Goal: Information Seeking & Learning: Learn about a topic

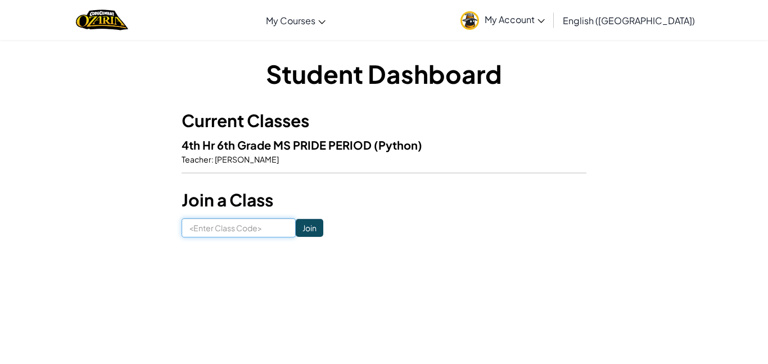
click at [280, 223] on input at bounding box center [239, 227] width 114 height 19
click at [248, 223] on input at bounding box center [239, 227] width 114 height 19
click at [210, 231] on input at bounding box center [239, 227] width 114 height 19
click at [265, 215] on div "Student Dashboard Current Classes 4th Hr 6th Grade MS PRIDE PERIOD (Python) Tea…" at bounding box center [384, 146] width 405 height 181
click at [262, 232] on input at bounding box center [239, 227] width 114 height 19
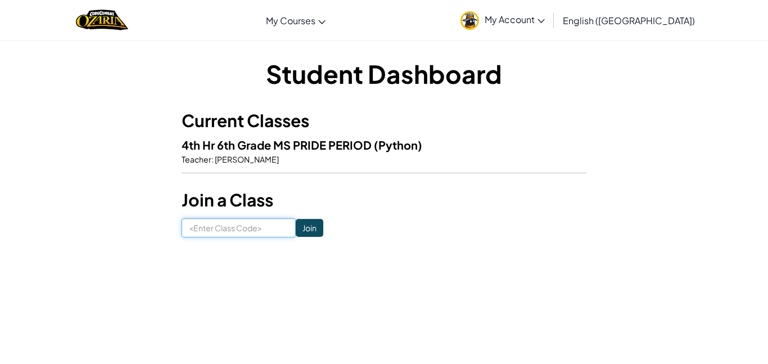
click at [262, 232] on input at bounding box center [239, 227] width 114 height 19
click at [264, 232] on input at bounding box center [239, 227] width 114 height 19
click at [264, 233] on input at bounding box center [239, 227] width 114 height 19
click at [264, 232] on input at bounding box center [239, 227] width 114 height 19
click at [265, 228] on input at bounding box center [239, 227] width 114 height 19
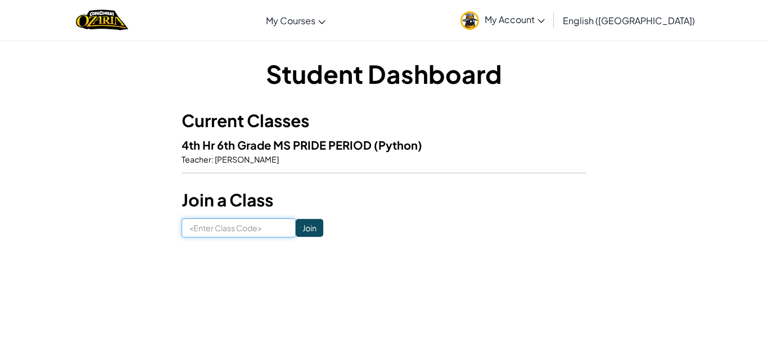
click at [266, 227] on input at bounding box center [239, 227] width 114 height 19
click at [264, 224] on input at bounding box center [239, 227] width 114 height 19
click at [262, 225] on input at bounding box center [239, 227] width 114 height 19
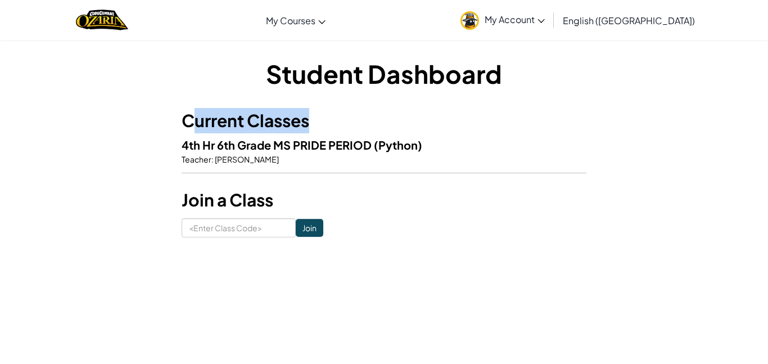
drag, startPoint x: 193, startPoint y: 142, endPoint x: 214, endPoint y: 170, distance: 35.7
click at [214, 171] on div "Current Classes 4th Hr 6th Grade MS PRIDE PERIOD (Python) Teacher : Thomas Whea…" at bounding box center [384, 146] width 405 height 76
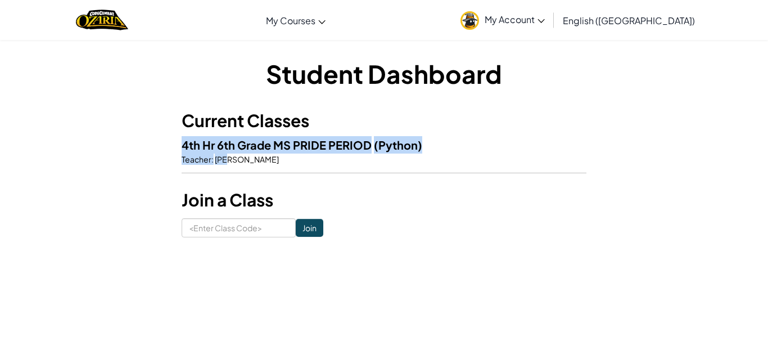
drag, startPoint x: 227, startPoint y: 161, endPoint x: 225, endPoint y: 151, distance: 10.7
click at [226, 155] on div "Current Classes 4th Hr 6th Grade MS PRIDE PERIOD (Python) Teacher : Thomas Whea…" at bounding box center [384, 146] width 405 height 76
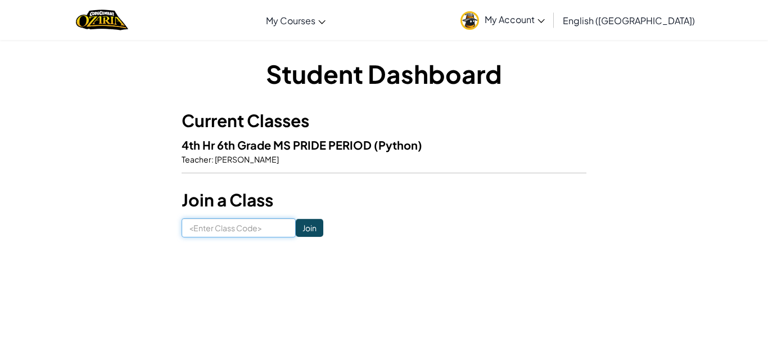
drag, startPoint x: 215, startPoint y: 229, endPoint x: 219, endPoint y: 220, distance: 9.6
click at [216, 223] on input at bounding box center [239, 227] width 114 height 19
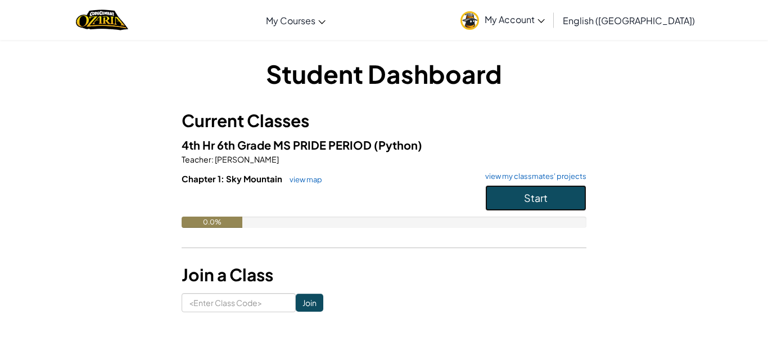
click at [577, 194] on button "Start" at bounding box center [535, 198] width 101 height 26
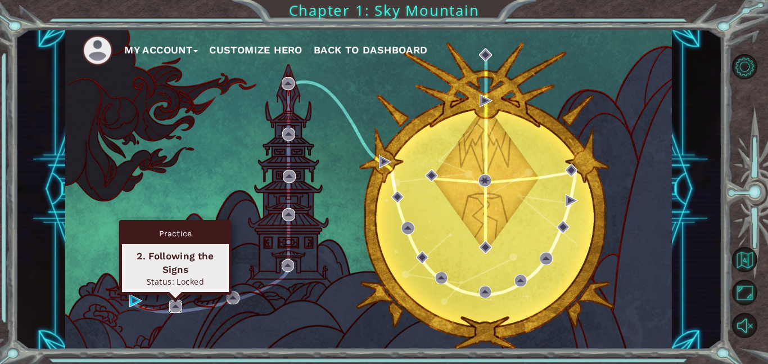
click at [175, 310] on img at bounding box center [175, 306] width 13 height 13
click at [176, 305] on img at bounding box center [175, 306] width 13 height 13
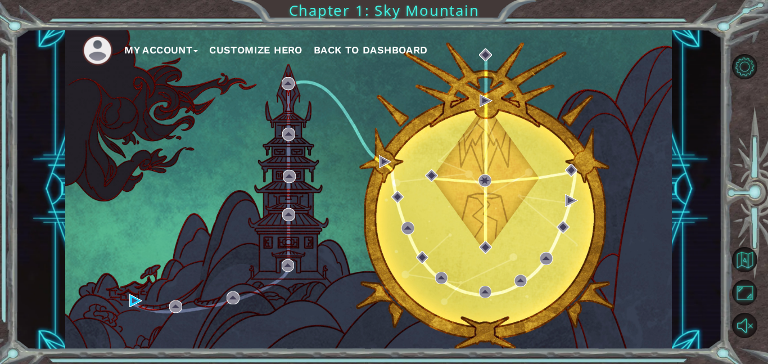
drag, startPoint x: 153, startPoint y: 301, endPoint x: 147, endPoint y: 306, distance: 8.0
click at [147, 306] on div "My Account Customize Hero Back to Dashboard" at bounding box center [368, 189] width 606 height 320
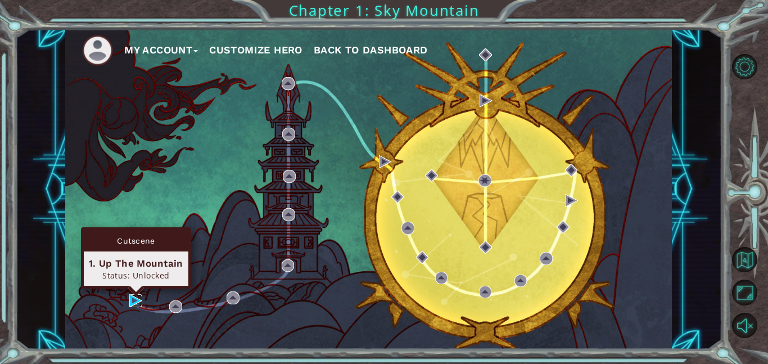
click at [138, 299] on img at bounding box center [135, 300] width 13 height 13
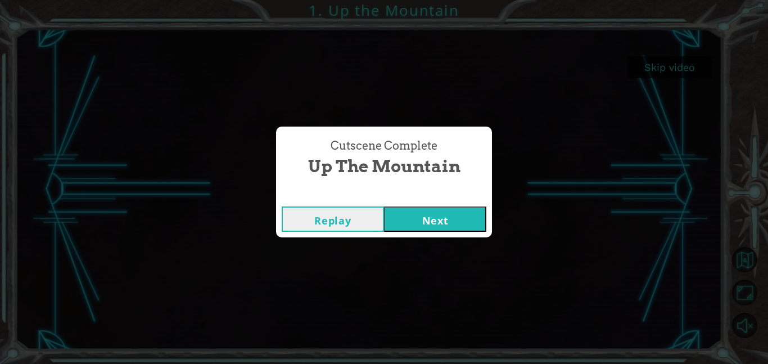
click at [418, 220] on button "Next" at bounding box center [435, 218] width 102 height 25
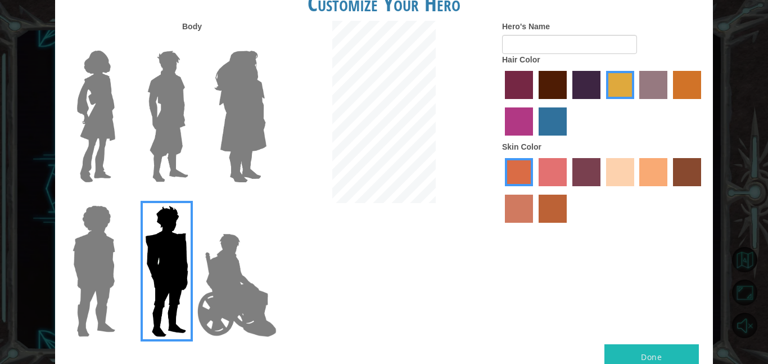
click at [94, 132] on img at bounding box center [96, 116] width 47 height 141
click at [120, 43] on input "Hero Connie" at bounding box center [120, 43] width 0 height 0
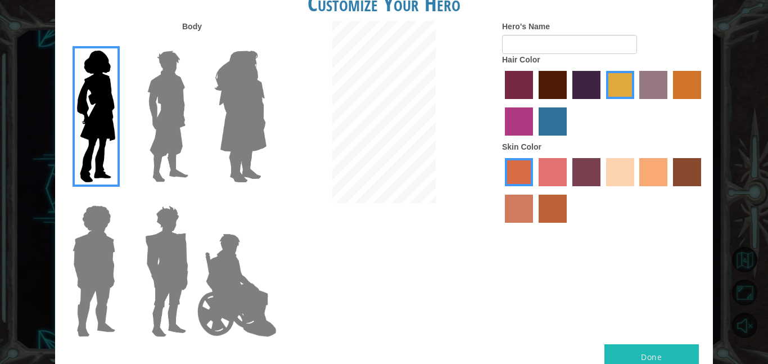
click at [167, 129] on img at bounding box center [168, 116] width 50 height 141
click at [193, 43] on input "Hero Lars" at bounding box center [193, 43] width 0 height 0
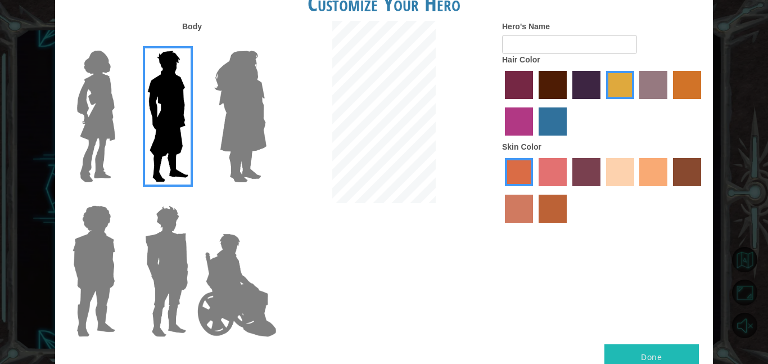
click at [229, 119] on img at bounding box center [240, 116] width 61 height 141
click at [266, 43] on input "Hero Amethyst" at bounding box center [266, 43] width 0 height 0
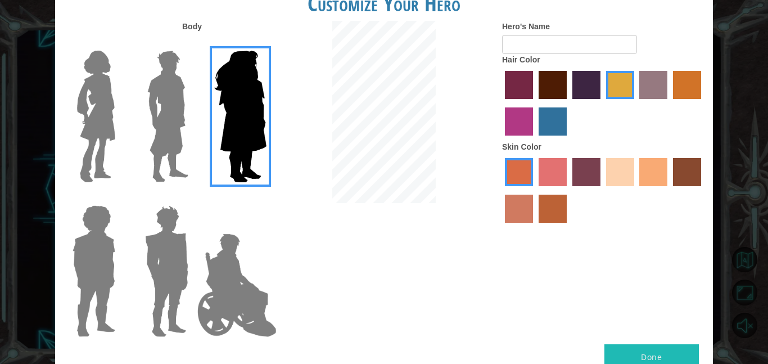
click at [89, 125] on img at bounding box center [96, 116] width 47 height 141
click at [120, 43] on input "Hero Connie" at bounding box center [120, 43] width 0 height 0
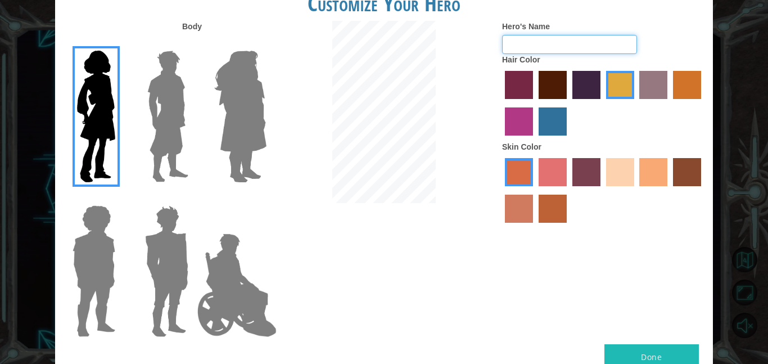
click at [577, 51] on input "Hero's Name" at bounding box center [569, 44] width 135 height 19
type input "Evelyn"
click at [550, 83] on label "maroon hair color" at bounding box center [552, 85] width 28 height 28
click at [535, 103] on input "maroon hair color" at bounding box center [535, 103] width 0 height 0
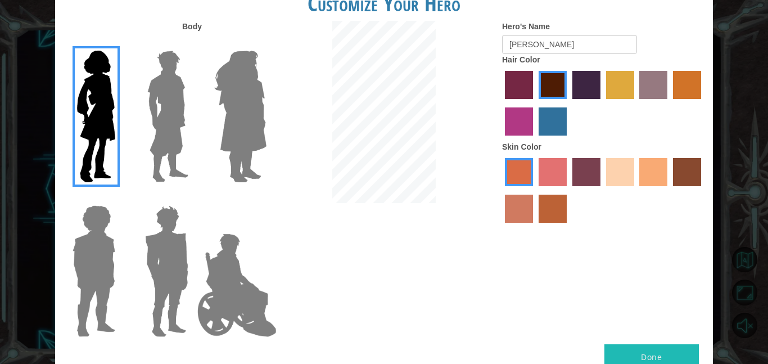
click at [558, 213] on label "smoke tree skin color" at bounding box center [552, 208] width 28 height 28
click at [535, 227] on input "smoke tree skin color" at bounding box center [535, 227] width 0 height 0
click at [681, 174] on label "karma skin color" at bounding box center [687, 172] width 28 height 28
click at [669, 190] on input "karma skin color" at bounding box center [669, 190] width 0 height 0
click at [545, 208] on label "smoke tree skin color" at bounding box center [552, 208] width 28 height 28
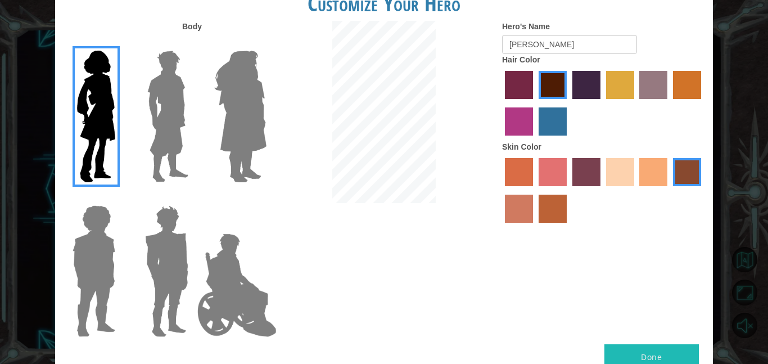
click at [535, 227] on input "smoke tree skin color" at bounding box center [535, 227] width 0 height 0
click at [558, 114] on label "lachmara hair color" at bounding box center [552, 121] width 28 height 28
click at [535, 139] on input "lachmara hair color" at bounding box center [535, 139] width 0 height 0
click at [558, 114] on label "lachmara hair color" at bounding box center [552, 121] width 28 height 28
click at [535, 139] on input "lachmara hair color" at bounding box center [535, 139] width 0 height 0
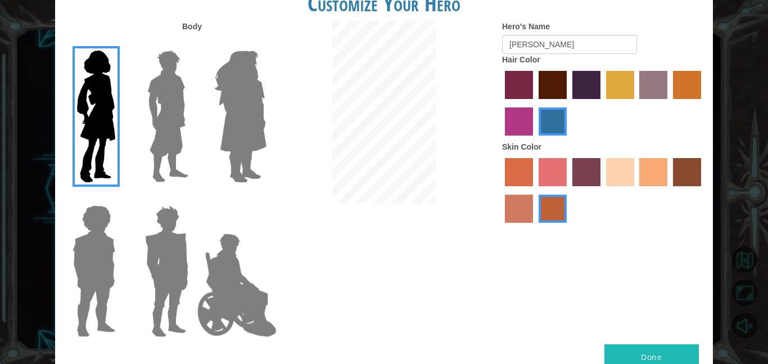
click at [555, 90] on label "maroon hair color" at bounding box center [552, 85] width 28 height 28
click at [535, 103] on input "maroon hair color" at bounding box center [535, 103] width 0 height 0
click at [518, 88] on label "paprika hair color" at bounding box center [519, 85] width 28 height 28
click at [501, 103] on input "paprika hair color" at bounding box center [501, 103] width 0 height 0
click at [563, 98] on div at bounding box center [603, 104] width 202 height 73
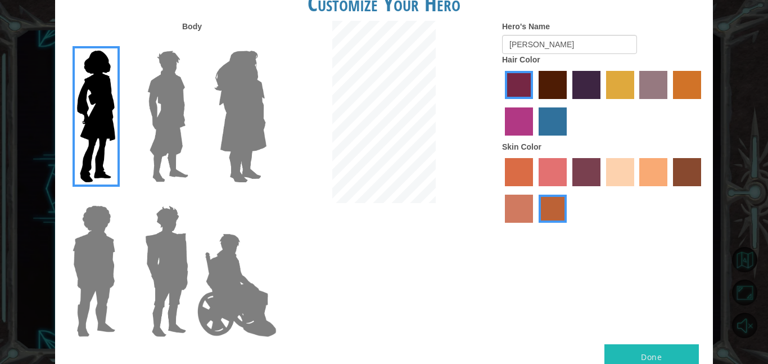
drag, startPoint x: 586, startPoint y: 88, endPoint x: 592, endPoint y: 85, distance: 7.3
click at [591, 87] on label "hot purple hair color" at bounding box center [586, 85] width 28 height 28
click at [568, 103] on input "hot purple hair color" at bounding box center [568, 103] width 0 height 0
drag, startPoint x: 559, startPoint y: 71, endPoint x: 548, endPoint y: 84, distance: 16.8
click at [547, 83] on label "maroon hair color" at bounding box center [552, 85] width 28 height 28
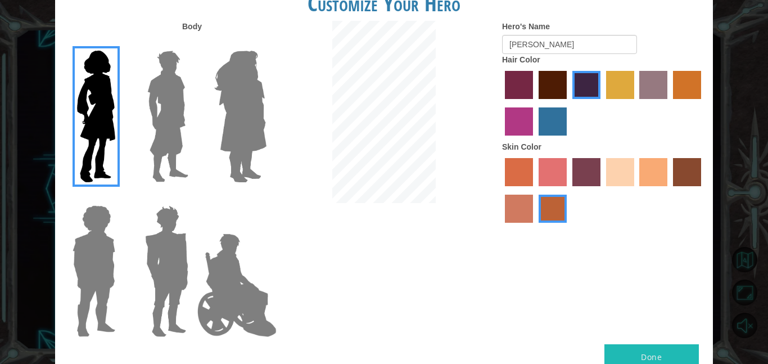
click at [535, 103] on input "maroon hair color" at bounding box center [535, 103] width 0 height 0
click at [545, 198] on label "smoke tree skin color" at bounding box center [552, 208] width 28 height 28
click at [535, 227] on input "smoke tree skin color" at bounding box center [535, 227] width 0 height 0
drag, startPoint x: 545, startPoint y: 198, endPoint x: 640, endPoint y: 185, distance: 95.9
click at [550, 197] on label "smoke tree skin color" at bounding box center [552, 208] width 28 height 28
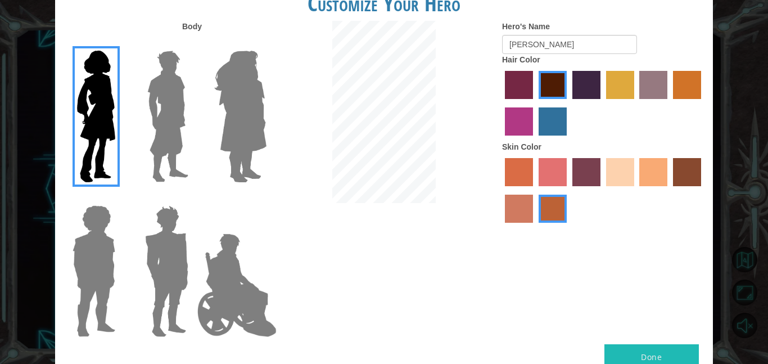
click at [535, 227] on input "smoke tree skin color" at bounding box center [535, 227] width 0 height 0
click at [619, 175] on label "sandy beach skin color" at bounding box center [620, 172] width 28 height 28
click at [602, 190] on input "sandy beach skin color" at bounding box center [602, 190] width 0 height 0
click at [517, 200] on label "burning sand skin color" at bounding box center [519, 208] width 28 height 28
click at [703, 190] on input "burning sand skin color" at bounding box center [703, 190] width 0 height 0
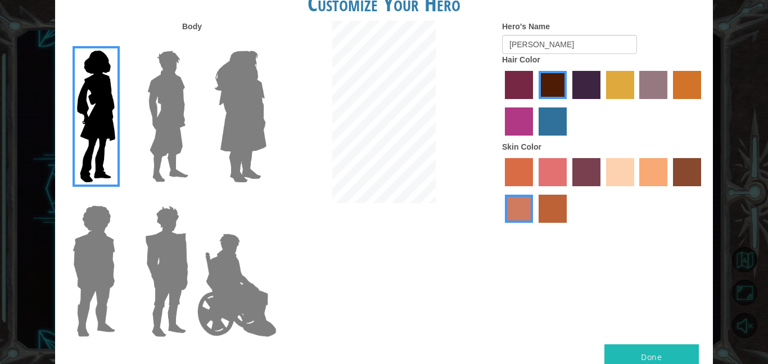
click at [703, 165] on div at bounding box center [603, 191] width 202 height 73
click at [693, 170] on label "karma skin color" at bounding box center [687, 172] width 28 height 28
click at [669, 190] on input "karma skin color" at bounding box center [669, 190] width 0 height 0
drag, startPoint x: 554, startPoint y: 211, endPoint x: 536, endPoint y: 215, distance: 18.9
click at [552, 211] on label "smoke tree skin color" at bounding box center [552, 208] width 28 height 28
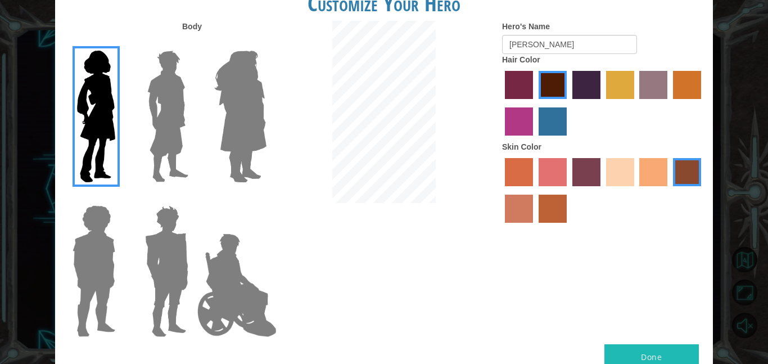
click at [535, 227] on input "smoke tree skin color" at bounding box center [535, 227] width 0 height 0
drag, startPoint x: 748, startPoint y: 178, endPoint x: 749, endPoint y: 212, distance: 34.3
click at [757, 222] on div "Customize Your Hero Body Hero's Name Evelyn Hair Color Skin Color Done" at bounding box center [384, 182] width 768 height 364
drag, startPoint x: 656, startPoint y: 187, endPoint x: 647, endPoint y: 177, distance: 13.5
click at [649, 177] on div at bounding box center [603, 191] width 202 height 73
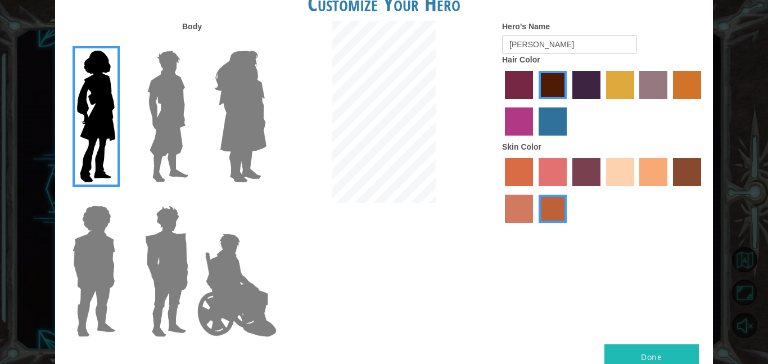
click at [649, 172] on label "tacao skin color" at bounding box center [653, 172] width 28 height 28
click at [636, 190] on input "tacao skin color" at bounding box center [636, 190] width 0 height 0
click at [527, 206] on label "burning sand skin color" at bounding box center [519, 208] width 28 height 28
click at [703, 190] on input "burning sand skin color" at bounding box center [703, 190] width 0 height 0
click at [517, 173] on label "sorbus skin color" at bounding box center [519, 172] width 28 height 28
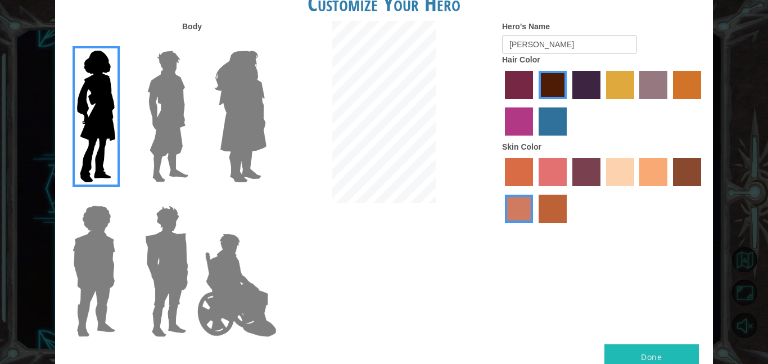
click at [501, 190] on input "sorbus skin color" at bounding box center [501, 190] width 0 height 0
click at [660, 169] on label "tacao skin color" at bounding box center [653, 172] width 28 height 28
click at [636, 190] on input "tacao skin color" at bounding box center [636, 190] width 0 height 0
click at [640, 351] on button "Done" at bounding box center [651, 356] width 94 height 25
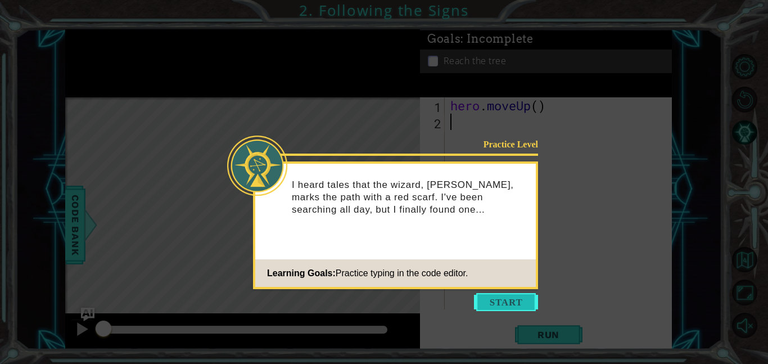
click at [500, 304] on button "Start" at bounding box center [506, 302] width 64 height 18
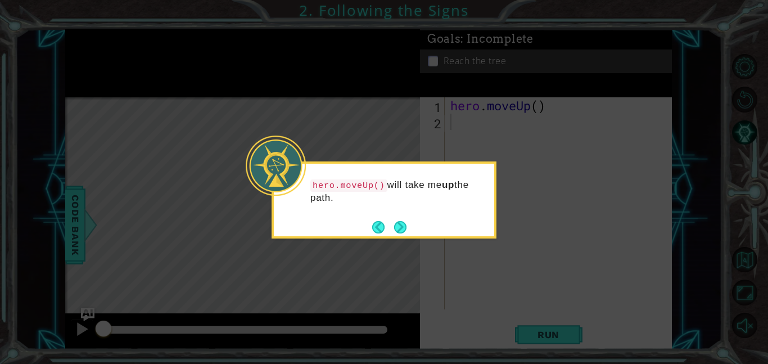
click at [406, 220] on button "Next" at bounding box center [399, 226] width 13 height 13
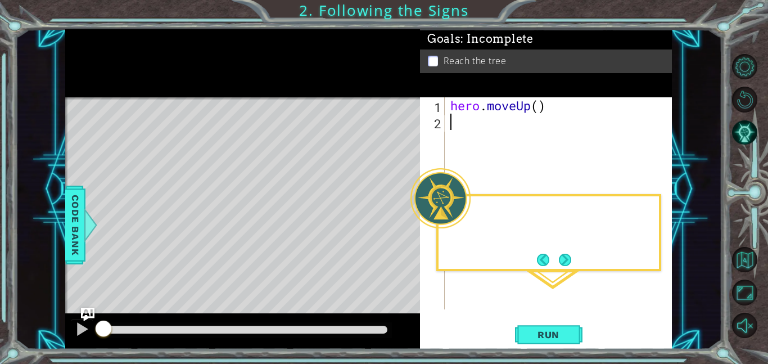
click at [409, 219] on div "Level Map" at bounding box center [324, 262] width 519 height 331
drag, startPoint x: 575, startPoint y: 256, endPoint x: 569, endPoint y: 262, distance: 8.4
click at [570, 261] on div "Then I hit the RUN button." at bounding box center [548, 232] width 225 height 77
click at [568, 262] on button "Next" at bounding box center [565, 260] width 20 height 20
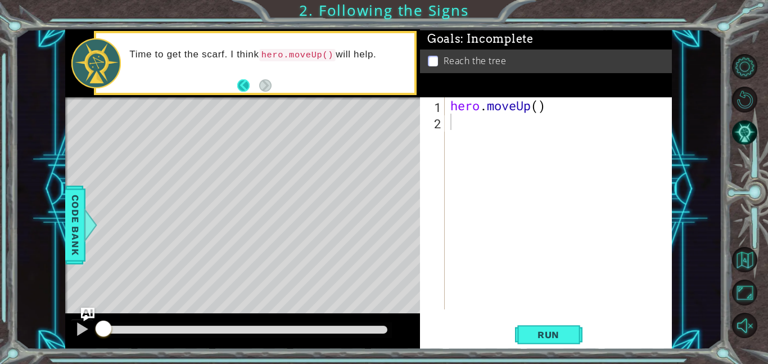
click at [247, 85] on button "Back" at bounding box center [248, 85] width 22 height 12
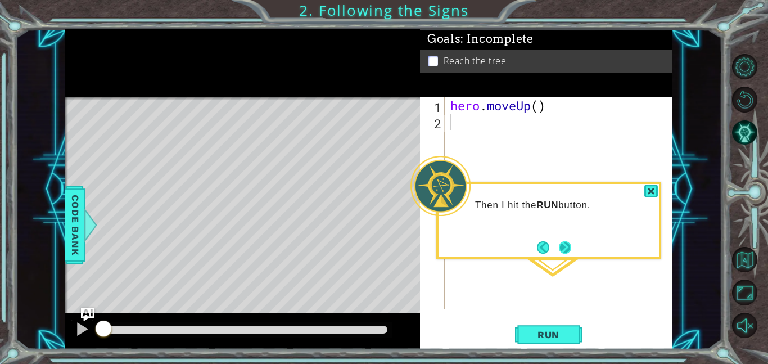
click at [565, 250] on button "Next" at bounding box center [565, 247] width 20 height 20
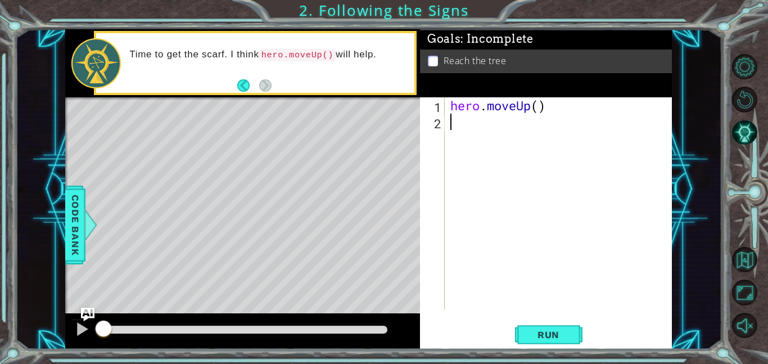
click at [241, 78] on footer at bounding box center [254, 85] width 34 height 17
click at [239, 84] on button "Back" at bounding box center [248, 85] width 22 height 12
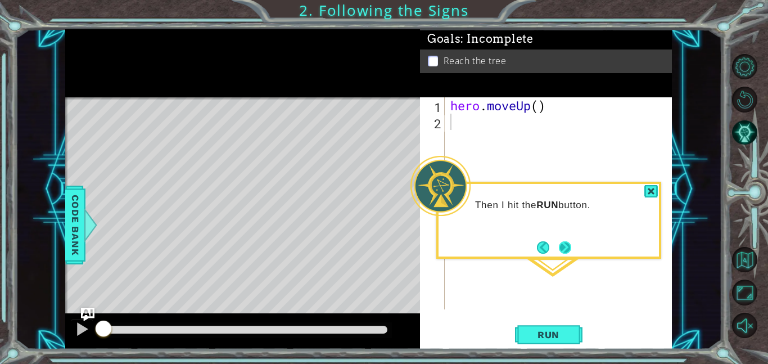
click at [557, 248] on button "Next" at bounding box center [564, 247] width 17 height 17
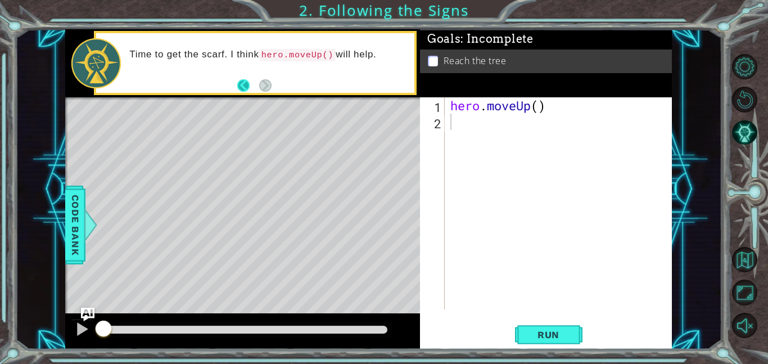
click at [242, 83] on button "Back" at bounding box center [248, 85] width 22 height 12
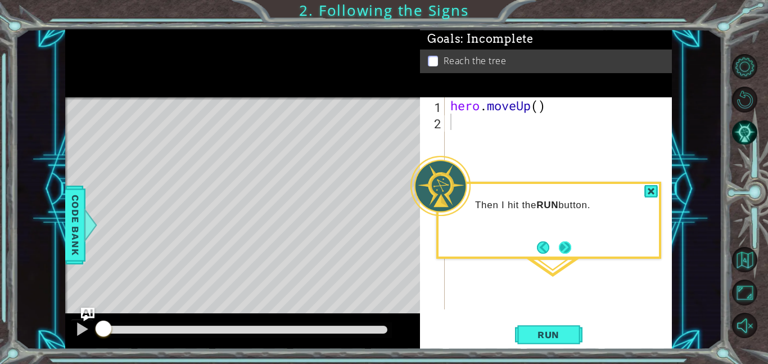
click at [567, 252] on button "Next" at bounding box center [565, 247] width 16 height 16
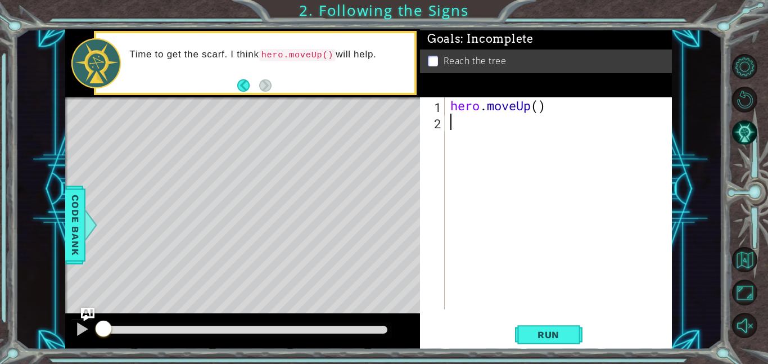
drag, startPoint x: 456, startPoint y: 126, endPoint x: 450, endPoint y: 124, distance: 6.8
click at [453, 129] on div "hero . moveUp ( )" at bounding box center [561, 219] width 227 height 244
type textarea "j"
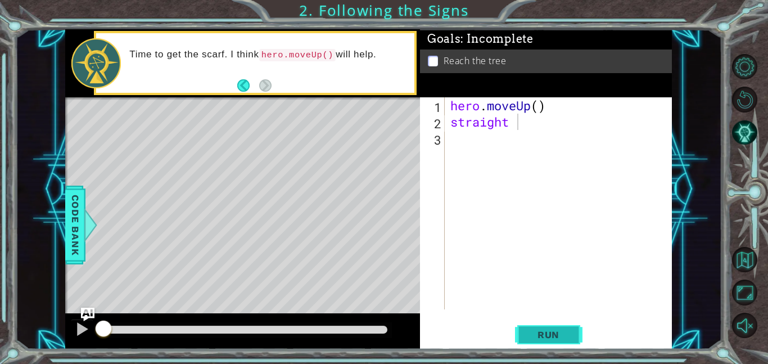
click at [535, 338] on span "Run" at bounding box center [548, 334] width 44 height 11
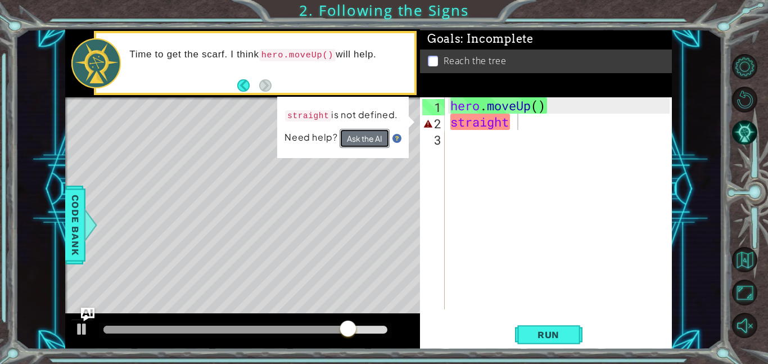
click at [366, 133] on button "Ask the AI" at bounding box center [364, 138] width 50 height 19
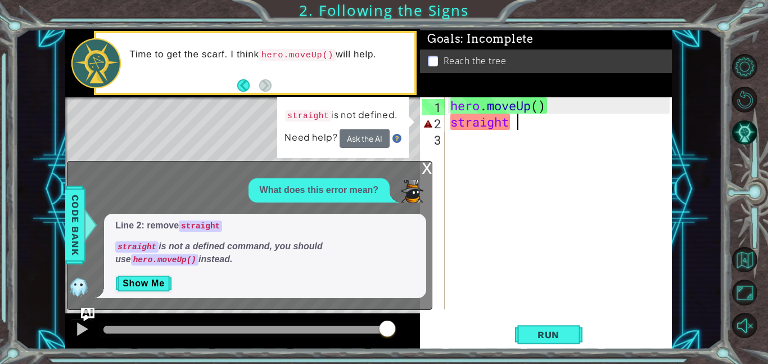
drag, startPoint x: 523, startPoint y: 129, endPoint x: 510, endPoint y: 123, distance: 14.6
click at [514, 125] on div "hero . moveUp ( ) straight" at bounding box center [561, 219] width 227 height 244
click at [510, 122] on div "hero . moveUp ( ) straight" at bounding box center [561, 219] width 227 height 244
drag, startPoint x: 510, startPoint y: 122, endPoint x: 451, endPoint y: 123, distance: 58.5
click at [451, 123] on div "hero . moveUp ( ) straight" at bounding box center [561, 219] width 227 height 244
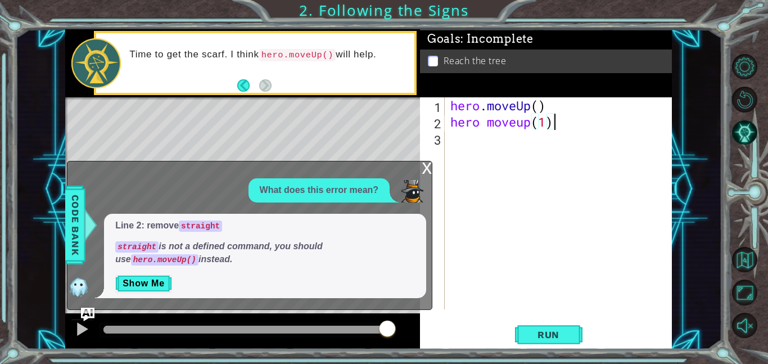
scroll to position [0, 4]
click at [524, 328] on button "Run" at bounding box center [548, 333] width 67 height 25
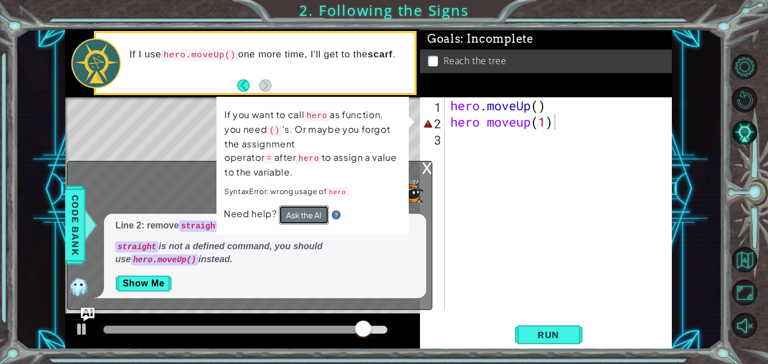
click at [314, 205] on button "Ask the AI" at bounding box center [304, 214] width 50 height 19
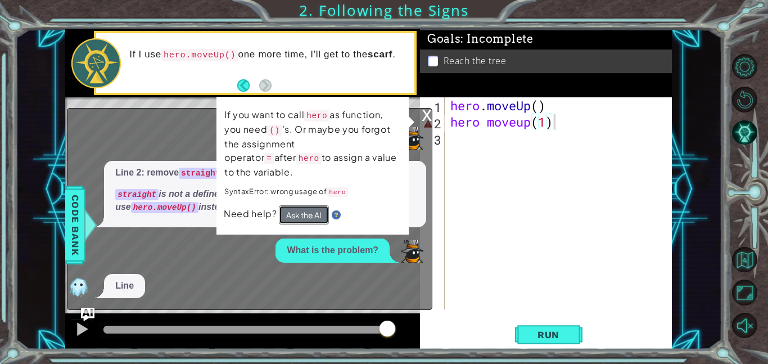
drag, startPoint x: 316, startPoint y: 199, endPoint x: 311, endPoint y: 202, distance: 6.1
click at [311, 205] on button "Ask the AI" at bounding box center [304, 214] width 50 height 19
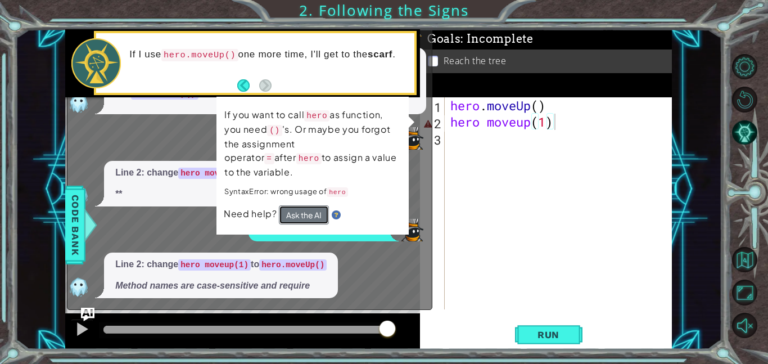
click at [310, 205] on button "Ask the AI" at bounding box center [304, 214] width 50 height 19
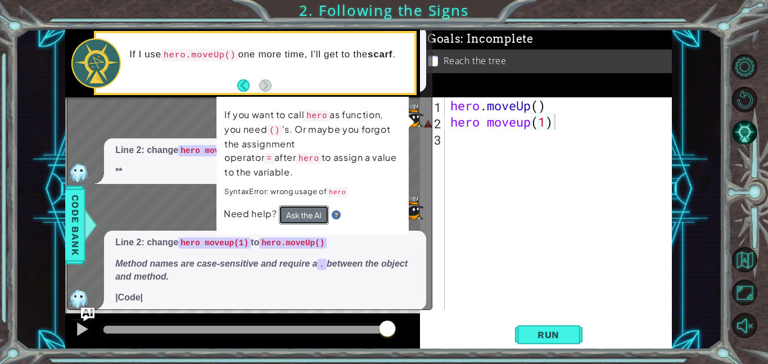
click at [310, 205] on button "Ask the AI" at bounding box center [304, 214] width 50 height 19
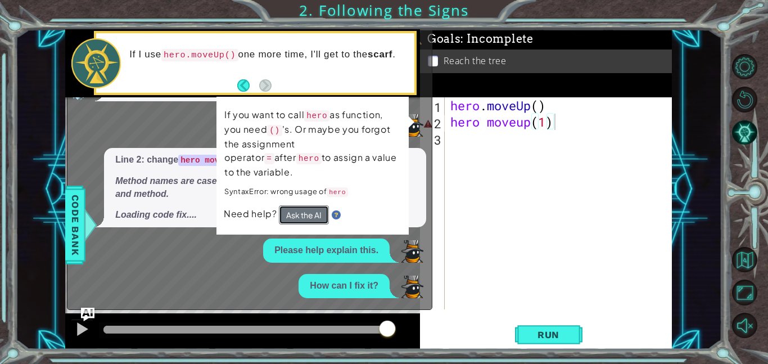
click at [310, 205] on button "Ask the AI" at bounding box center [304, 214] width 50 height 19
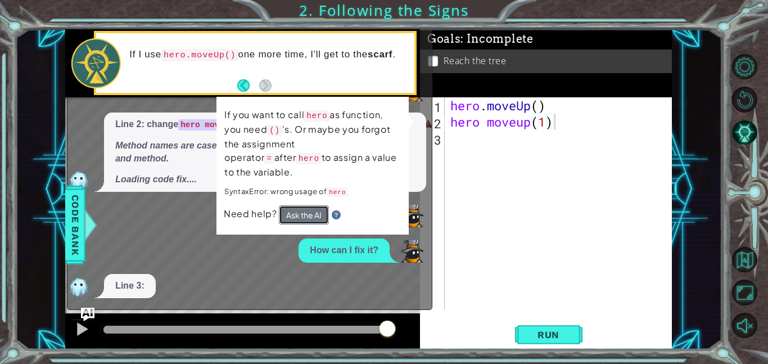
click at [306, 205] on button "Ask the AI" at bounding box center [304, 214] width 50 height 19
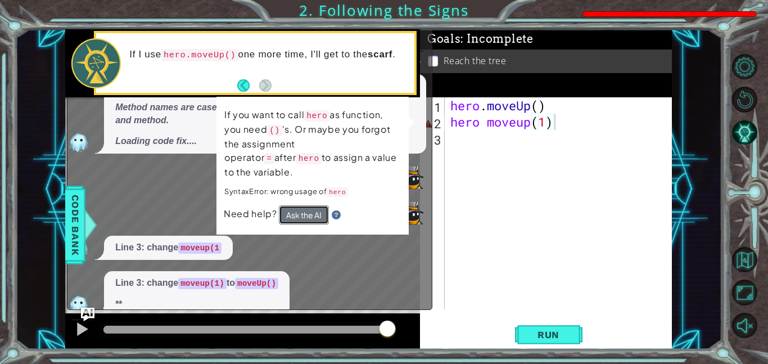
click at [305, 205] on button "Ask the AI" at bounding box center [304, 214] width 50 height 19
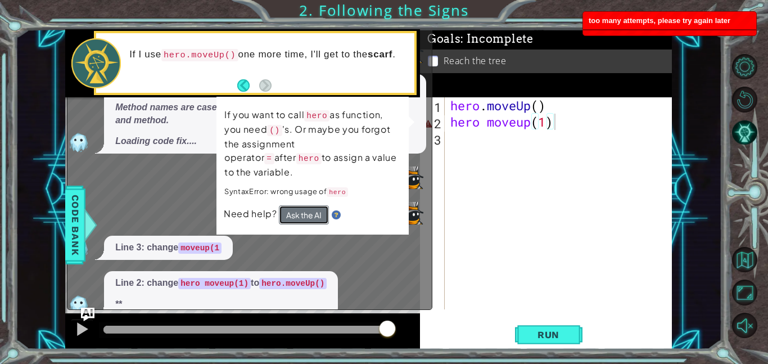
click at [301, 205] on button "Ask the AI" at bounding box center [304, 214] width 50 height 19
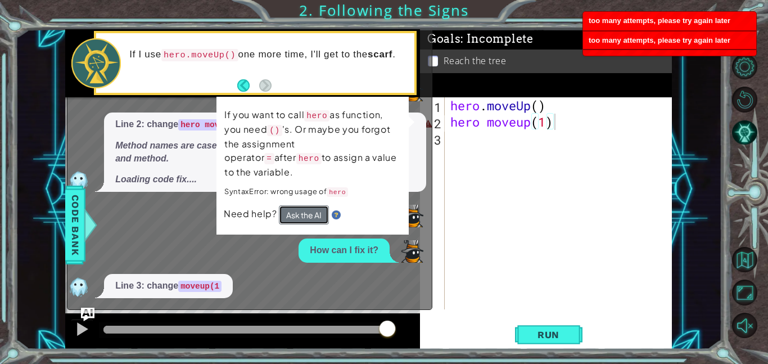
drag, startPoint x: 302, startPoint y: 193, endPoint x: 297, endPoint y: 199, distance: 7.6
click at [298, 205] on button "Ask the AI" at bounding box center [304, 214] width 50 height 19
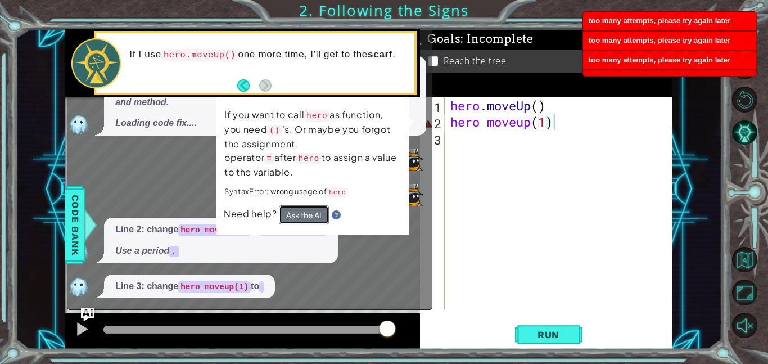
click at [299, 205] on button "Ask the AI" at bounding box center [304, 214] width 50 height 19
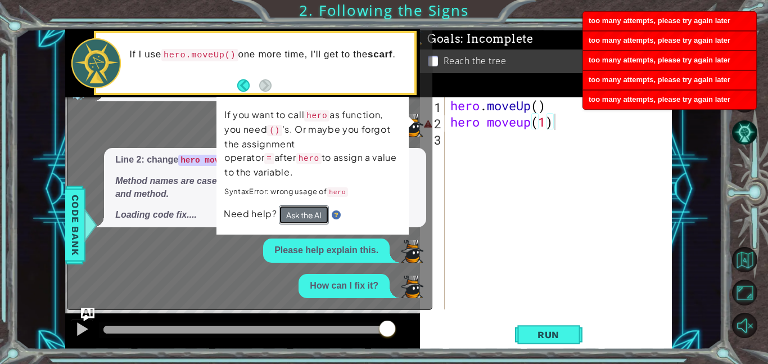
scroll to position [85, 0]
drag, startPoint x: 364, startPoint y: 249, endPoint x: 515, endPoint y: 348, distance: 180.5
click at [515, 348] on div "1 2 3 hero . moveUp ( ) hero . moveUp ( 1 ) ההההההההההההההההההההההההההההההההההה…" at bounding box center [368, 189] width 606 height 320
drag, startPoint x: 529, startPoint y: 329, endPoint x: 530, endPoint y: 322, distance: 6.8
click at [529, 324] on button "Run" at bounding box center [548, 333] width 67 height 25
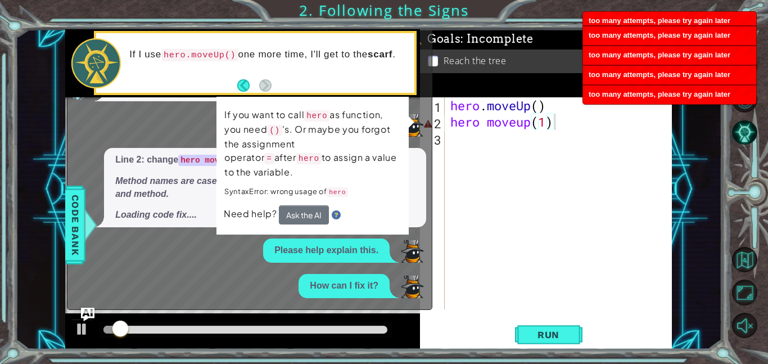
click at [533, 321] on div "hero moveup(1) 1 2 3 hero . moveUp ( ) hero moveup ( 1 ) הההההההההההההההההההההה…" at bounding box center [546, 223] width 252 height 252
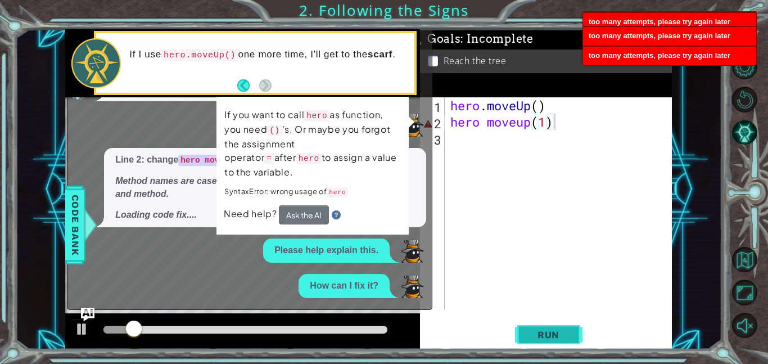
click at [536, 327] on button "Run" at bounding box center [548, 333] width 67 height 25
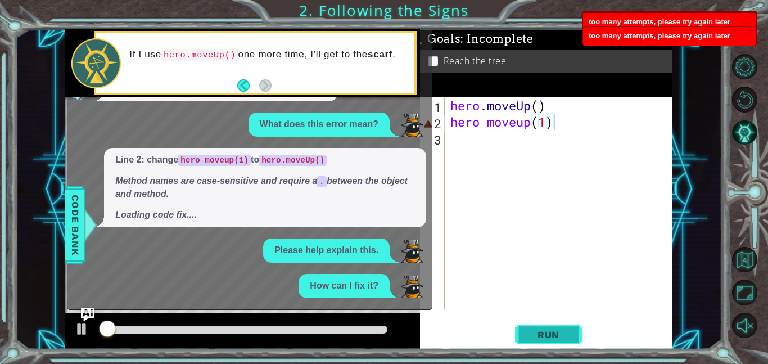
click at [536, 329] on button "Run" at bounding box center [548, 333] width 67 height 25
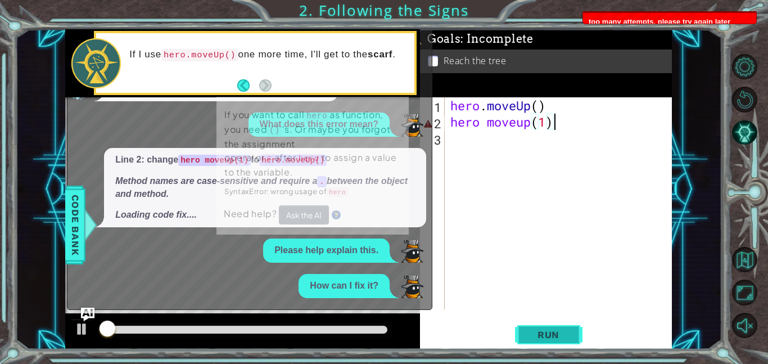
drag, startPoint x: 534, startPoint y: 334, endPoint x: 536, endPoint y: 328, distance: 7.0
click at [536, 330] on span "Run" at bounding box center [548, 334] width 44 height 11
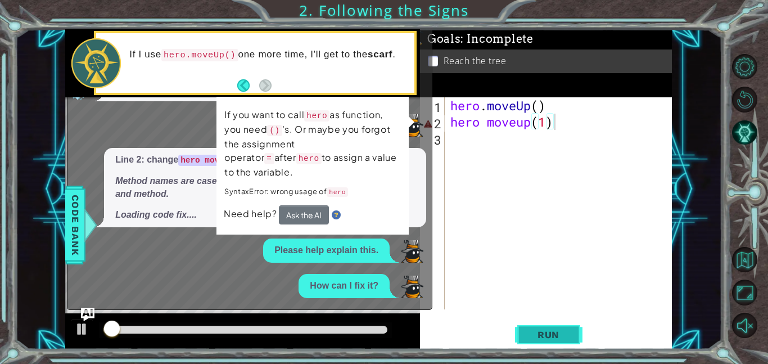
drag, startPoint x: 534, startPoint y: 333, endPoint x: 535, endPoint y: 327, distance: 6.2
click at [534, 330] on span "Run" at bounding box center [548, 334] width 44 height 11
drag, startPoint x: 563, startPoint y: 112, endPoint x: 555, endPoint y: 120, distance: 11.2
click at [555, 120] on div "hero . moveUp ( ) hero moveup ( 1 )" at bounding box center [561, 219] width 227 height 244
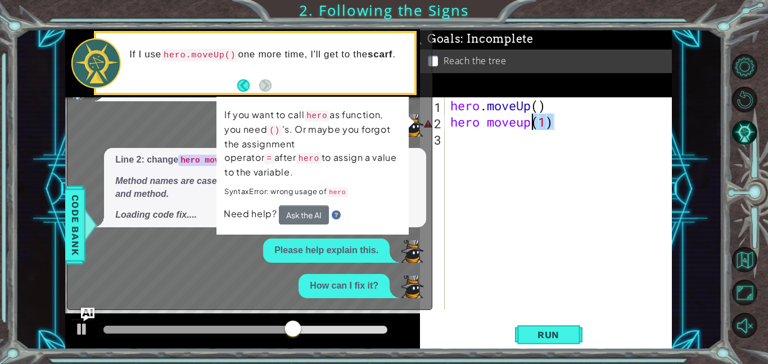
drag, startPoint x: 556, startPoint y: 117, endPoint x: 532, endPoint y: 128, distance: 26.4
click at [532, 128] on div "hero . moveUp ( ) hero moveup ( 1 )" at bounding box center [561, 219] width 227 height 244
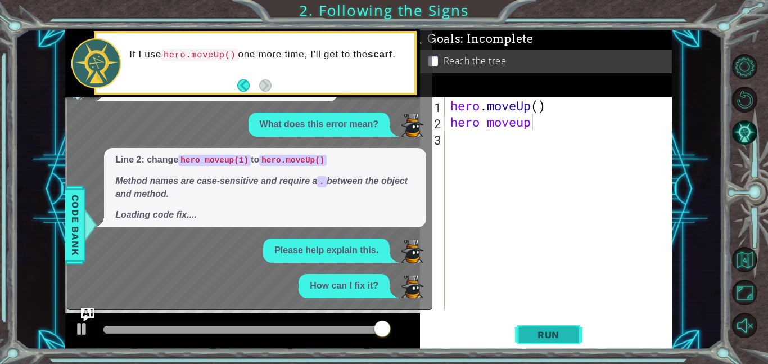
click at [570, 336] on button "Run" at bounding box center [548, 333] width 67 height 25
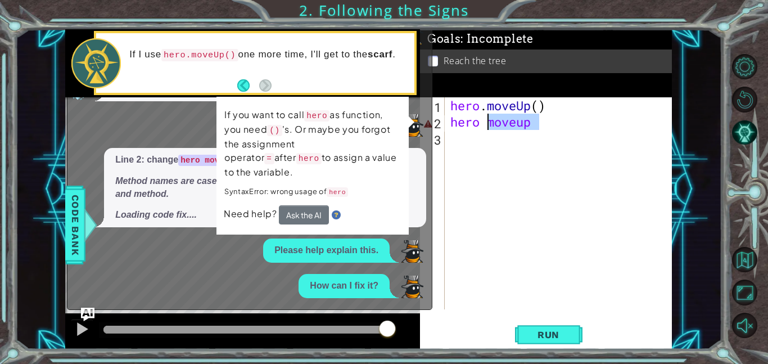
drag, startPoint x: 536, startPoint y: 128, endPoint x: 490, endPoint y: 121, distance: 46.5
click at [490, 121] on div "hero . moveUp ( ) hero moveup" at bounding box center [561, 219] width 227 height 244
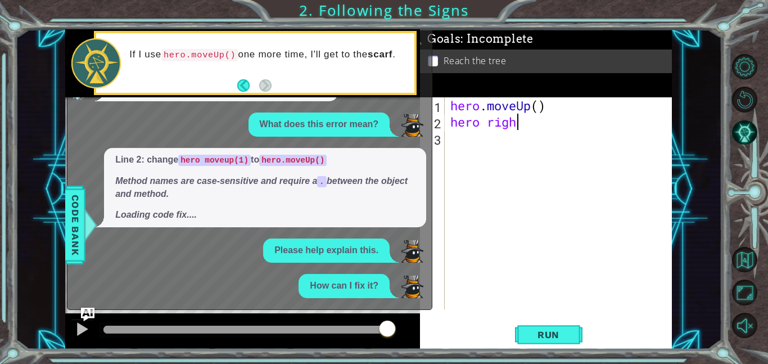
scroll to position [0, 3]
click at [483, 123] on div "hero . moveUp ( ) hero right" at bounding box center [561, 219] width 227 height 244
click at [486, 122] on div "hero . moveUp ( ) hero right" at bounding box center [561, 219] width 227 height 244
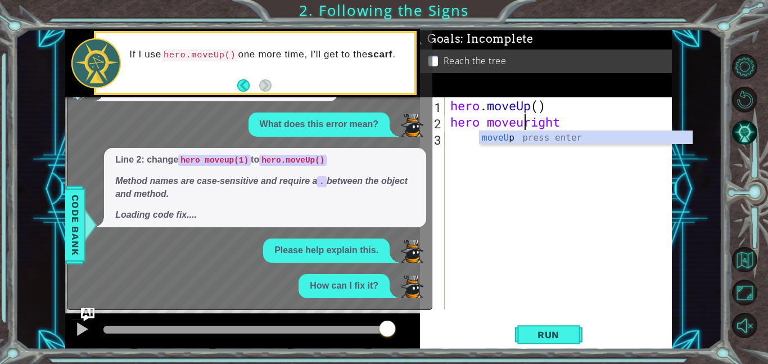
scroll to position [0, 3]
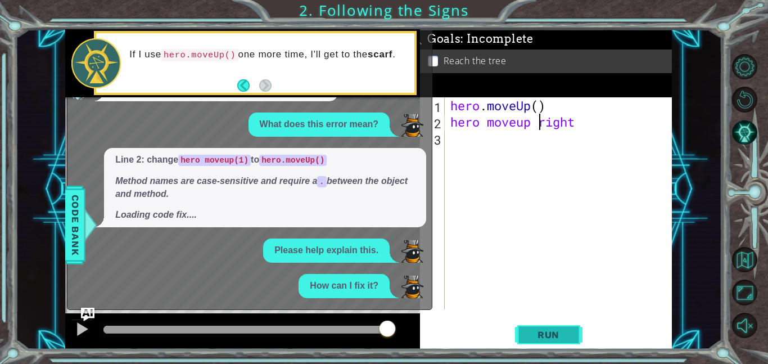
click at [567, 336] on span "Run" at bounding box center [548, 334] width 44 height 11
click at [543, 340] on button "Run" at bounding box center [548, 333] width 67 height 25
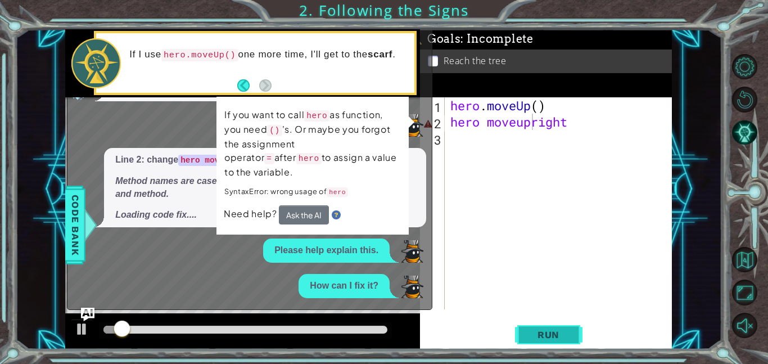
click at [549, 339] on button "Run" at bounding box center [548, 333] width 67 height 25
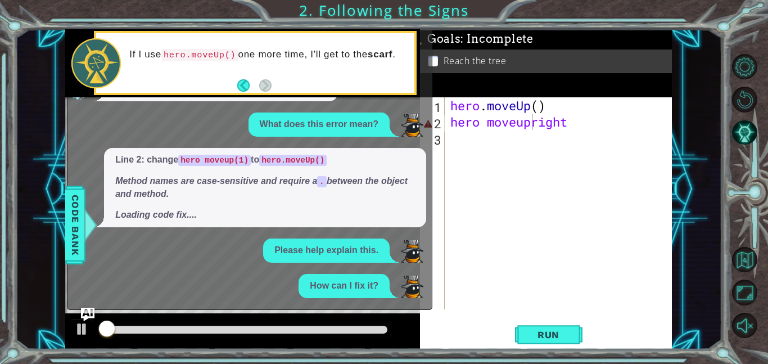
drag, startPoint x: 543, startPoint y: 342, endPoint x: 533, endPoint y: 318, distance: 25.7
click at [535, 329] on span "Run" at bounding box center [548, 334] width 44 height 11
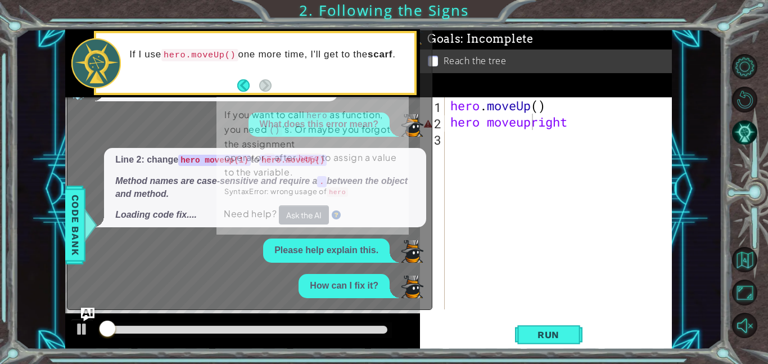
drag, startPoint x: 533, startPoint y: 318, endPoint x: 545, endPoint y: 318, distance: 12.4
click at [544, 325] on div "hero moveupright 1 2 3 hero . moveUp ( ) hero moveupright ההההההההההההההההההההה…" at bounding box center [546, 223] width 252 height 252
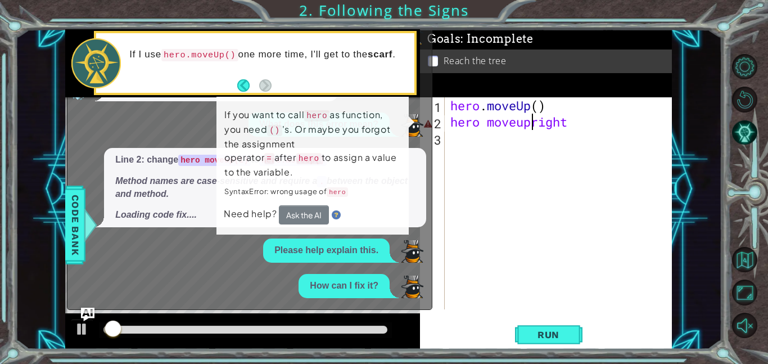
drag, startPoint x: 555, startPoint y: 315, endPoint x: 564, endPoint y: 307, distance: 12.4
click at [563, 310] on div "hero moveupright 1 2 3 hero . moveUp ( ) hero moveupright ההההההההההההההההההההה…" at bounding box center [546, 223] width 252 height 252
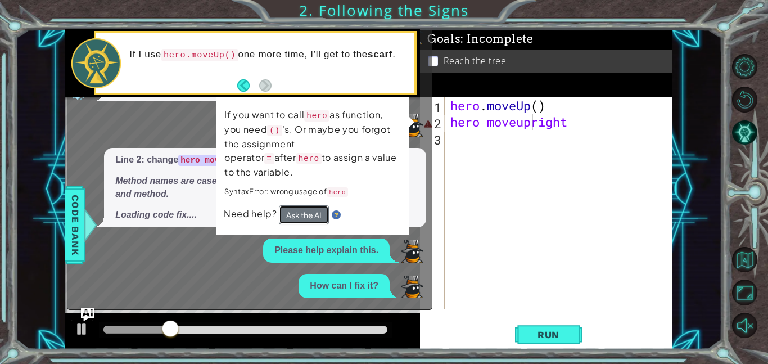
drag, startPoint x: 311, startPoint y: 203, endPoint x: 313, endPoint y: 194, distance: 9.3
click at [311, 205] on button "Ask the AI" at bounding box center [303, 215] width 51 height 20
click at [312, 205] on button "Ask the AI" at bounding box center [304, 215] width 51 height 20
click at [313, 205] on button "Ask the AI" at bounding box center [304, 215] width 51 height 20
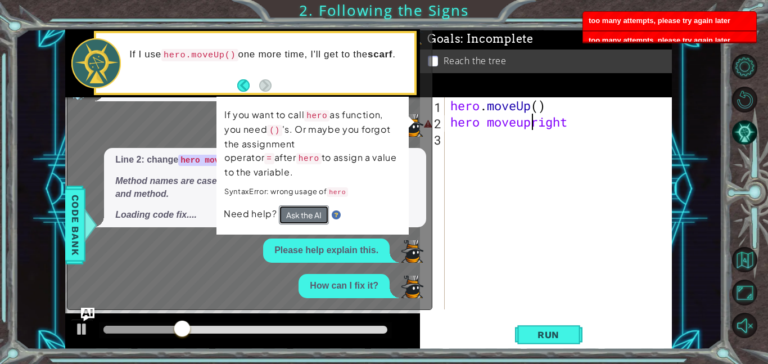
drag, startPoint x: 313, startPoint y: 202, endPoint x: 309, endPoint y: 197, distance: 6.4
click at [310, 205] on button "Ask the AI" at bounding box center [304, 214] width 50 height 19
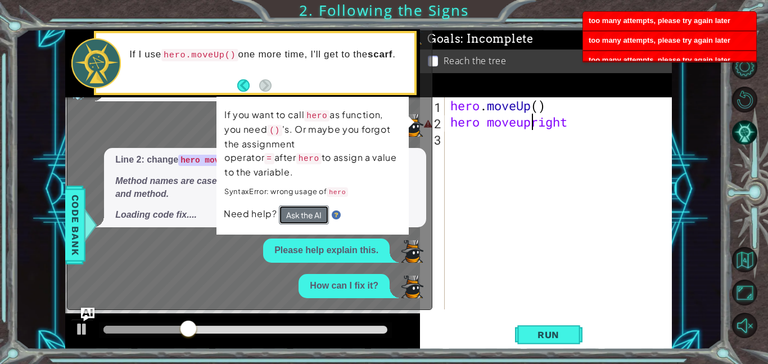
drag, startPoint x: 309, startPoint y: 201, endPoint x: 314, endPoint y: 195, distance: 8.0
click at [310, 205] on button "Ask the AI" at bounding box center [303, 215] width 50 height 20
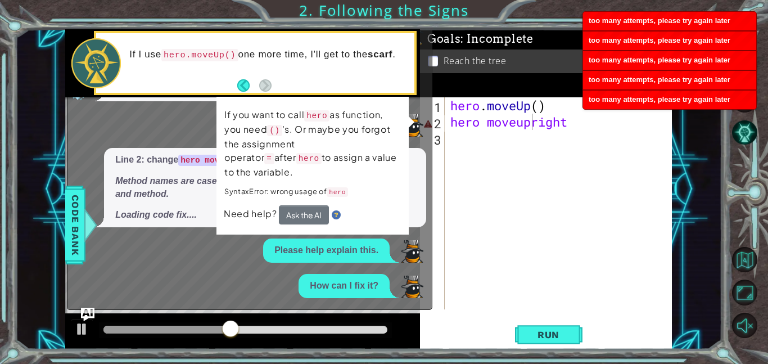
drag, startPoint x: 414, startPoint y: 120, endPoint x: 420, endPoint y: 124, distance: 7.0
click at [420, 124] on div "1 2 3 hero . moveUp ( ) hero . moveUp ( 1 ) ההההההההההההההההההההההההההההההההההה…" at bounding box center [368, 189] width 606 height 320
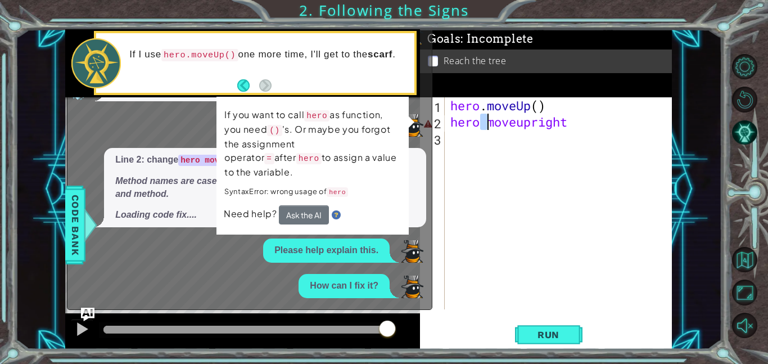
drag, startPoint x: 486, startPoint y: 123, endPoint x: 477, endPoint y: 125, distance: 9.3
click at [478, 125] on div "hero . moveUp ( ) hero moveupright" at bounding box center [561, 219] width 227 height 244
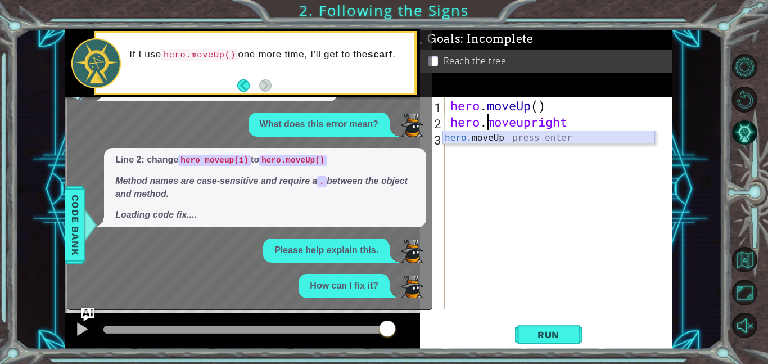
click at [522, 135] on div "hero. moveUp press enter" at bounding box center [548, 151] width 212 height 40
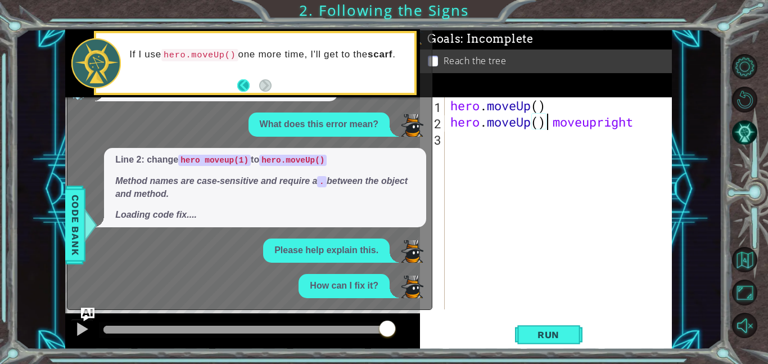
type textarea "hero.moveUp() moveupright"
click at [238, 84] on button "Back" at bounding box center [248, 85] width 22 height 12
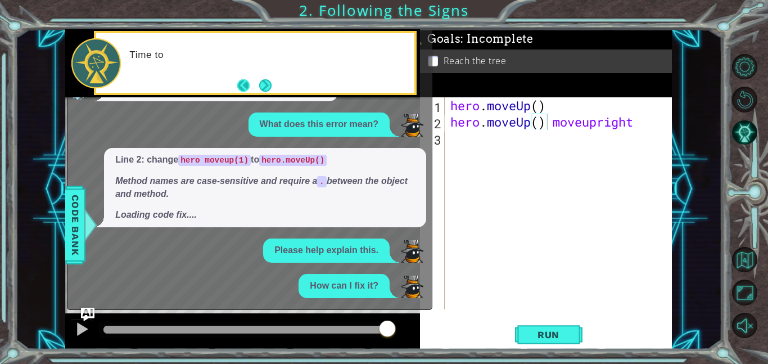
click at [243, 80] on button "Back" at bounding box center [248, 85] width 22 height 12
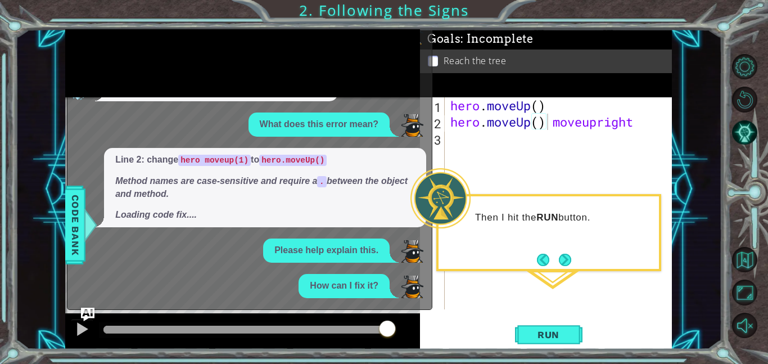
drag, startPoint x: 419, startPoint y: 268, endPoint x: 398, endPoint y: 193, distance: 77.6
click at [398, 193] on div "What does this error mean? Line 2: remove straight straight is not a defined co…" at bounding box center [246, 102] width 359 height 391
click at [386, 137] on div "What does this error mean? Line 2: remove straight straight is not a defined co…" at bounding box center [246, 102] width 359 height 391
drag, startPoint x: 328, startPoint y: 190, endPoint x: 287, endPoint y: 234, distance: 60.4
click at [273, 244] on div "What does this error mean? Line 2: remove straight straight is not a defined co…" at bounding box center [246, 102] width 359 height 391
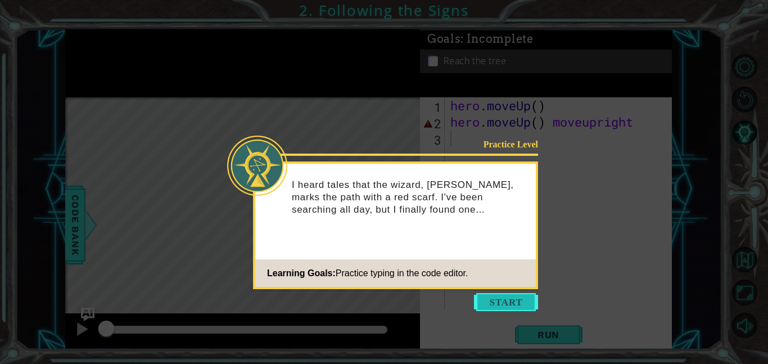
click at [502, 308] on button "Start" at bounding box center [506, 302] width 64 height 18
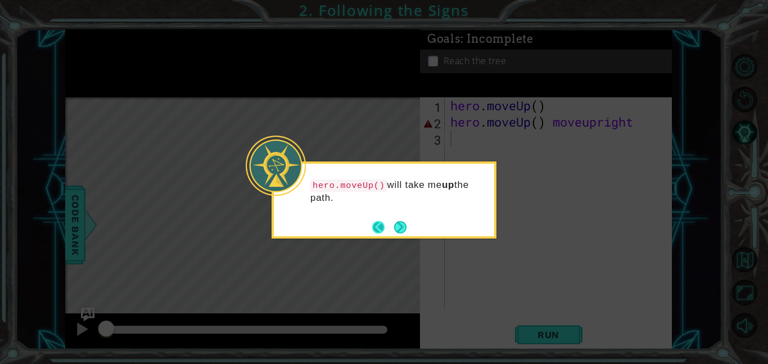
drag, startPoint x: 397, startPoint y: 224, endPoint x: 387, endPoint y: 230, distance: 12.3
click at [391, 228] on footer at bounding box center [389, 227] width 34 height 17
click at [378, 229] on button "Back" at bounding box center [383, 227] width 22 height 12
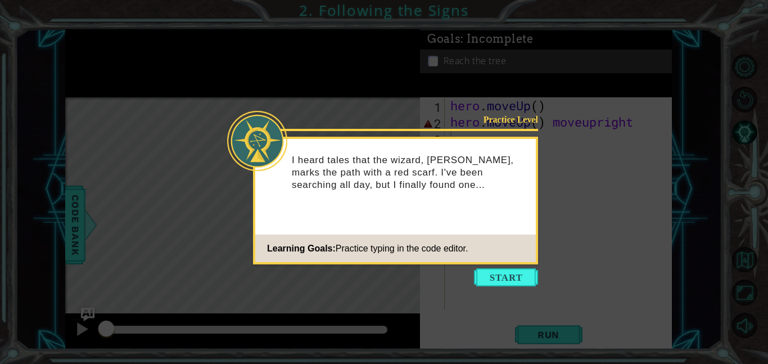
drag, startPoint x: 499, startPoint y: 280, endPoint x: 492, endPoint y: 286, distance: 8.8
click at [492, 286] on button "Start" at bounding box center [506, 277] width 64 height 18
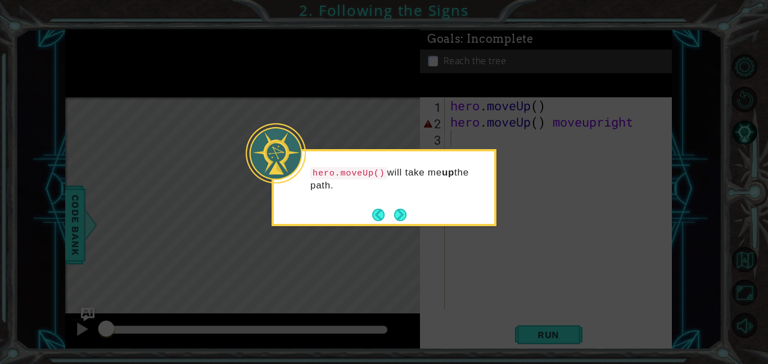
drag, startPoint x: 392, startPoint y: 213, endPoint x: 398, endPoint y: 213, distance: 6.2
click at [397, 213] on button "Next" at bounding box center [399, 214] width 13 height 13
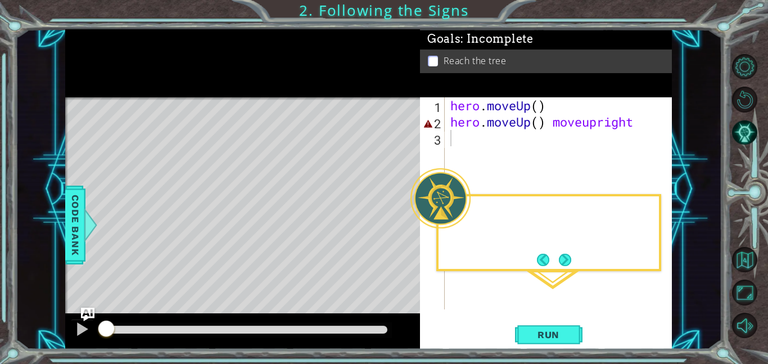
click at [398, 213] on div "Level Map" at bounding box center [324, 262] width 519 height 331
click at [558, 253] on button "Next" at bounding box center [565, 259] width 21 height 21
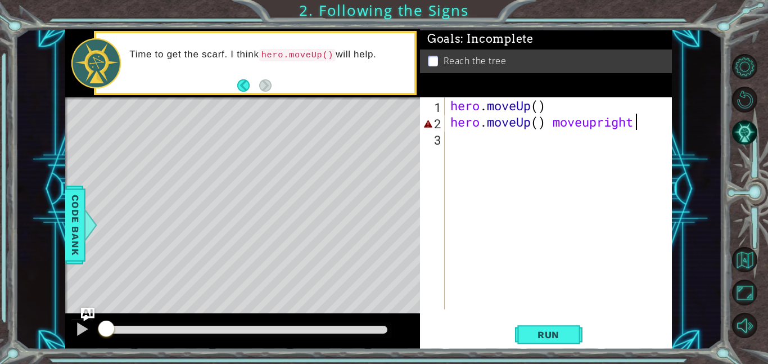
click at [636, 123] on div "hero . moveUp ( ) hero . moveUp ( ) moveupright" at bounding box center [561, 219] width 227 height 244
drag, startPoint x: 636, startPoint y: 123, endPoint x: 556, endPoint y: 114, distance: 80.9
click at [556, 114] on div "hero . moveUp ( ) hero . moveUp ( ) moveupright" at bounding box center [561, 219] width 227 height 244
type textarea "hero.moveUp()"
click at [532, 124] on div "hero . moveUp ( ) hero . moveUp ( )" at bounding box center [561, 219] width 227 height 244
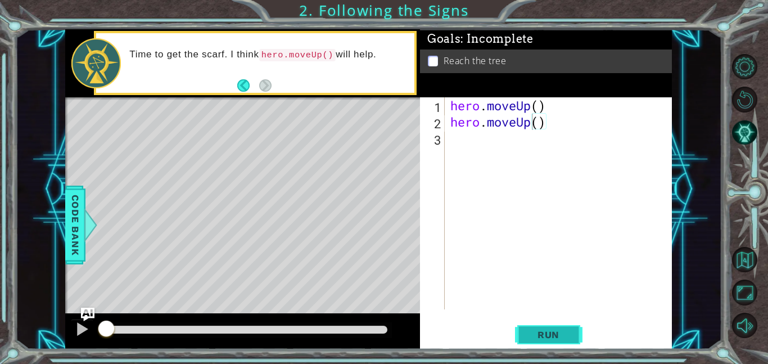
click at [527, 329] on span "Run" at bounding box center [548, 334] width 44 height 11
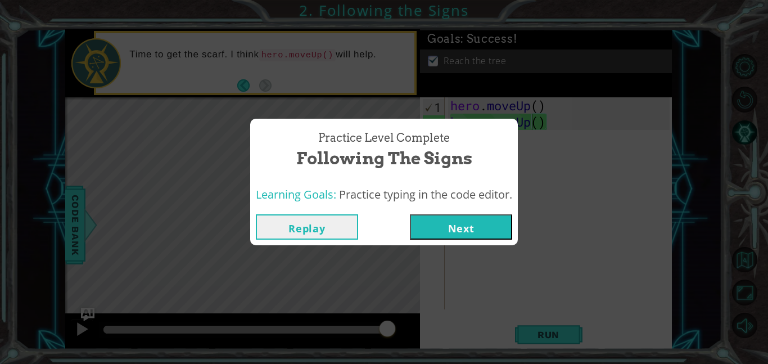
click at [469, 233] on button "Next" at bounding box center [461, 226] width 102 height 25
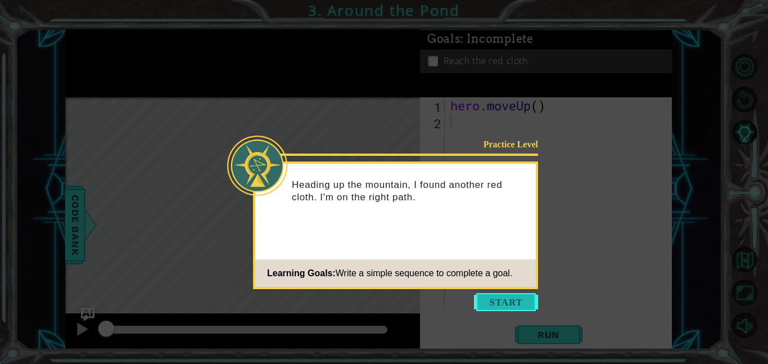
click at [493, 301] on button "Start" at bounding box center [506, 302] width 64 height 18
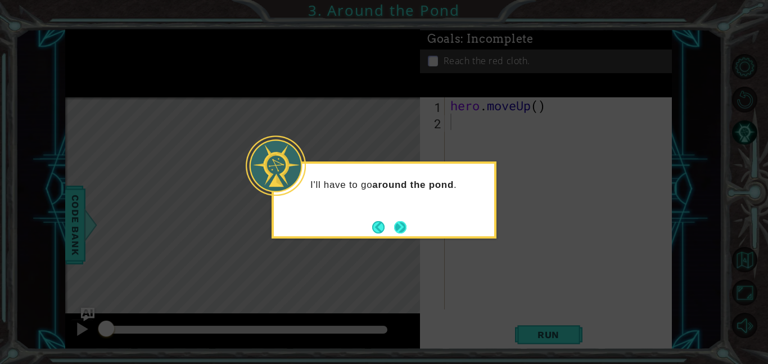
click at [393, 222] on button "Next" at bounding box center [400, 227] width 14 height 14
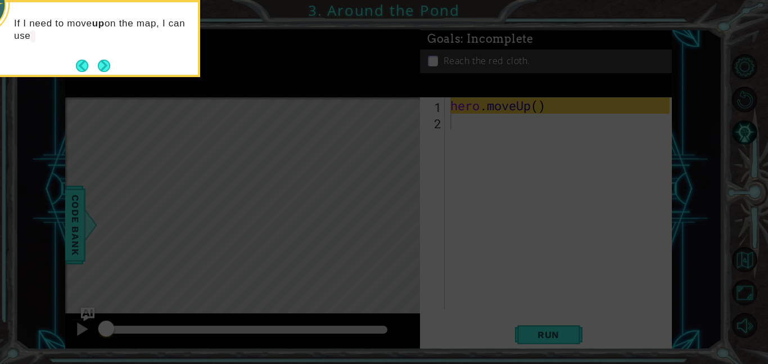
drag, startPoint x: 95, startPoint y: 67, endPoint x: 101, endPoint y: 74, distance: 9.1
click at [95, 69] on footer at bounding box center [93, 65] width 34 height 17
click at [102, 64] on button "Next" at bounding box center [104, 65] width 13 height 13
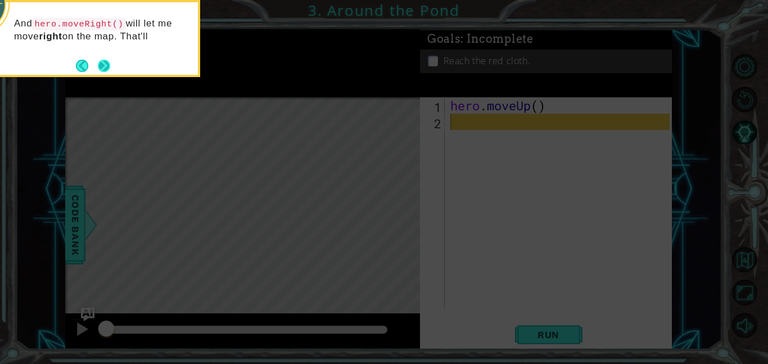
click at [107, 71] on button "Next" at bounding box center [103, 65] width 13 height 13
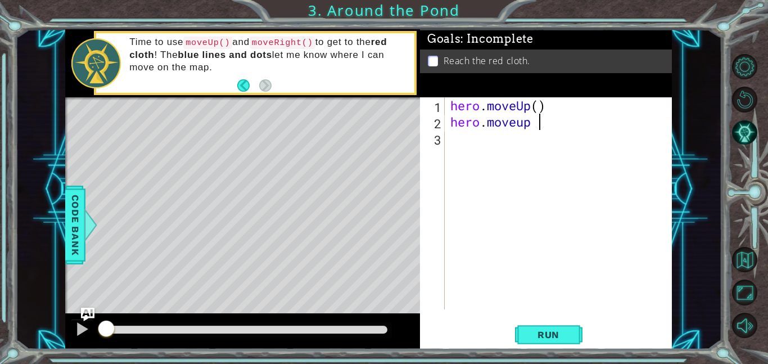
scroll to position [0, 3]
drag, startPoint x: 576, startPoint y: 340, endPoint x: 565, endPoint y: 332, distance: 13.3
click at [565, 332] on button "Run" at bounding box center [548, 333] width 67 height 25
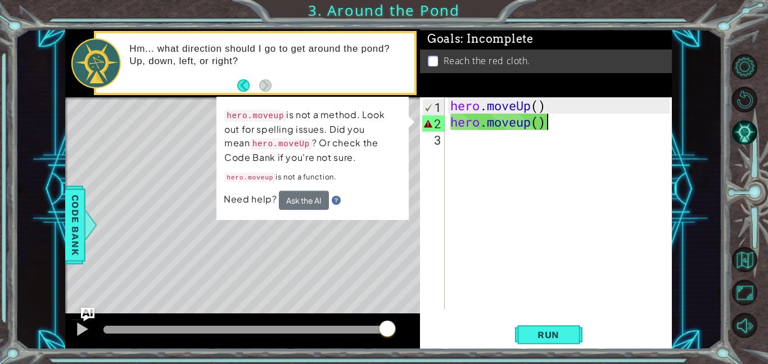
click at [545, 118] on div "hero . moveUp ( ) hero . moveup ( )" at bounding box center [561, 219] width 227 height 244
drag, startPoint x: 550, startPoint y: 127, endPoint x: 444, endPoint y: 109, distance: 107.2
click at [447, 112] on div "hero.moveup() 1 2 3 hero . moveUp ( ) hero . moveup ( ) ההההההההההההההההההההההה…" at bounding box center [545, 203] width 250 height 212
type textarea "hero.moveUp() hero.moveup()"
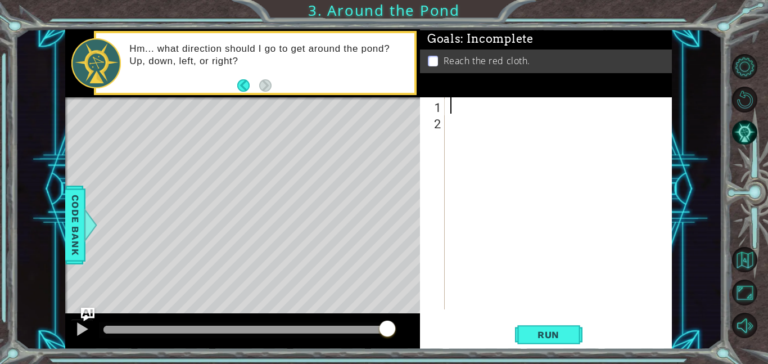
scroll to position [0, 0]
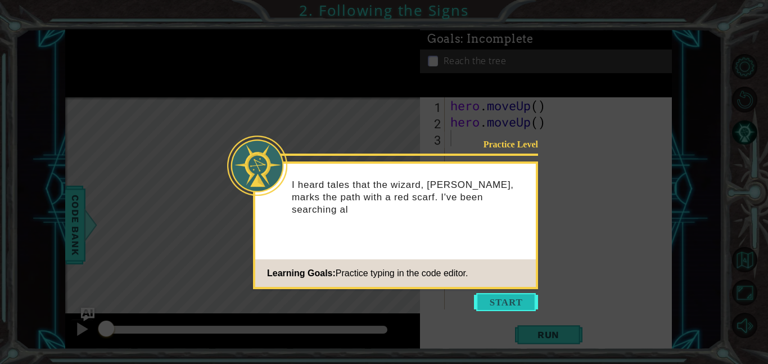
click at [524, 301] on button "Start" at bounding box center [506, 302] width 64 height 18
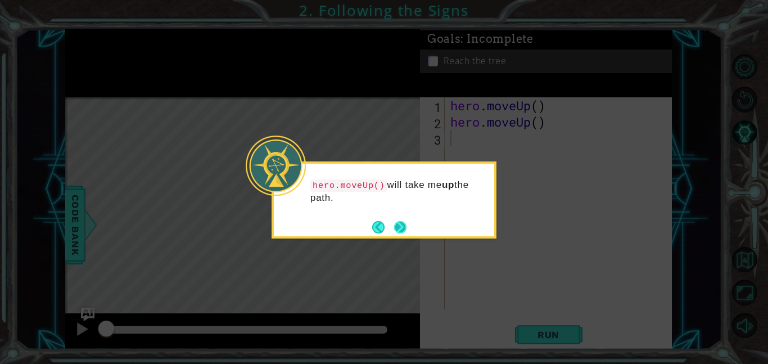
click at [395, 233] on button "Next" at bounding box center [400, 226] width 13 height 13
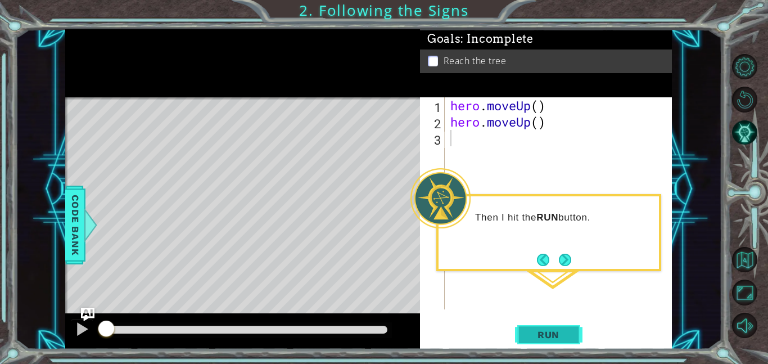
click at [546, 332] on span "Run" at bounding box center [548, 334] width 44 height 11
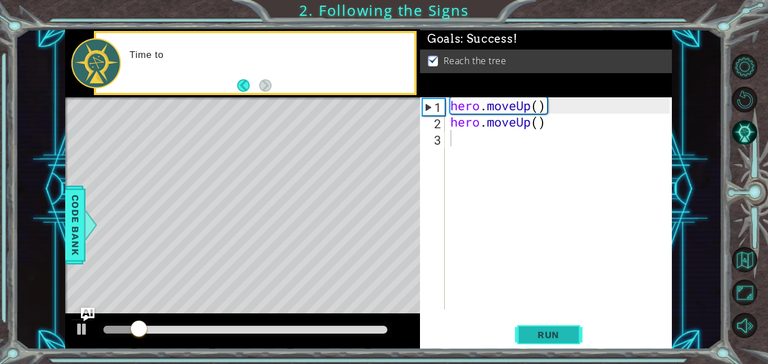
click at [546, 332] on span "Run" at bounding box center [548, 334] width 44 height 11
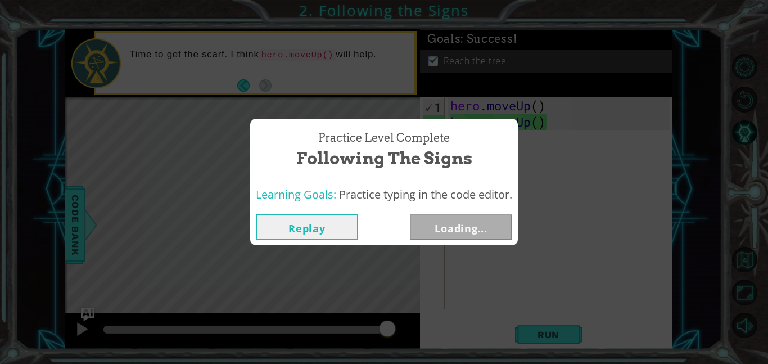
click at [449, 226] on button "Loading..." at bounding box center [461, 226] width 102 height 25
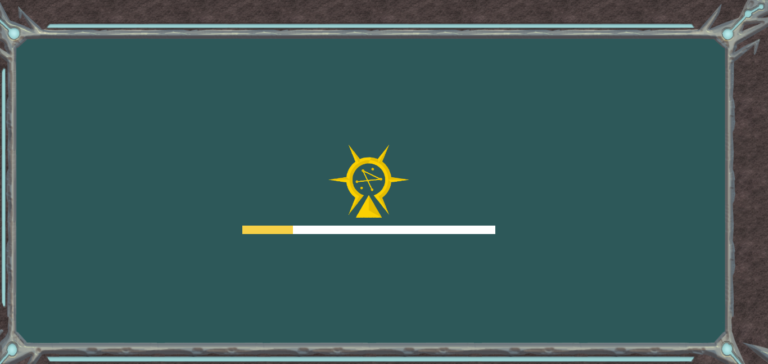
click at [449, 230] on div at bounding box center [368, 229] width 253 height 8
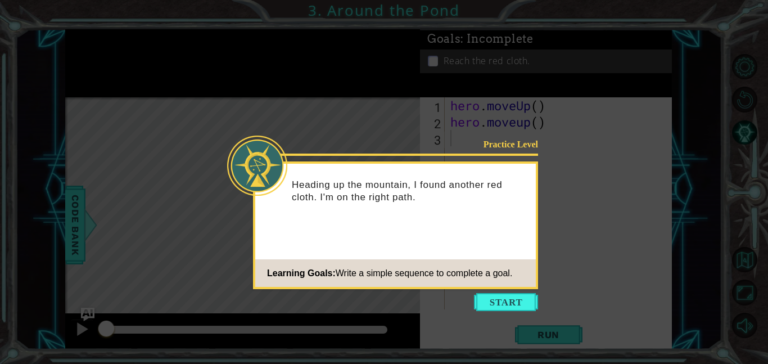
click at [523, 289] on body "1 ההההההההההההההההההההההההההההההההההההההההההההההההההההההההההההההההההההההההההההה…" at bounding box center [384, 182] width 768 height 364
click at [513, 293] on button "Start" at bounding box center [506, 302] width 64 height 18
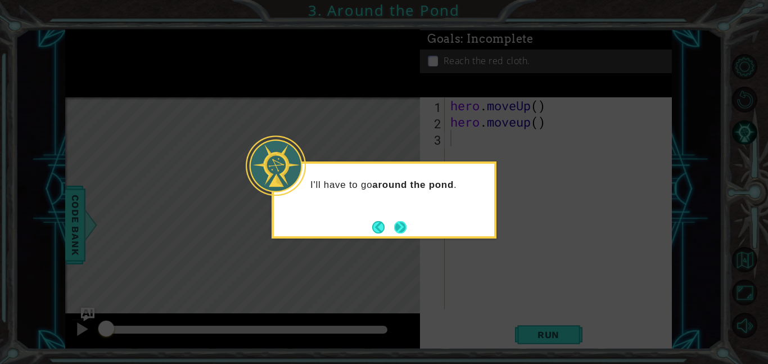
click at [401, 227] on button "Next" at bounding box center [400, 226] width 13 height 13
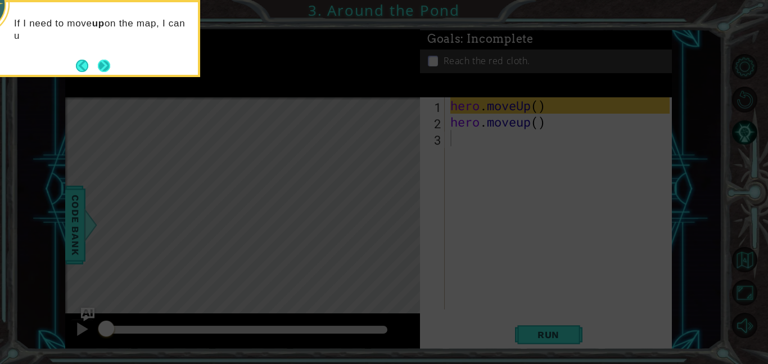
click at [113, 61] on div "If I need to move up on the map, I can u" at bounding box center [88, 32] width 220 height 61
click at [108, 66] on button "Next" at bounding box center [104, 65] width 14 height 14
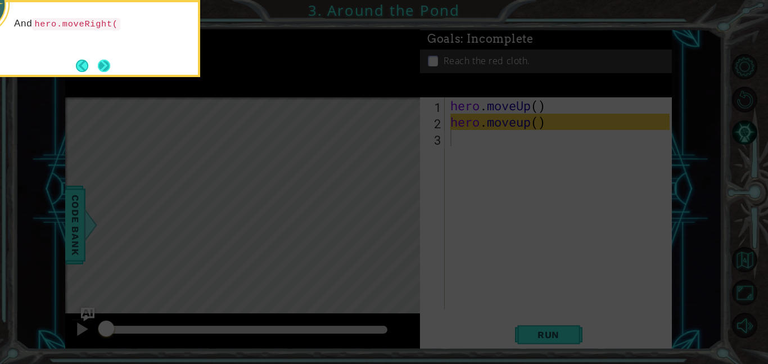
click at [107, 70] on button "Next" at bounding box center [104, 66] width 12 height 12
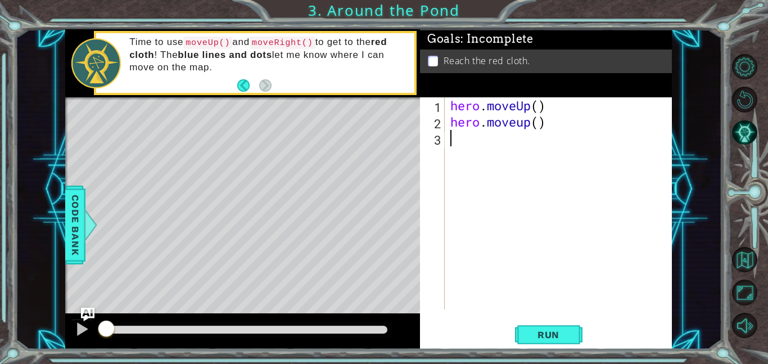
click at [455, 142] on div "hero . moveUp ( ) hero . moveup ( )" at bounding box center [561, 219] width 227 height 244
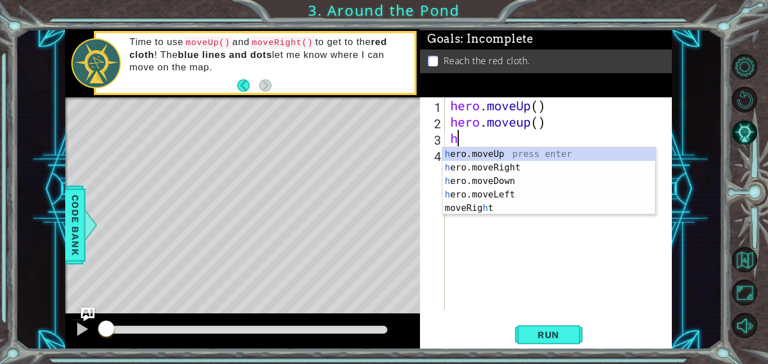
type textarea "her"
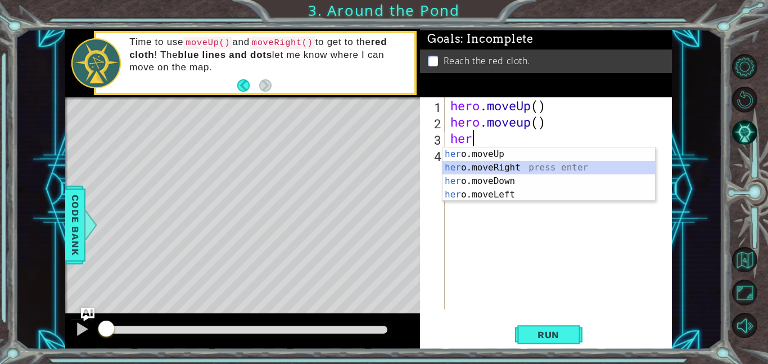
click at [519, 170] on div "her o.moveUp press enter her o.moveRight press enter her o.moveDown press enter…" at bounding box center [548, 187] width 212 height 81
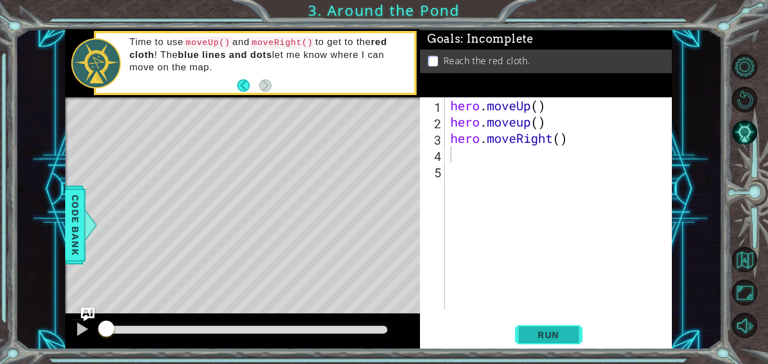
click at [564, 332] on span "Run" at bounding box center [548, 334] width 44 height 11
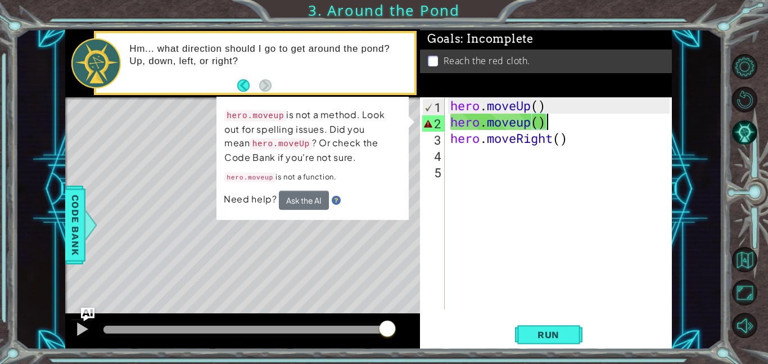
click at [545, 119] on div "hero . moveUp ( ) hero . moveup ( ) hero . moveRight ( )" at bounding box center [561, 219] width 227 height 244
type textarea "hero.moveup()"
drag, startPoint x: 545, startPoint y: 119, endPoint x: 446, endPoint y: 123, distance: 99.0
click at [446, 123] on div "hero.moveup() 1 2 3 4 5 hero . moveUp ( ) hero . moveup ( ) hero . moveRight ( …" at bounding box center [545, 203] width 250 height 212
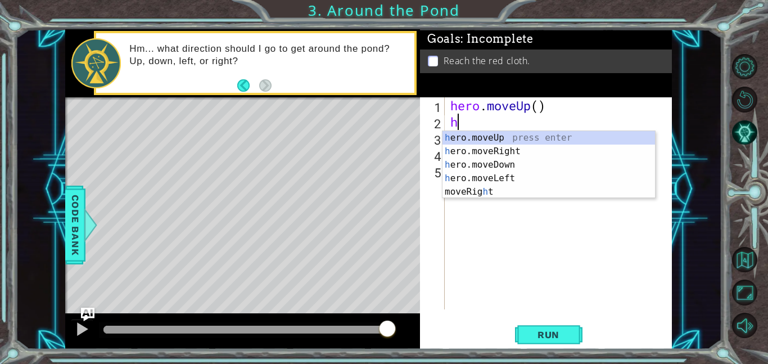
type textarea "he"
click at [491, 131] on div "he ro.moveUp press enter he ro.moveRight press enter he ro.moveDown press enter…" at bounding box center [548, 171] width 212 height 81
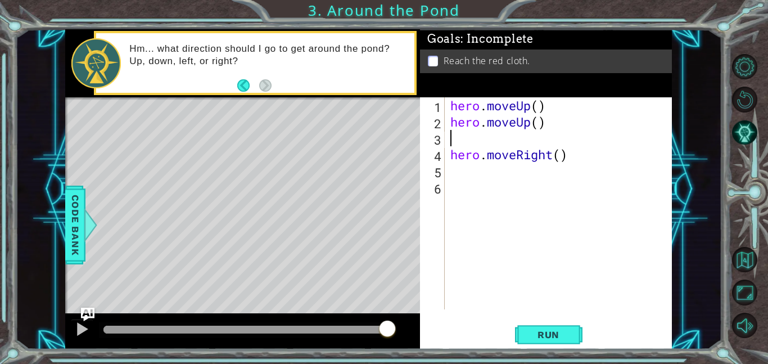
click at [452, 155] on div "hero . moveUp ( ) hero . moveUp ( ) hero . moveRight ( )" at bounding box center [561, 219] width 227 height 244
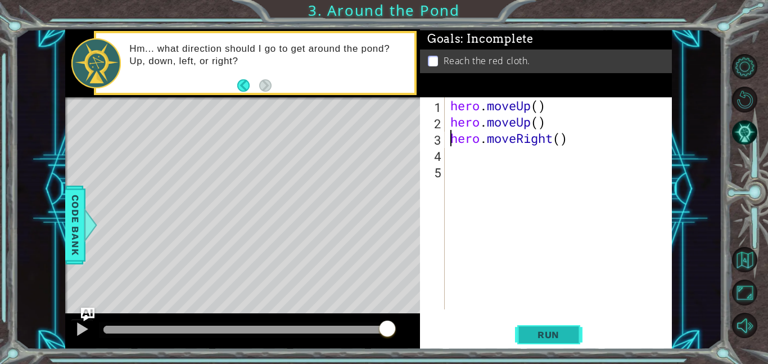
type textarea "hero.moveRight()"
drag, startPoint x: 558, startPoint y: 334, endPoint x: 533, endPoint y: 314, distance: 31.6
click at [539, 320] on div "hero.moveRight() 1 2 3 4 5 hero . moveUp ( ) hero . moveUp ( ) hero . moveRight…" at bounding box center [546, 223] width 252 height 252
click at [550, 335] on span "Run" at bounding box center [548, 334] width 44 height 11
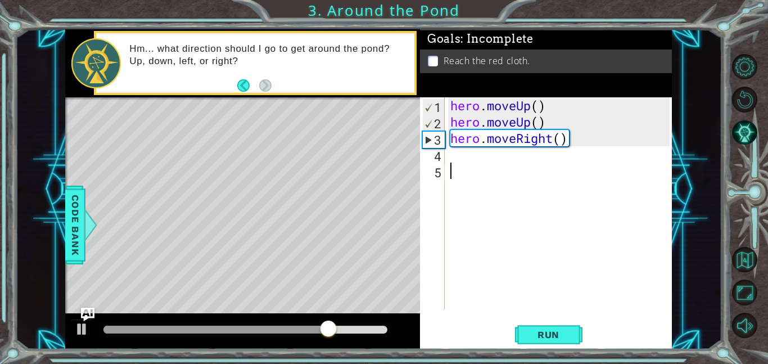
click at [461, 164] on div "hero . moveUp ( ) hero . moveUp ( ) hero . moveRight ( )" at bounding box center [561, 219] width 227 height 244
click at [463, 157] on div "hero . moveUp ( ) hero . moveUp ( ) hero . moveRight ( )" at bounding box center [561, 219] width 227 height 244
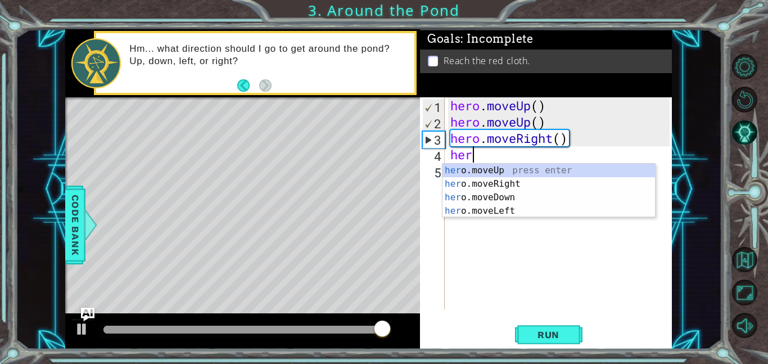
type textarea "hero"
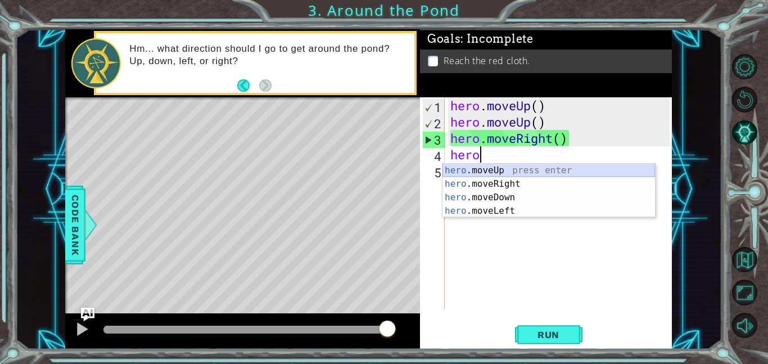
click at [460, 173] on div "hero .moveUp press enter hero .moveRight press enter hero .moveDown press enter…" at bounding box center [548, 204] width 212 height 81
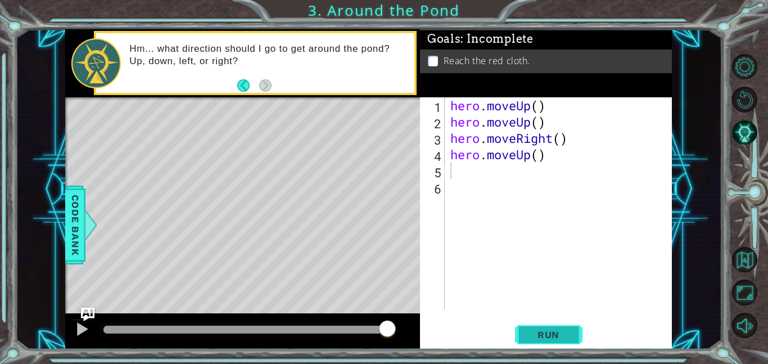
click at [555, 337] on span "Run" at bounding box center [548, 334] width 44 height 11
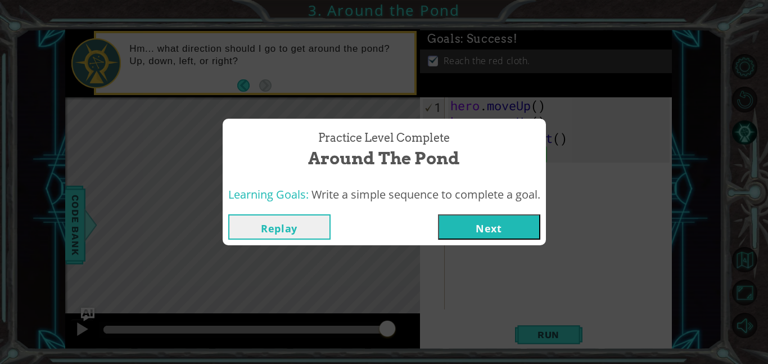
drag, startPoint x: 534, startPoint y: 238, endPoint x: 499, endPoint y: 253, distance: 38.5
click at [500, 253] on div "Practice Level Complete Around the Pond Learning Goals: Write a simple sequence…" at bounding box center [384, 182] width 768 height 364
drag, startPoint x: 486, startPoint y: 216, endPoint x: 474, endPoint y: 210, distance: 12.6
click at [477, 210] on div "Replay Next" at bounding box center [384, 227] width 323 height 37
click at [468, 223] on button "Next" at bounding box center [489, 226] width 102 height 25
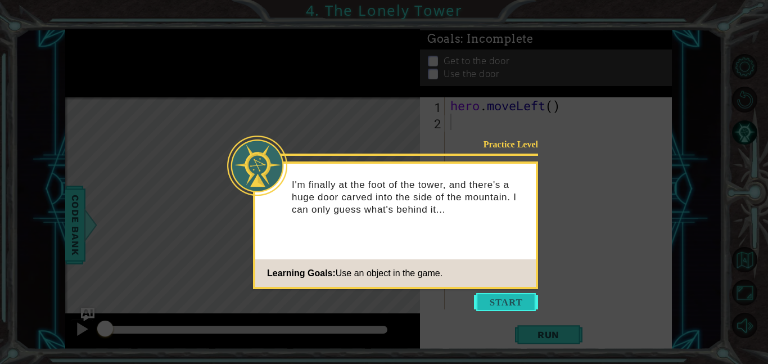
click at [522, 308] on button "Start" at bounding box center [506, 302] width 64 height 18
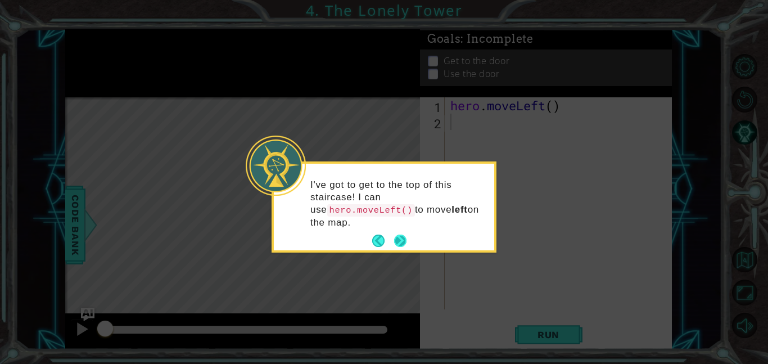
click at [401, 237] on button "Next" at bounding box center [400, 240] width 20 height 20
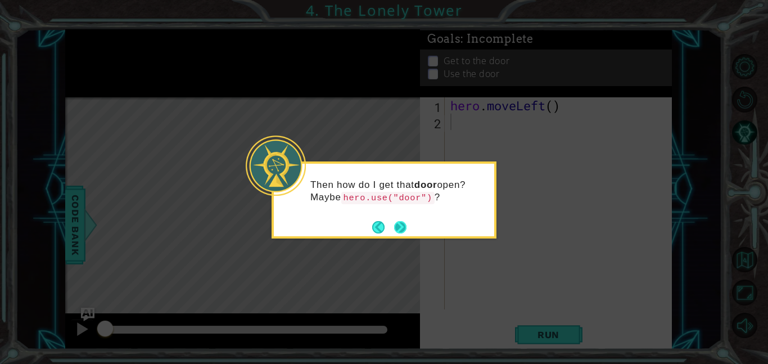
click at [396, 223] on button "Next" at bounding box center [399, 226] width 13 height 13
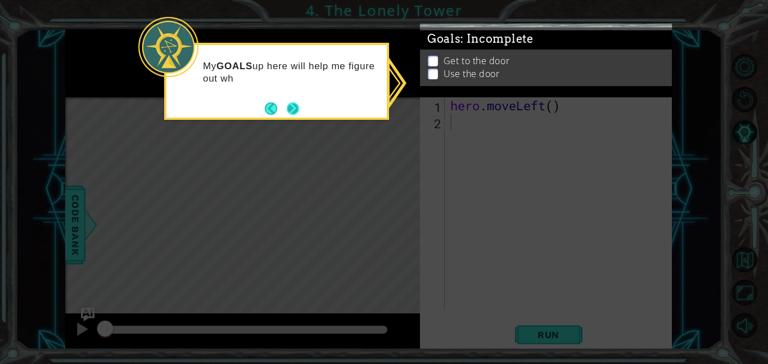
click at [297, 110] on button "Next" at bounding box center [293, 108] width 19 height 19
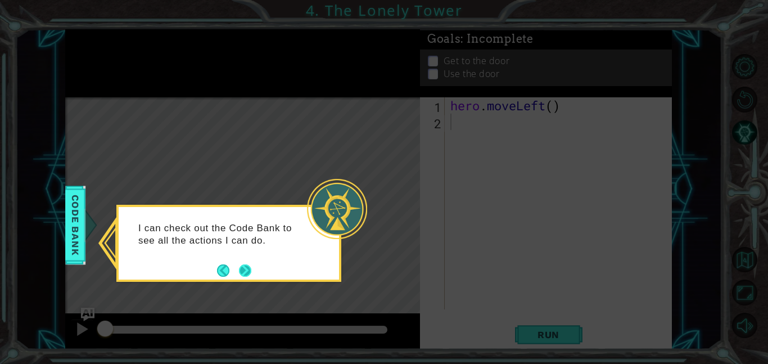
click at [247, 263] on button "Next" at bounding box center [245, 269] width 15 height 15
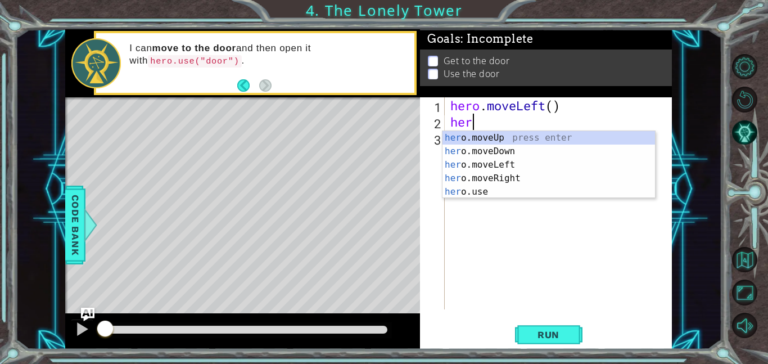
type textarea "hero"
click at [463, 135] on div "hero .moveUp press enter hero .moveDown press enter hero .moveLeft press enter …" at bounding box center [548, 178] width 212 height 94
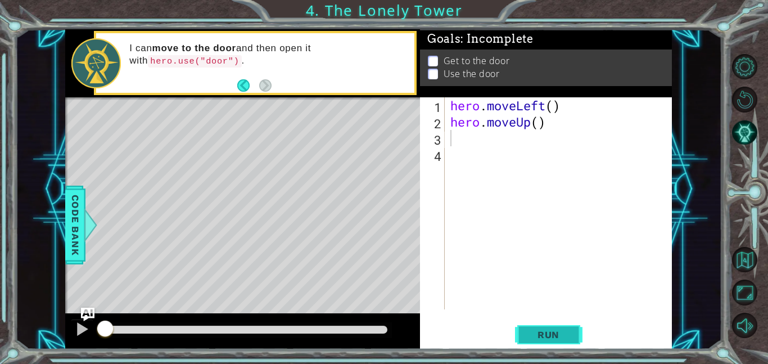
click at [522, 336] on button "Run" at bounding box center [548, 333] width 67 height 25
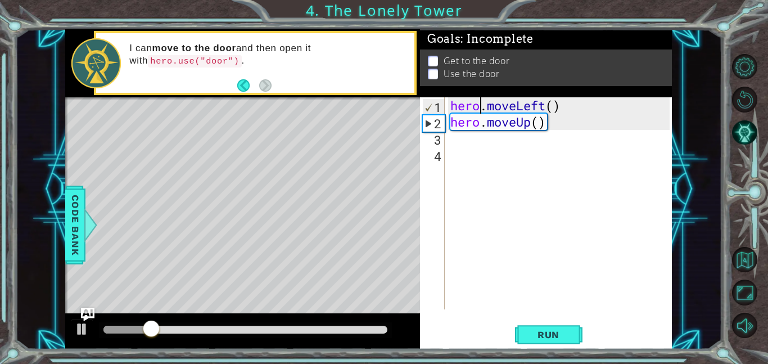
click at [482, 103] on div "hero . moveLeft ( ) hero . moveUp ( )" at bounding box center [561, 219] width 227 height 244
drag, startPoint x: 519, startPoint y: 90, endPoint x: 515, endPoint y: 112, distance: 22.2
click at [512, 109] on div "Goals : Incomplete Get to the door Use the door hero.moveLeft() 1 2 3 4 hero . …" at bounding box center [546, 189] width 252 height 320
click at [581, 106] on div "hero . moveLeft ( ) hero . moveUp ( )" at bounding box center [561, 219] width 227 height 244
drag, startPoint x: 577, startPoint y: 106, endPoint x: 540, endPoint y: 142, distance: 51.3
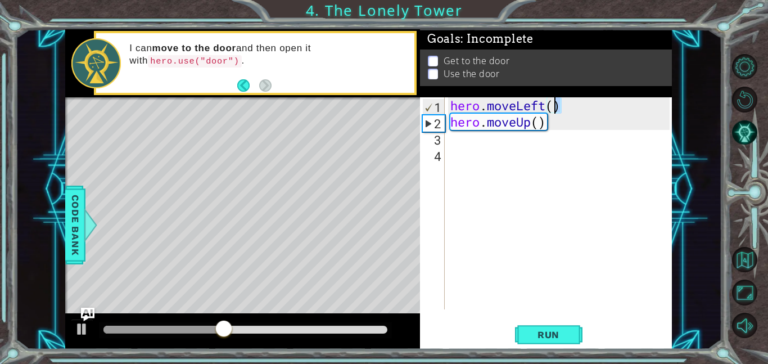
click at [550, 120] on div "hero . moveLeft ( ) hero . moveUp ( )" at bounding box center [561, 219] width 227 height 244
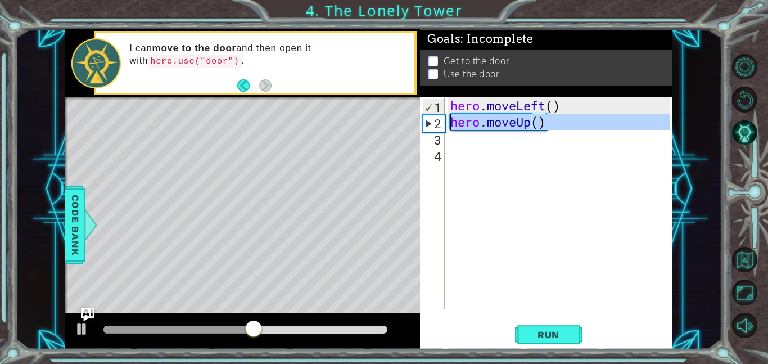
click at [443, 120] on div "2" at bounding box center [434, 123] width 22 height 16
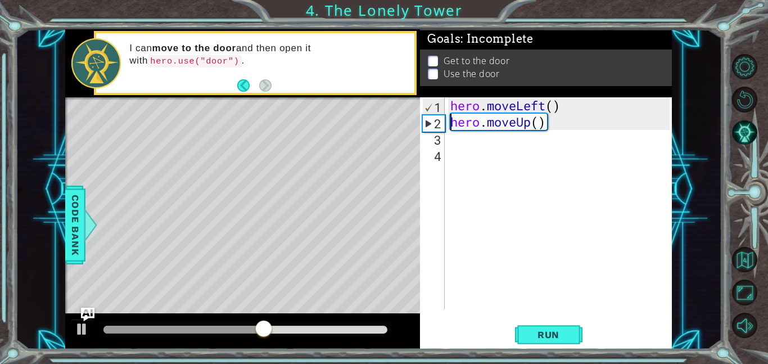
click at [451, 127] on div "hero . moveLeft ( ) hero . moveUp ( )" at bounding box center [561, 219] width 227 height 244
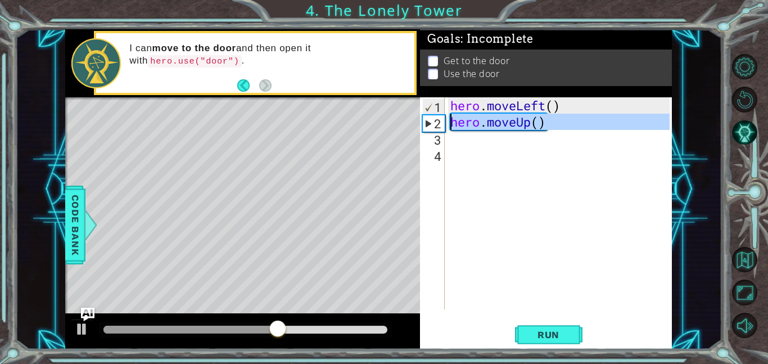
drag, startPoint x: 440, startPoint y: 124, endPoint x: 430, endPoint y: 116, distance: 12.0
click at [432, 117] on div "2" at bounding box center [434, 123] width 22 height 16
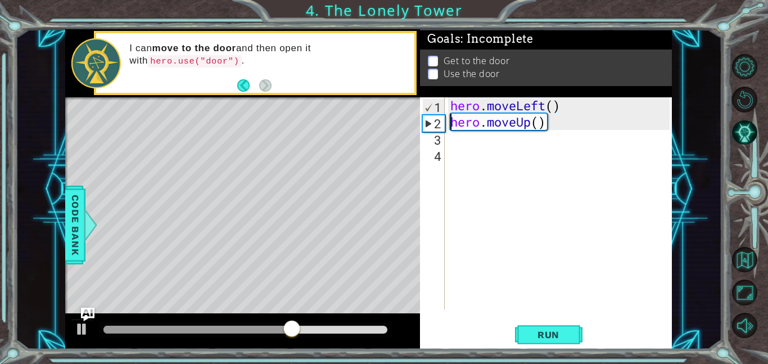
drag, startPoint x: 427, startPoint y: 119, endPoint x: 422, endPoint y: 126, distance: 8.6
click at [421, 128] on div "hero.moveUp() 1 2 3 4 hero . moveLeft ( ) hero . moveUp ( ) ההההההההההההההההההה…" at bounding box center [545, 203] width 250 height 212
click at [428, 123] on div "2" at bounding box center [434, 123] width 22 height 16
click at [429, 124] on div "2" at bounding box center [434, 123] width 22 height 16
type textarea "hero.moveUp()"
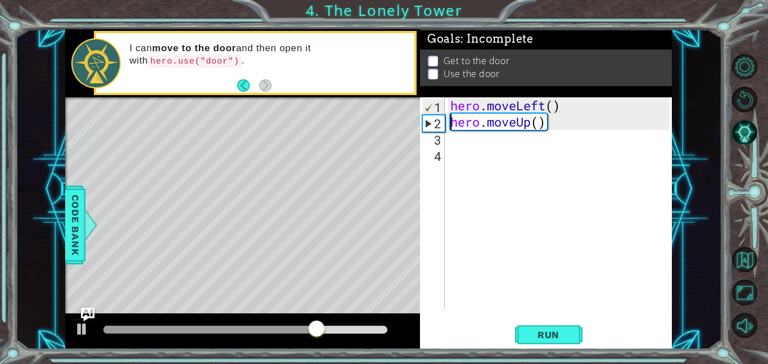
click at [430, 124] on div "2" at bounding box center [434, 123] width 22 height 16
click at [431, 125] on div "2" at bounding box center [434, 123] width 22 height 16
type textarea "hero.moveUp()"
click at [431, 125] on div "2" at bounding box center [434, 123] width 22 height 16
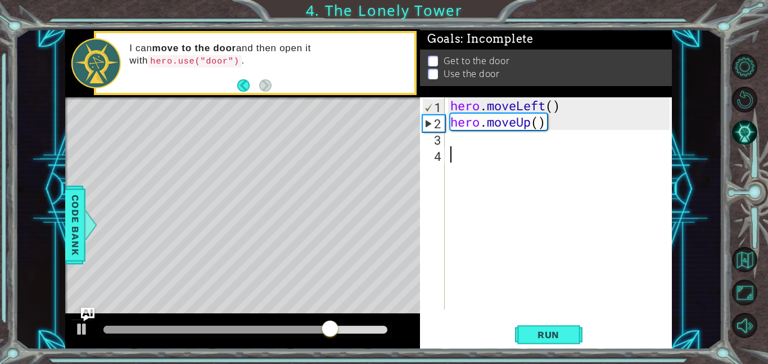
click at [431, 125] on div "2" at bounding box center [434, 123] width 22 height 16
type textarea "hero.moveUp()"
click at [431, 125] on div "2" at bounding box center [434, 123] width 22 height 16
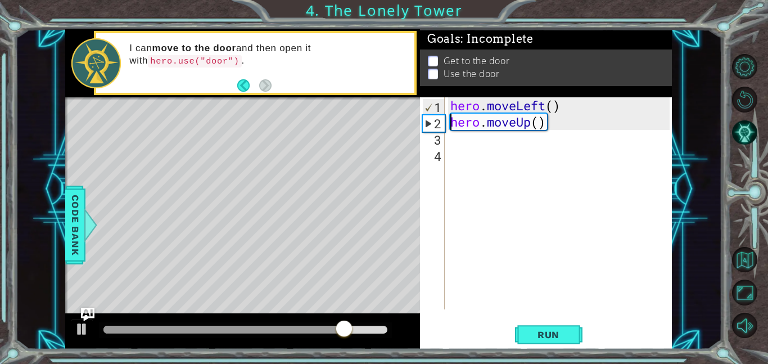
click at [431, 125] on div "2" at bounding box center [434, 123] width 22 height 16
type textarea "hero.moveUp()"
click at [431, 125] on div "2" at bounding box center [434, 123] width 22 height 16
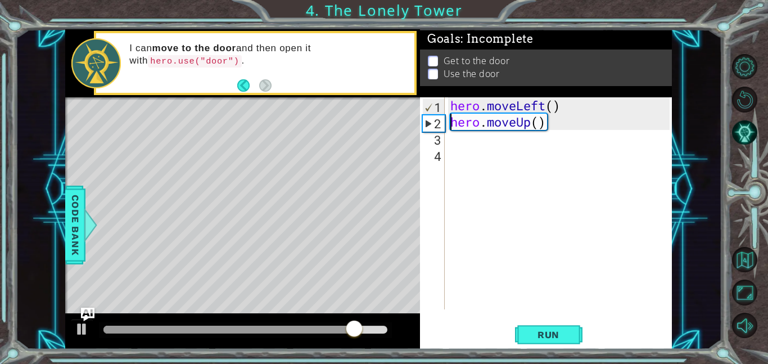
type textarea "hero.moveUp()"
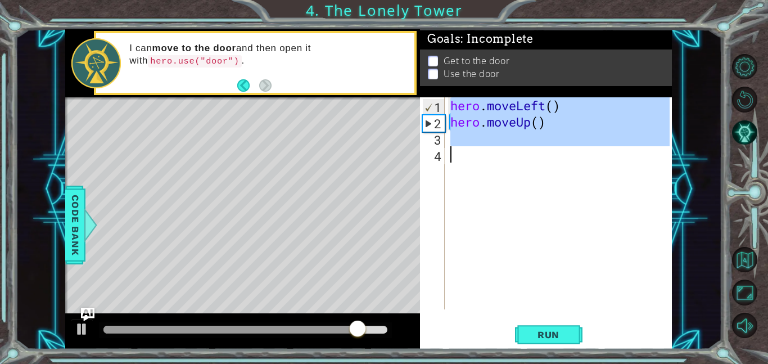
click at [431, 124] on div "2" at bounding box center [434, 123] width 22 height 16
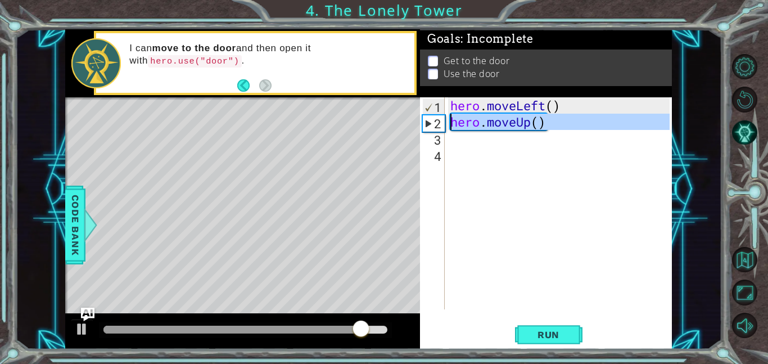
click at [425, 120] on div "2" at bounding box center [434, 123] width 22 height 16
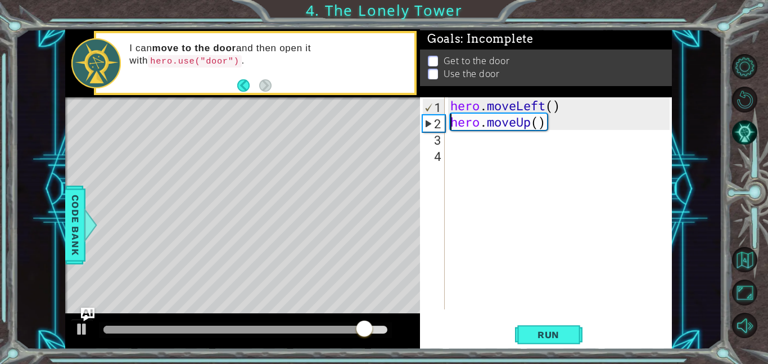
click at [426, 120] on div "2" at bounding box center [434, 123] width 22 height 16
type textarea "hero.moveUp()"
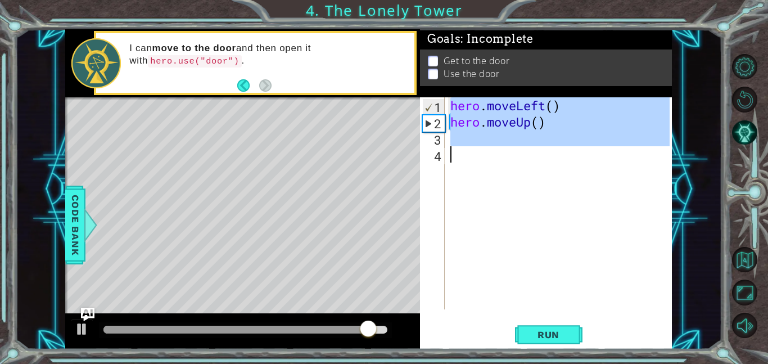
click at [426, 120] on div "2" at bounding box center [434, 123] width 22 height 16
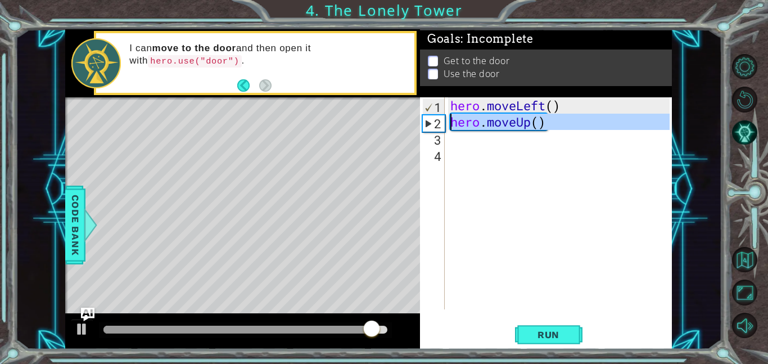
click at [424, 123] on div "2" at bounding box center [434, 123] width 22 height 16
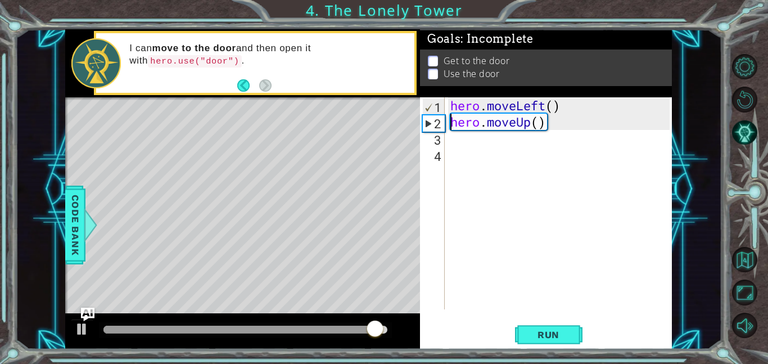
click at [425, 121] on div "2" at bounding box center [434, 123] width 22 height 16
drag, startPoint x: 425, startPoint y: 120, endPoint x: 431, endPoint y: 115, distance: 7.9
click at [428, 119] on div "2" at bounding box center [434, 123] width 22 height 16
type textarea "hero.moveUp()"
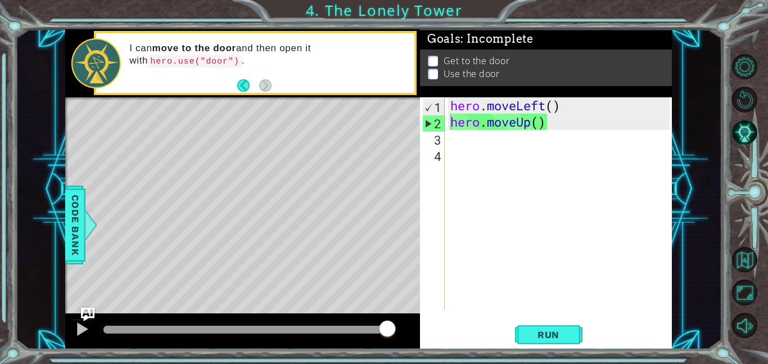
drag, startPoint x: 434, startPoint y: 94, endPoint x: 667, endPoint y: 145, distance: 237.7
click at [667, 145] on div "Goals : Incomplete Get to the door Use the door hero.moveUp() 1 2 3 4 hero . mo…" at bounding box center [546, 189] width 252 height 320
click at [539, 324] on button "Run" at bounding box center [548, 333] width 67 height 25
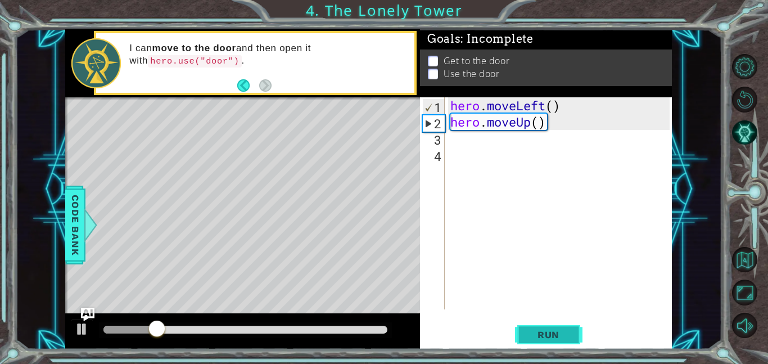
click at [537, 323] on button "Run" at bounding box center [548, 333] width 67 height 25
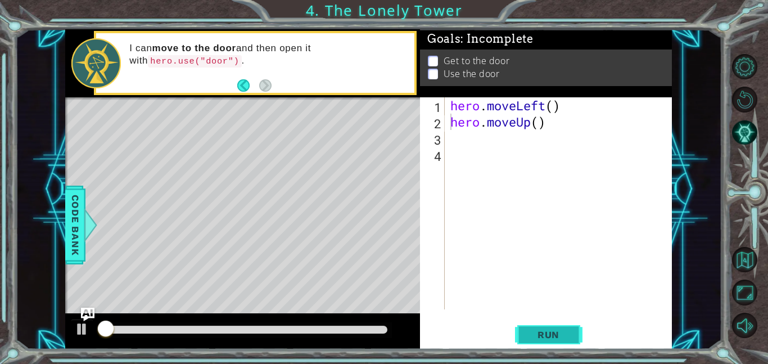
click at [537, 323] on button "Run" at bounding box center [548, 333] width 67 height 25
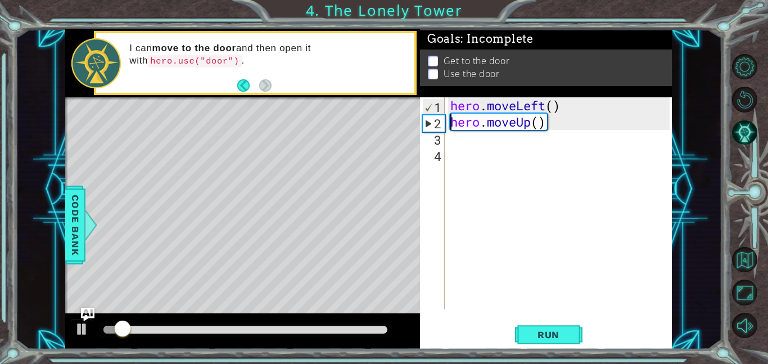
click at [537, 123] on div "hero . moveLeft ( ) hero . moveUp ( )" at bounding box center [561, 219] width 227 height 244
click at [518, 117] on div "hero . moveLeft ( ) hero . moveUp ( )" at bounding box center [561, 219] width 227 height 244
drag, startPoint x: 550, startPoint y: 128, endPoint x: 452, endPoint y: 127, distance: 97.2
click at [452, 127] on div "hero . moveLeft ( ) hero . moveUp ( )" at bounding box center [561, 219] width 227 height 244
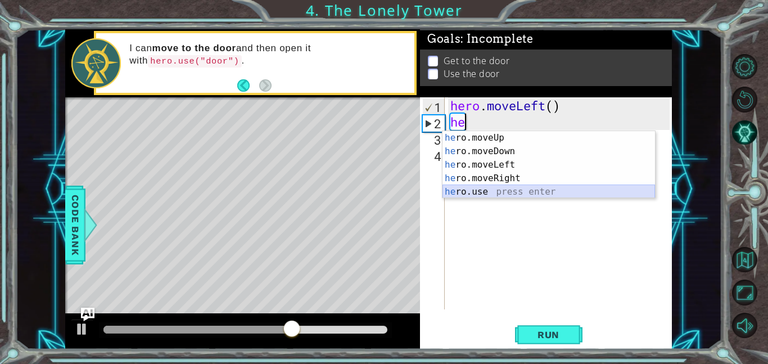
drag, startPoint x: 492, startPoint y: 189, endPoint x: 490, endPoint y: 195, distance: 5.9
click at [494, 192] on div "he ro.moveUp press enter he ro.moveDown press enter he ro.moveLeft press enter …" at bounding box center [548, 178] width 212 height 94
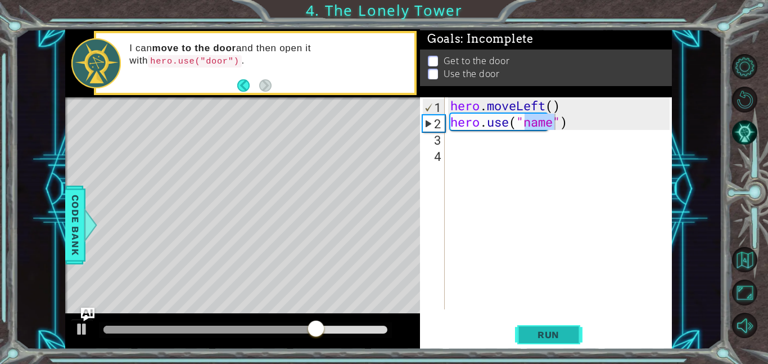
click at [533, 333] on span "Run" at bounding box center [548, 334] width 44 height 11
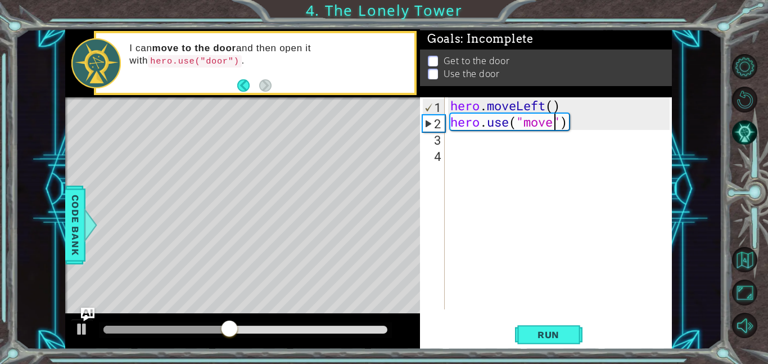
scroll to position [0, 5]
click at [576, 332] on button "Run" at bounding box center [548, 333] width 67 height 25
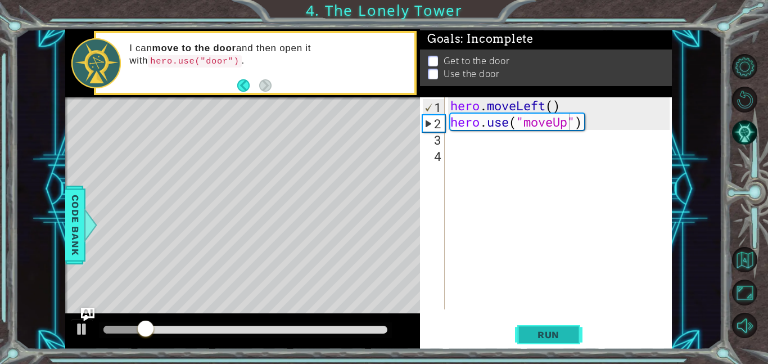
click at [537, 333] on span "Run" at bounding box center [548, 334] width 44 height 11
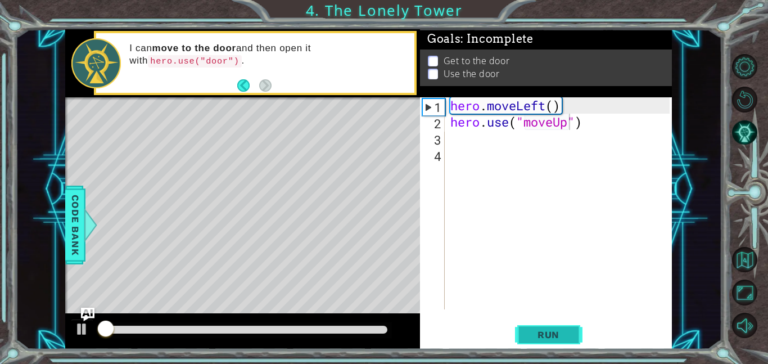
click at [537, 333] on span "Run" at bounding box center [548, 334] width 44 height 11
click at [538, 332] on span "Run" at bounding box center [548, 334] width 44 height 11
click at [537, 332] on span "Run" at bounding box center [548, 334] width 44 height 11
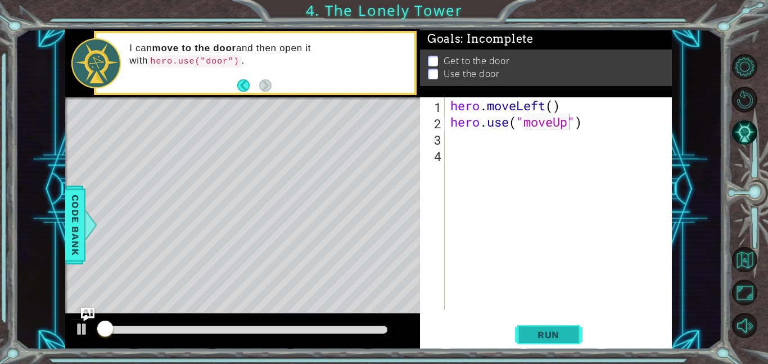
click at [537, 332] on span "Run" at bounding box center [548, 334] width 44 height 11
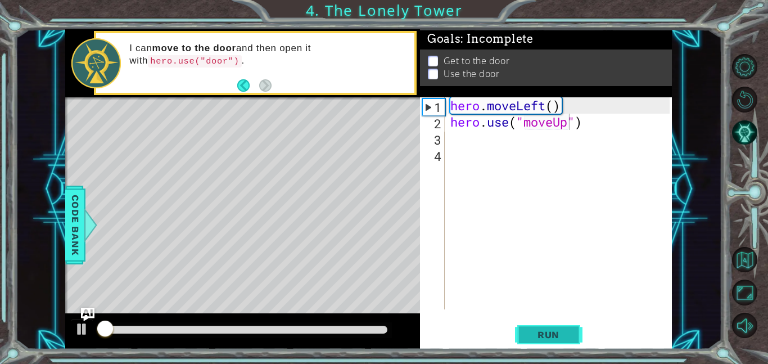
click at [537, 332] on span "Run" at bounding box center [548, 334] width 44 height 11
click at [540, 330] on span "Run" at bounding box center [548, 334] width 44 height 11
click at [539, 330] on span "Run" at bounding box center [548, 334] width 44 height 11
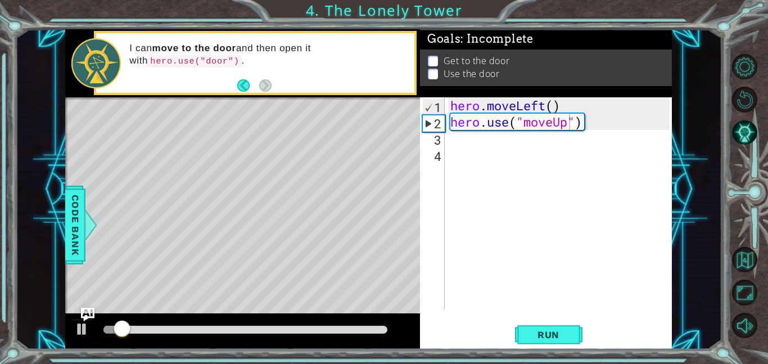
click at [548, 319] on div "hero.use("moveUp") 1 2 3 4 hero . moveLeft ( ) hero . use ( "moveUp" ) הההההההה…" at bounding box center [546, 223] width 252 height 252
drag, startPoint x: 548, startPoint y: 319, endPoint x: 556, endPoint y: 296, distance: 24.5
click at [553, 305] on div "hero.use("moveUp") 1 2 3 4 hero . moveLeft ( ) hero . use ( "moveUp" ) הההההההה…" at bounding box center [546, 223] width 252 height 252
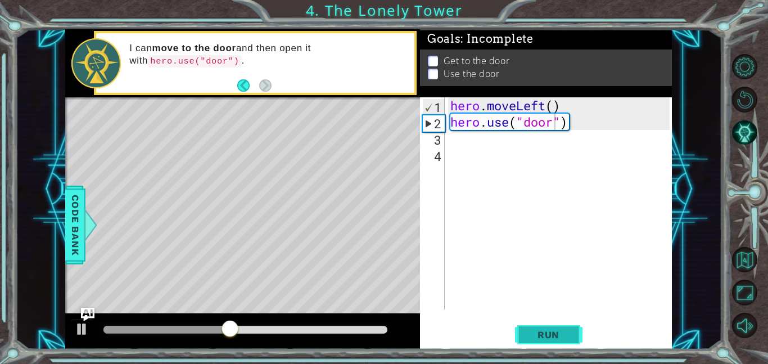
click at [538, 334] on span "Run" at bounding box center [548, 334] width 44 height 11
click at [520, 325] on button "Run" at bounding box center [548, 333] width 67 height 25
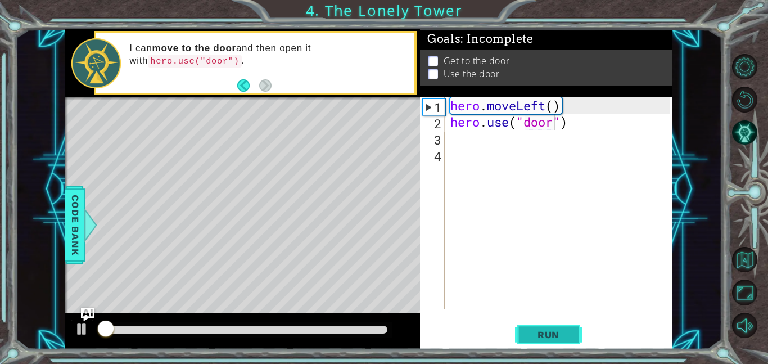
click at [522, 322] on button "Run" at bounding box center [548, 333] width 67 height 25
click at [523, 324] on button "Run" at bounding box center [548, 333] width 67 height 25
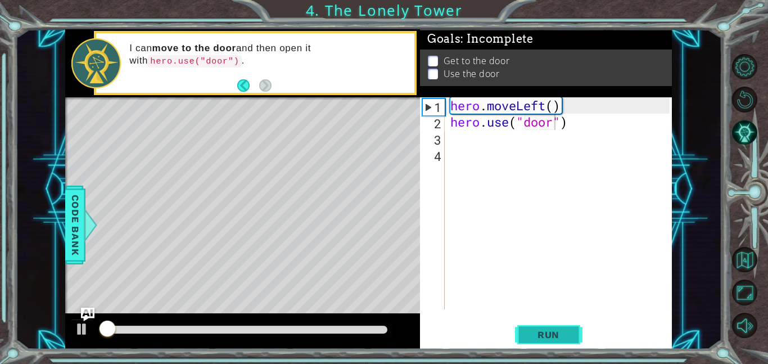
drag, startPoint x: 525, startPoint y: 326, endPoint x: 542, endPoint y: 345, distance: 25.9
click at [526, 331] on button "Run" at bounding box center [548, 333] width 67 height 25
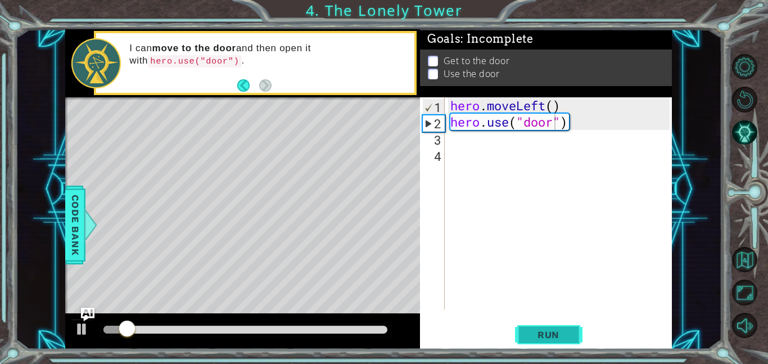
click at [556, 334] on span "Run" at bounding box center [548, 334] width 44 height 11
drag, startPoint x: 556, startPoint y: 125, endPoint x: 519, endPoint y: 117, distance: 37.9
click at [519, 117] on div "hero . moveLeft ( ) hero . use ( "door" )" at bounding box center [561, 219] width 227 height 244
type textarea "hero.use(")"
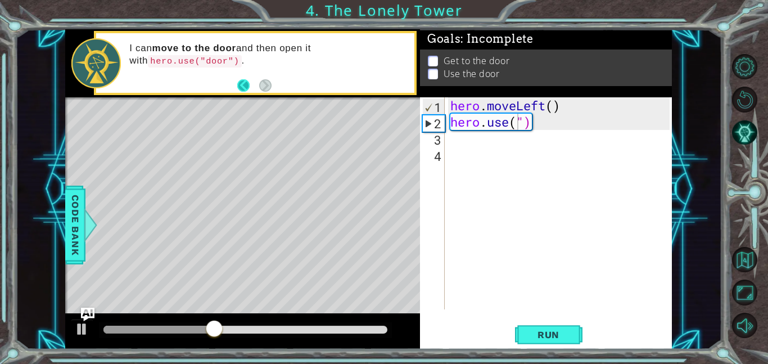
click at [244, 81] on button "Back" at bounding box center [248, 85] width 22 height 12
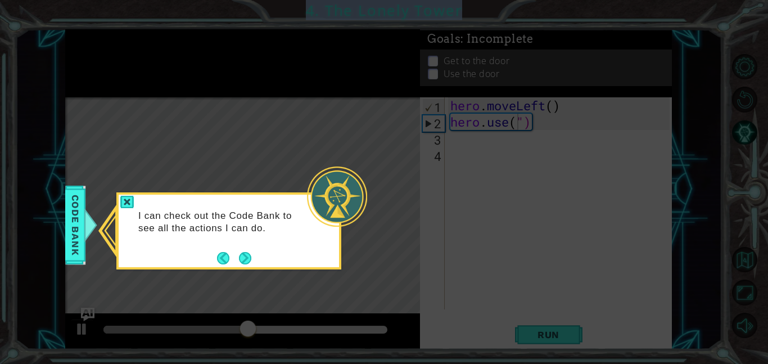
drag, startPoint x: 329, startPoint y: 194, endPoint x: 152, endPoint y: 170, distance: 178.2
click at [169, 174] on body "1 ההההההההההההההההההההההההההההההההההההההההההההההההההההההההההההההההההההההההההההה…" at bounding box center [384, 182] width 768 height 364
click at [253, 264] on button "Next" at bounding box center [245, 258] width 17 height 17
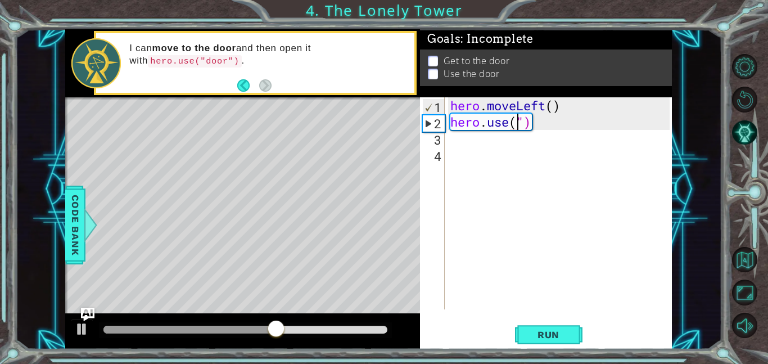
click at [255, 264] on div "Level Map" at bounding box center [324, 262] width 519 height 331
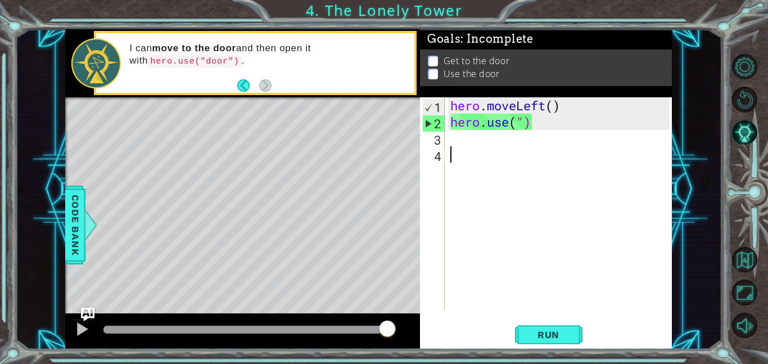
scroll to position [0, 0]
drag, startPoint x: 535, startPoint y: 202, endPoint x: 528, endPoint y: 205, distance: 7.3
click at [529, 205] on div "hero . moveLeft ( ) hero . use ( ")" at bounding box center [561, 219] width 227 height 244
click at [571, 196] on div "hero . moveLeft ( ) hero . use ( ")" at bounding box center [561, 219] width 227 height 244
click at [570, 195] on div "hero . moveLeft ( ) hero . use ( ")" at bounding box center [561, 219] width 227 height 244
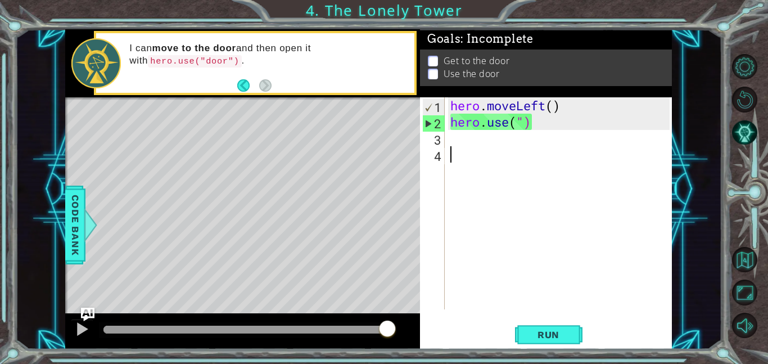
drag, startPoint x: 565, startPoint y: 190, endPoint x: 555, endPoint y: 187, distance: 10.5
click at [565, 189] on div "hero . moveLeft ( ) hero . use ( ")" at bounding box center [561, 219] width 227 height 244
click at [555, 186] on div "hero . moveLeft ( ) hero . use ( ")" at bounding box center [561, 219] width 227 height 244
click at [560, 182] on div "hero . moveLeft ( ) hero . use ( ")" at bounding box center [561, 219] width 227 height 244
click at [559, 184] on div "hero . moveLeft ( ) hero . use ( ")" at bounding box center [561, 219] width 227 height 244
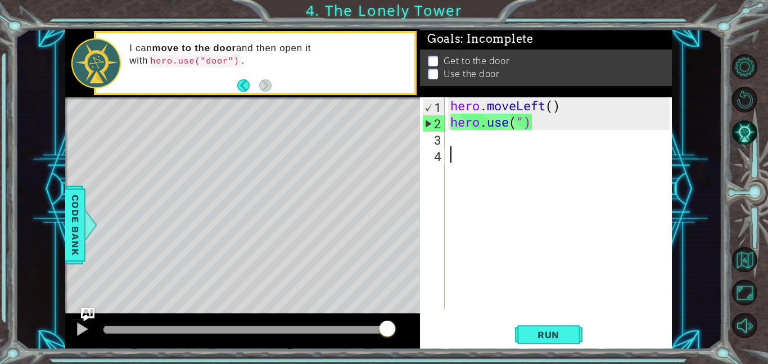
click at [562, 184] on div "hero . moveLeft ( ) hero . use ( ")" at bounding box center [561, 219] width 227 height 244
click at [482, 140] on div "hero . moveLeft ( ) hero . use ( ")" at bounding box center [561, 219] width 227 height 244
click at [482, 141] on div "hero . moveLeft ( ) hero . use ( ")" at bounding box center [561, 219] width 227 height 244
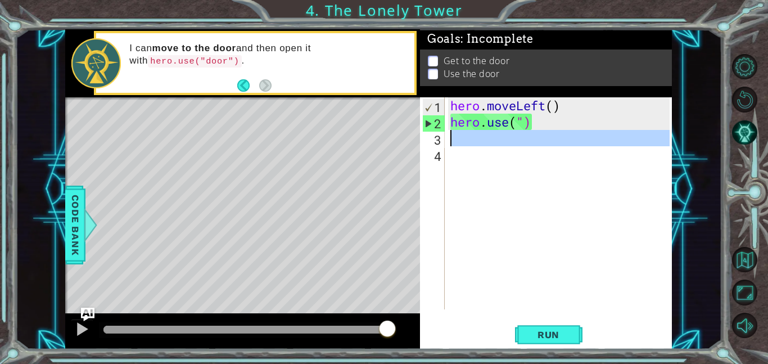
click at [482, 141] on div "hero . moveLeft ( ) hero . use ( ")" at bounding box center [558, 203] width 221 height 212
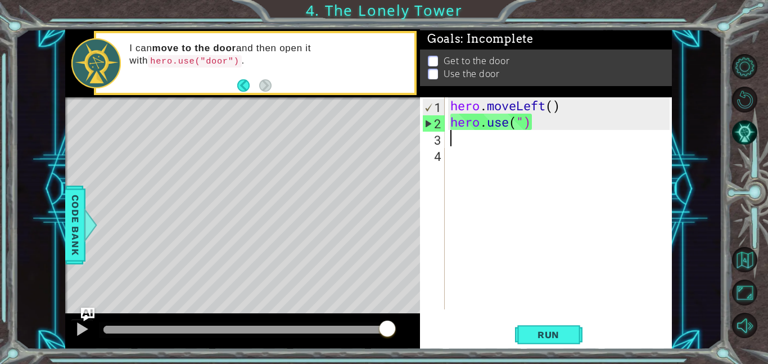
click at [483, 141] on div "hero . moveLeft ( ) hero . use ( ")" at bounding box center [561, 219] width 227 height 244
click at [110, 76] on div at bounding box center [95, 63] width 49 height 50
drag, startPoint x: 109, startPoint y: 76, endPoint x: 51, endPoint y: 239, distance: 172.6
click at [49, 240] on div "1 ההההההההההההההההההההההההההההההההההההההההההההההההההההההההההההההההההההההההההההה…" at bounding box center [368, 189] width 706 height 320
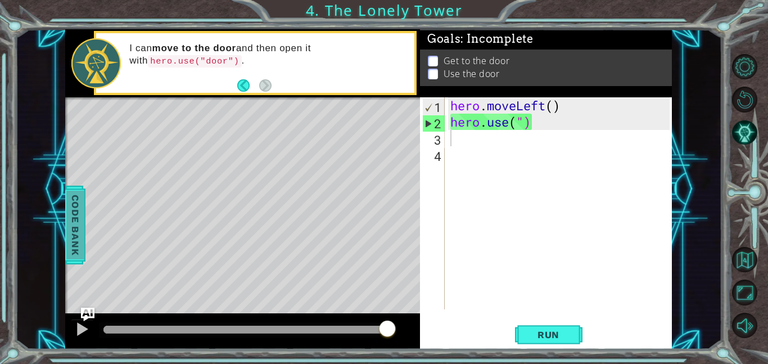
click at [75, 227] on span "Code Bank" at bounding box center [75, 225] width 18 height 69
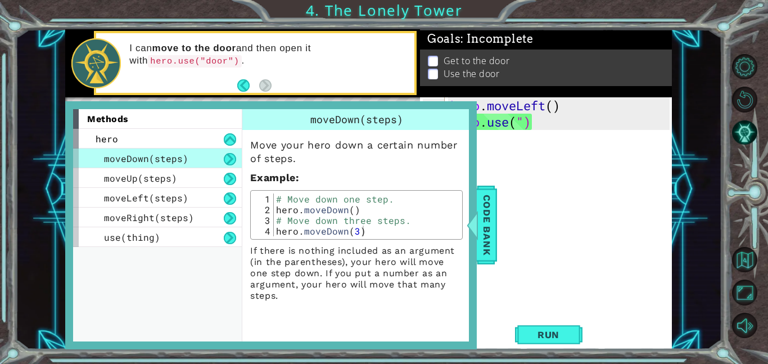
drag, startPoint x: 581, startPoint y: 190, endPoint x: 567, endPoint y: 178, distance: 17.9
click at [577, 185] on div "hero . moveLeft ( ) hero . use ( ")" at bounding box center [561, 219] width 227 height 244
click at [500, 145] on div "hero . moveLeft ( ) hero . use ( ")" at bounding box center [561, 219] width 227 height 244
click at [501, 147] on div "hero . moveLeft ( ) hero . use ( ")" at bounding box center [561, 219] width 227 height 244
click at [502, 147] on div "hero . moveLeft ( ) hero . use ( ")" at bounding box center [558, 203] width 221 height 212
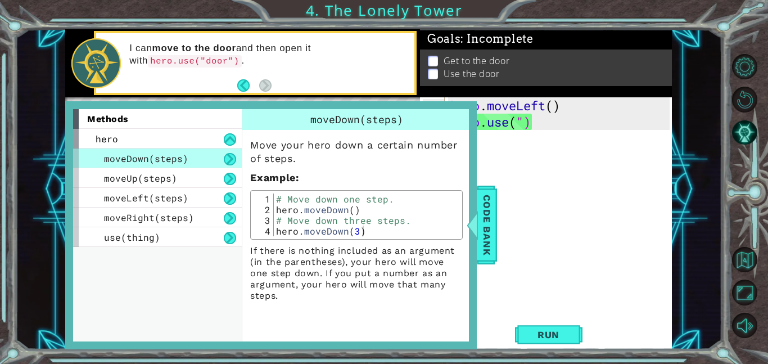
click at [502, 147] on div "hero . moveLeft ( ) hero . use ( ")" at bounding box center [561, 219] width 227 height 244
click at [362, 70] on div "I can move to the door and then open it with hero.use("door") ." at bounding box center [267, 63] width 292 height 53
drag, startPoint x: 479, startPoint y: 113, endPoint x: 480, endPoint y: 130, distance: 17.5
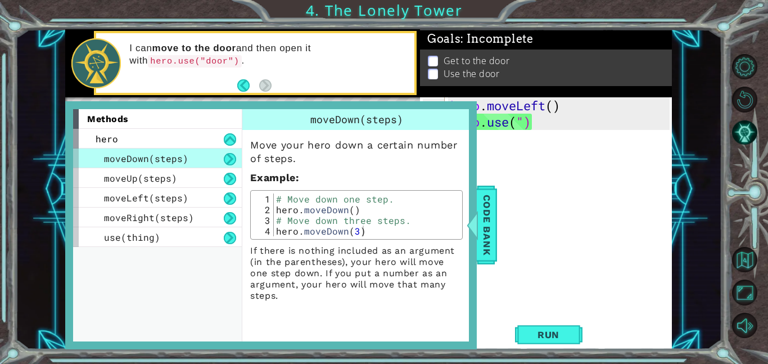
click at [481, 130] on div "hero . moveLeft ( ) hero . use ( ")" at bounding box center [561, 219] width 227 height 244
type textarea "hero.use(")"
click at [469, 232] on div at bounding box center [462, 225] width 14 height 34
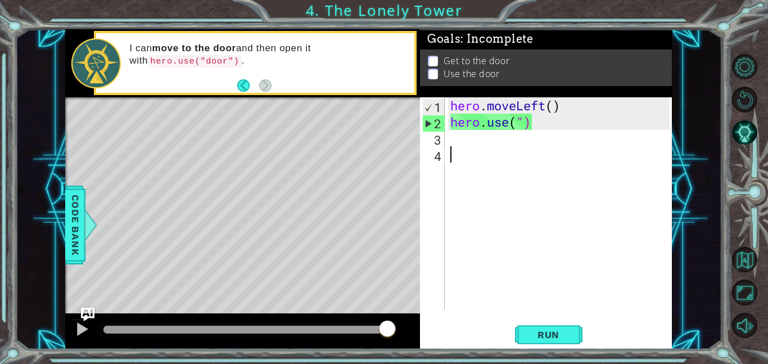
click at [488, 147] on div "hero . moveLeft ( ) hero . use ( ")" at bounding box center [561, 219] width 227 height 244
click at [496, 135] on div "hero . moveLeft ( ) hero . use ( ")" at bounding box center [561, 219] width 227 height 244
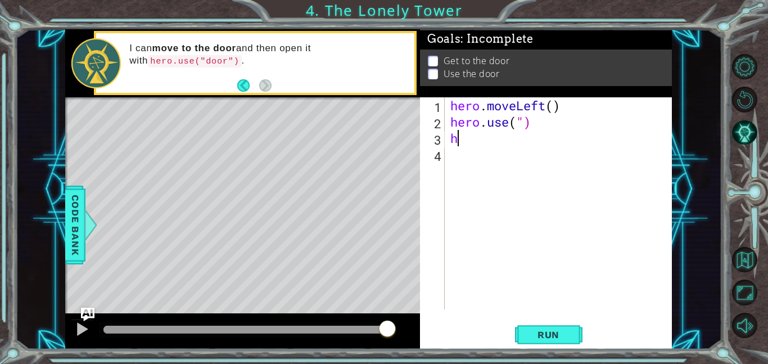
type textarea "he"
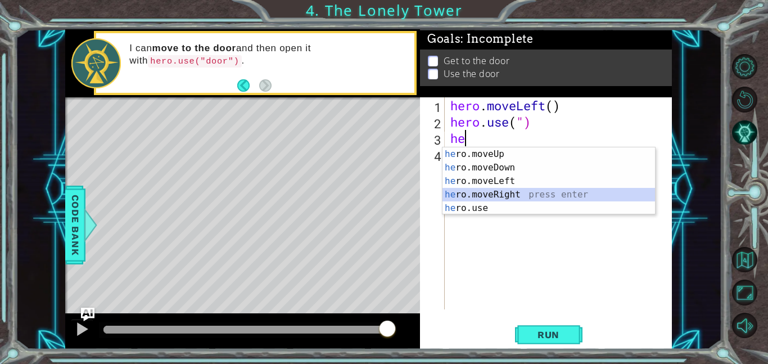
drag, startPoint x: 521, startPoint y: 196, endPoint x: 522, endPoint y: 238, distance: 42.2
click at [519, 203] on div "he ro.moveUp press enter he ro.moveDown press enter he ro.moveLeft press enter …" at bounding box center [548, 194] width 212 height 94
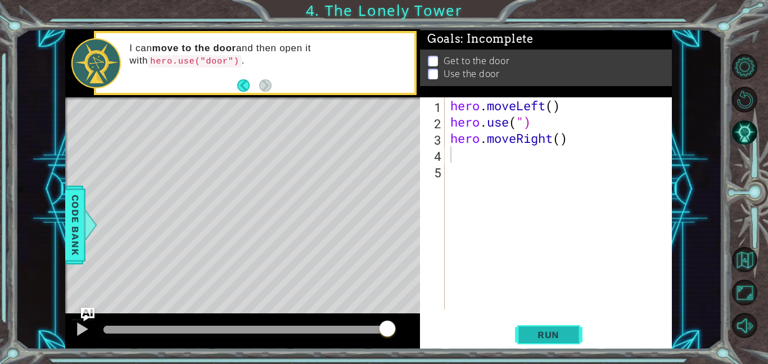
click at [534, 330] on span "Run" at bounding box center [548, 334] width 44 height 11
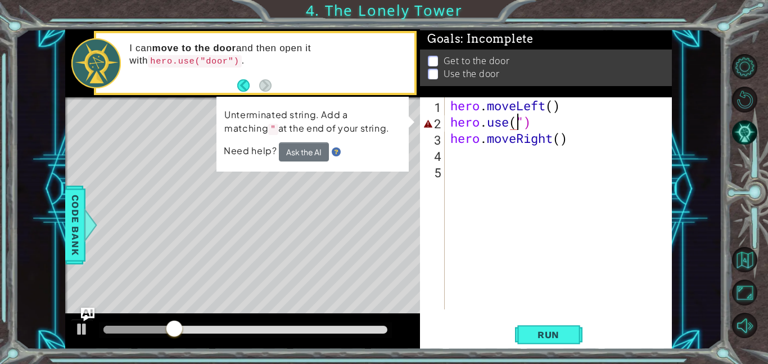
click at [519, 124] on div "hero . moveLeft ( ) hero . use ( ") hero . moveRight ( )" at bounding box center [561, 219] width 227 height 244
click at [518, 125] on div "hero . moveLeft ( ) hero . use ( ") hero . moveRight ( )" at bounding box center [561, 219] width 227 height 244
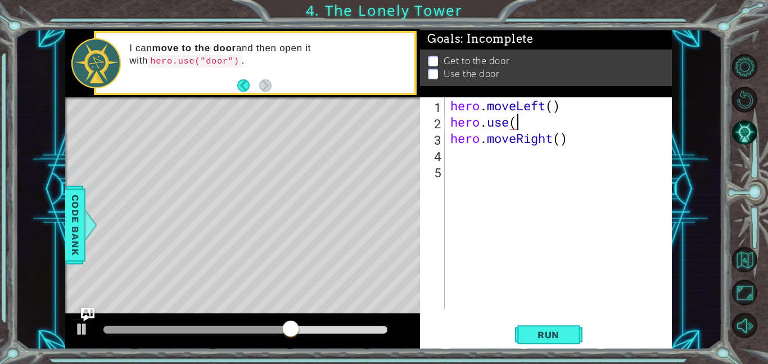
scroll to position [0, 3]
click at [520, 137] on body "1 ההההההההההההההההההההההההההההההההההההההההההההההההההההההההההההההההההההההההההההה…" at bounding box center [384, 182] width 768 height 364
click at [515, 120] on div "hero . moveLeft ( ) hero . use ( ) hero . moveRight ( )" at bounding box center [561, 219] width 227 height 244
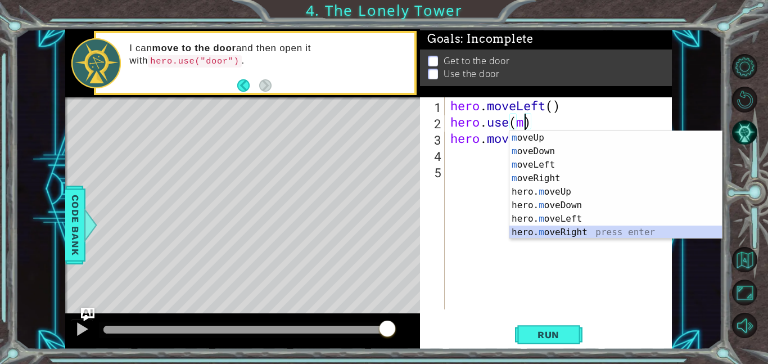
drag, startPoint x: 580, startPoint y: 234, endPoint x: 575, endPoint y: 253, distance: 19.8
click at [576, 250] on body "1 ההההההההההההההההההההההההההההההההההההההההההההההההההההההההההההההההההההההההההההה…" at bounding box center [384, 182] width 768 height 364
click at [562, 232] on div "m oveUp press enter m oveDown press enter m oveLeft press enter m oveRight pres…" at bounding box center [615, 198] width 212 height 135
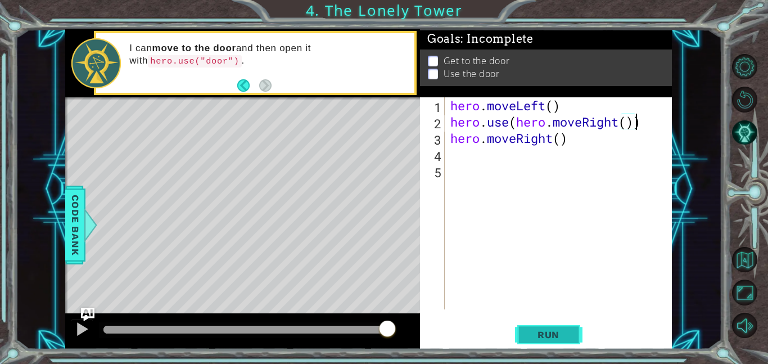
click at [555, 331] on span "Run" at bounding box center [548, 334] width 44 height 11
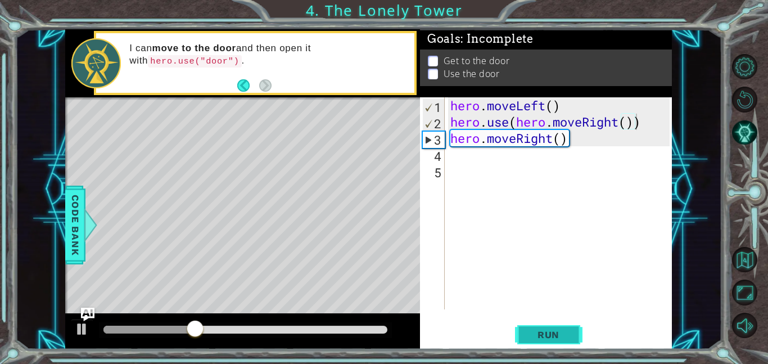
click at [567, 334] on span "Run" at bounding box center [548, 334] width 44 height 11
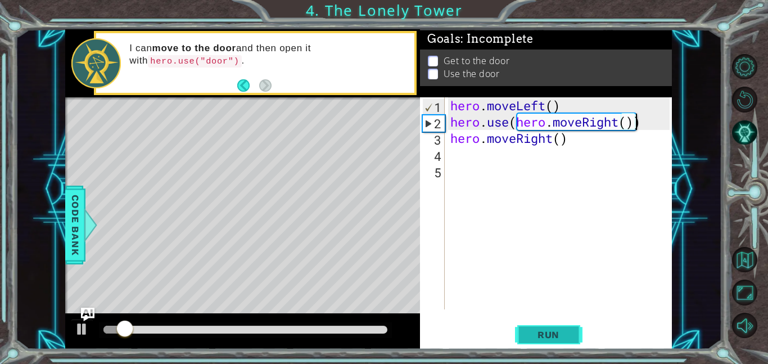
click at [567, 334] on span "Run" at bounding box center [548, 334] width 44 height 11
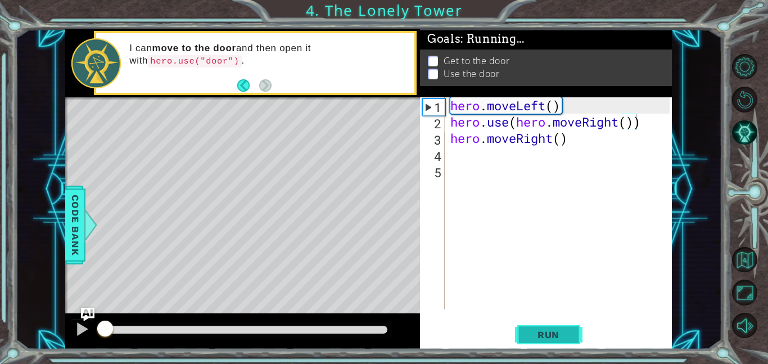
click at [567, 334] on span "Run" at bounding box center [548, 334] width 44 height 11
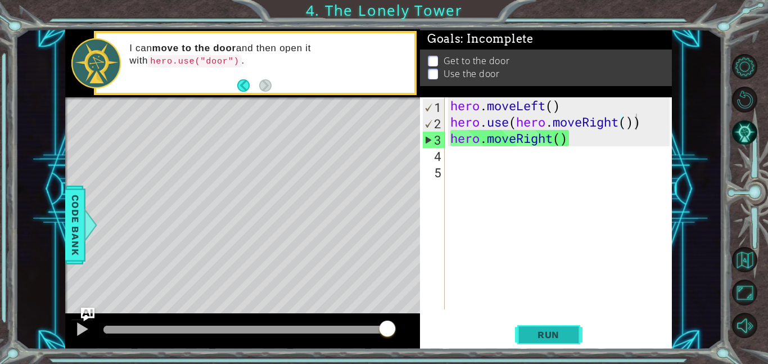
click at [553, 339] on button "Run" at bounding box center [548, 333] width 67 height 25
drag, startPoint x: 645, startPoint y: 124, endPoint x: 636, endPoint y: 102, distance: 24.2
click at [631, 108] on div "hero . moveLeft ( ) hero . use ( hero . moveRight ( )) hero . moveRight ( )" at bounding box center [561, 219] width 227 height 244
type textarea "hero.moveLeft() hero.use(hero.moveRight())"
click at [637, 161] on div "hero . moveLeft ( ) hero . use ( hero . moveRight ( )) hero . moveRight ( )" at bounding box center [561, 219] width 227 height 244
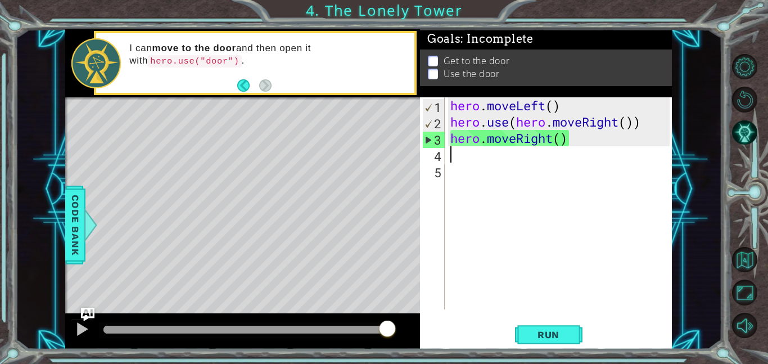
scroll to position [0, 0]
drag, startPoint x: 510, startPoint y: 122, endPoint x: 455, endPoint y: 123, distance: 55.7
click at [455, 123] on div "hero . moveLeft ( ) hero . use ( hero . moveRight ( )) hero . moveRight ( )" at bounding box center [561, 219] width 227 height 244
type textarea "hero.use(hero.moveRight())"
drag, startPoint x: 450, startPoint y: 128, endPoint x: 641, endPoint y: 128, distance: 191.7
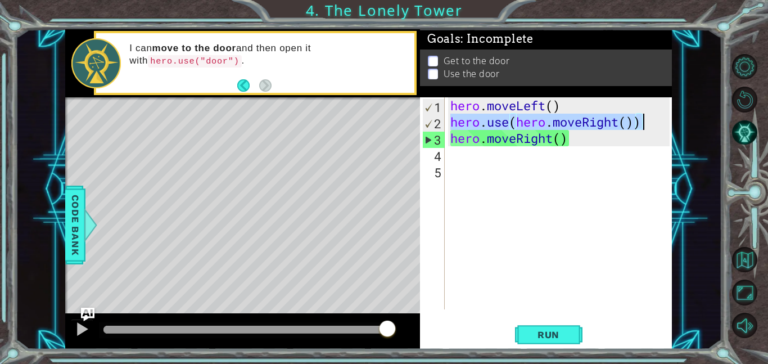
click at [641, 128] on div "hero . moveLeft ( ) hero . use ( hero . moveRight ( )) hero . moveRight ( )" at bounding box center [561, 219] width 227 height 244
drag, startPoint x: 533, startPoint y: 325, endPoint x: 521, endPoint y: 312, distance: 17.1
click at [532, 324] on button "Run" at bounding box center [548, 333] width 67 height 25
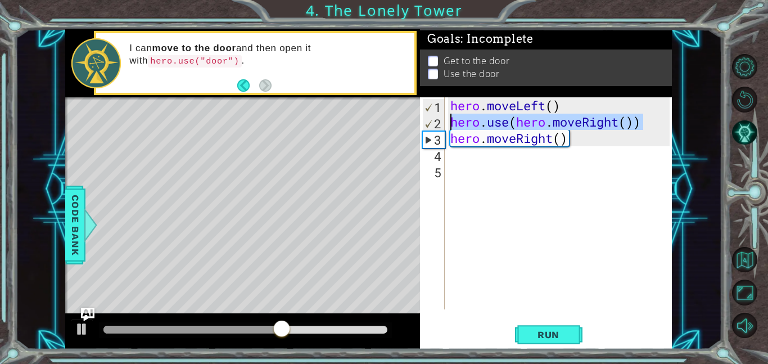
drag, startPoint x: 641, startPoint y: 125, endPoint x: 450, endPoint y: 114, distance: 190.8
click at [450, 114] on div "hero . moveLeft ( ) hero . use ( hero . moveRight ( )) hero . moveRight ( )" at bounding box center [561, 219] width 227 height 244
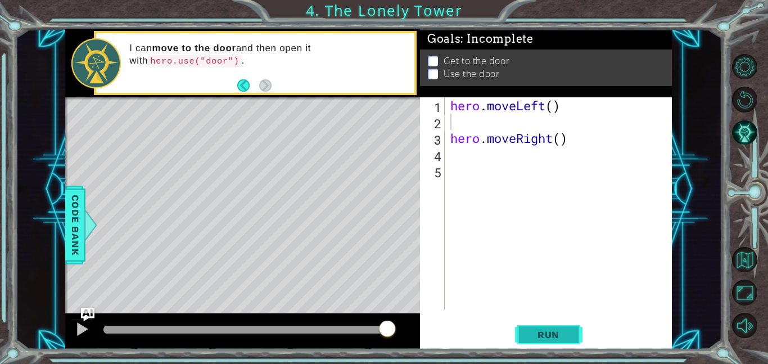
drag, startPoint x: 562, startPoint y: 345, endPoint x: 563, endPoint y: 338, distance: 7.4
click at [563, 343] on button "Run" at bounding box center [548, 333] width 67 height 25
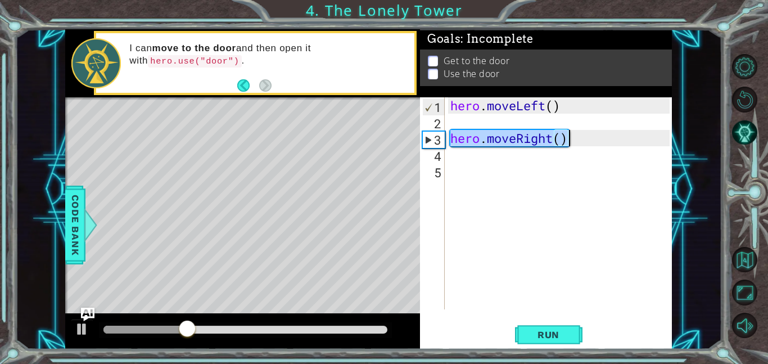
drag, startPoint x: 448, startPoint y: 136, endPoint x: 579, endPoint y: 138, distance: 131.5
click at [579, 138] on div "hero . moveLeft ( ) hero . moveRight ( )" at bounding box center [561, 219] width 227 height 244
type textarea "hero.moveRight()"
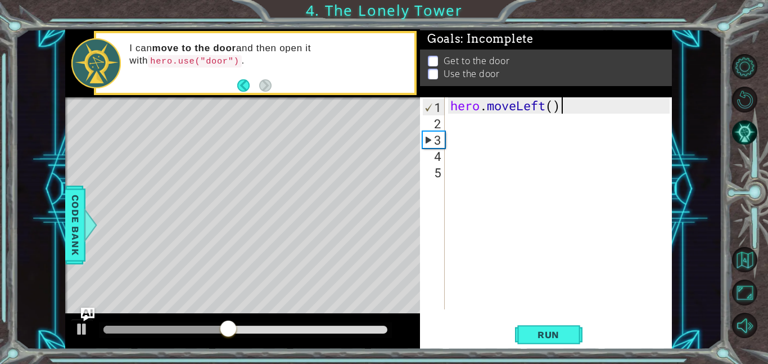
click at [572, 101] on div "hero . moveLeft ( )" at bounding box center [561, 219] width 227 height 244
type textarea "hero.moveLeft()"
drag, startPoint x: 519, startPoint y: 339, endPoint x: 531, endPoint y: 333, distance: 13.8
click at [519, 341] on button "Run" at bounding box center [548, 333] width 67 height 25
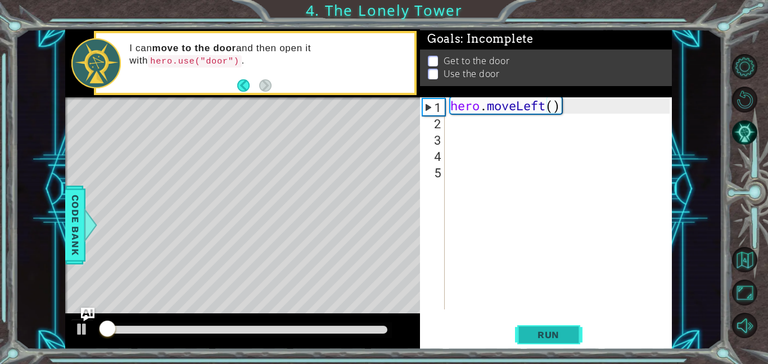
click at [532, 336] on span "Run" at bounding box center [548, 334] width 44 height 11
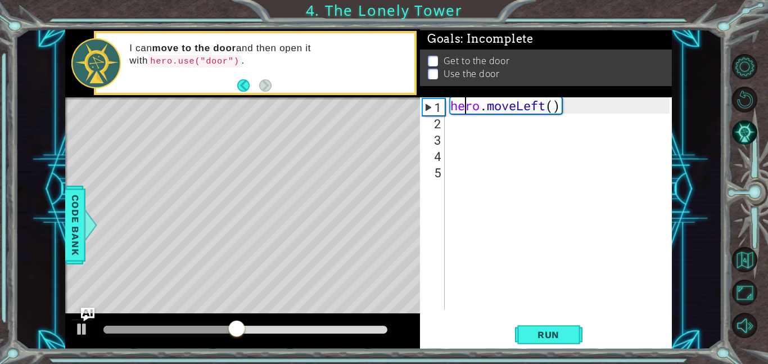
click at [461, 110] on div "hero . moveLeft ( )" at bounding box center [561, 219] width 227 height 244
click at [457, 132] on div "hero . moveLeft ( )" at bounding box center [561, 219] width 227 height 244
click at [454, 121] on div "hero . moveLeft ( )" at bounding box center [561, 219] width 227 height 244
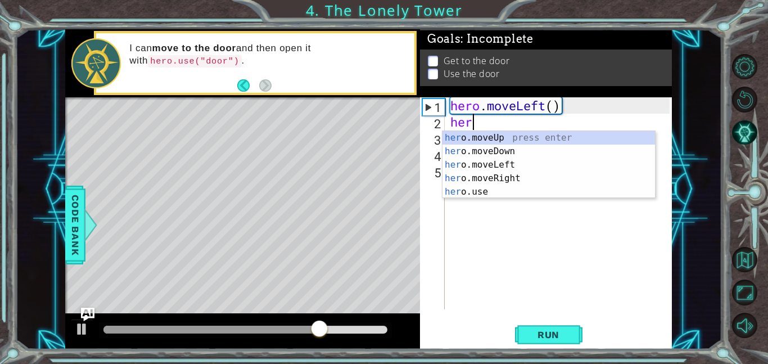
type textarea "hero"
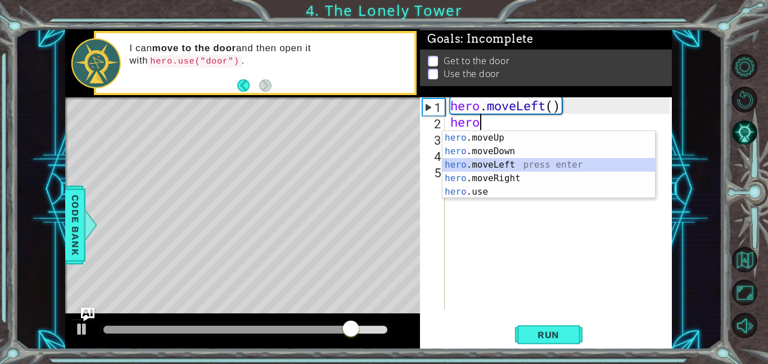
click at [540, 170] on div "hero .moveUp press enter hero .moveDown press enter hero .moveLeft press enter …" at bounding box center [548, 178] width 212 height 94
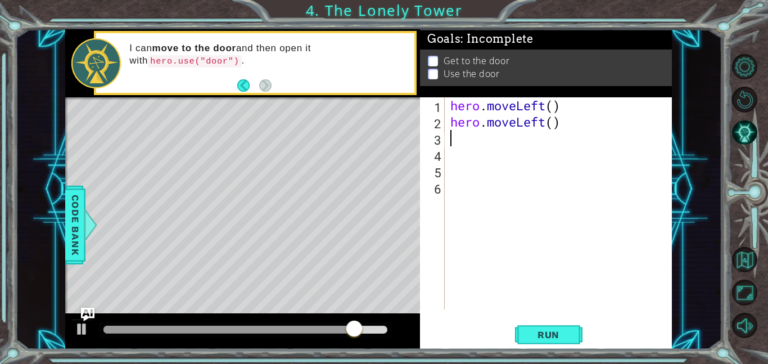
scroll to position [0, 0]
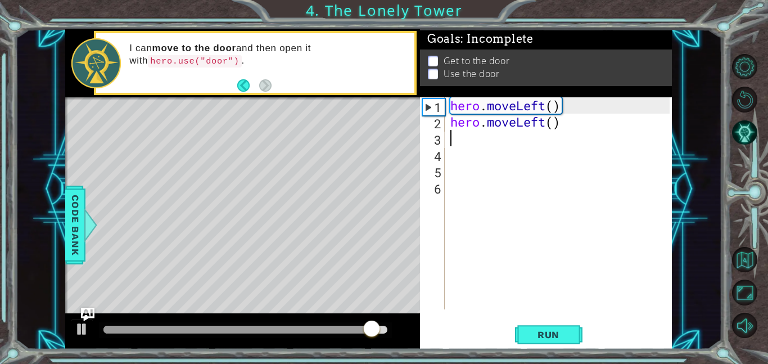
click at [455, 139] on div "hero . moveLeft ( ) hero . moveLeft ( )" at bounding box center [561, 219] width 227 height 244
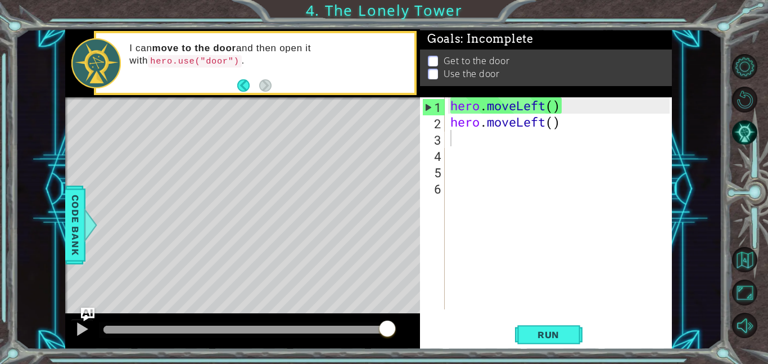
drag, startPoint x: 545, startPoint y: 315, endPoint x: 612, endPoint y: 356, distance: 79.2
click at [622, 353] on div "1 ההההההההההההההההההההההההההההההההההההההההההההההההההההההההההההההההההההההההההההה…" at bounding box center [384, 182] width 768 height 364
drag, startPoint x: 467, startPoint y: 323, endPoint x: 518, endPoint y: 260, distance: 81.5
click at [518, 260] on div "1 2 3 4 5 6 hero . moveLeft ( ) hero . moveLeft ( ) ההההההההההההההההההההההההההה…" at bounding box center [546, 223] width 252 height 252
click at [560, 345] on button "Run" at bounding box center [548, 333] width 67 height 25
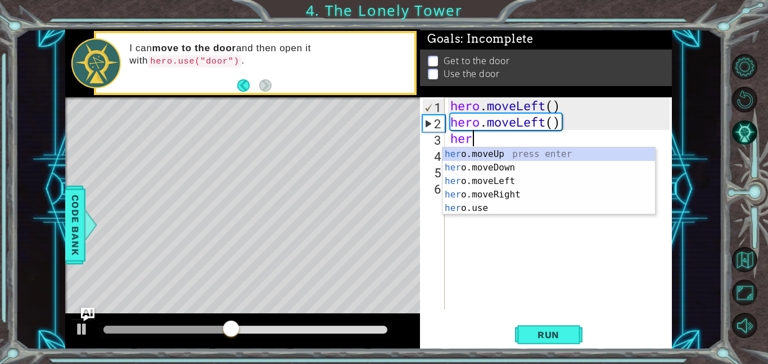
type textarea "hero"
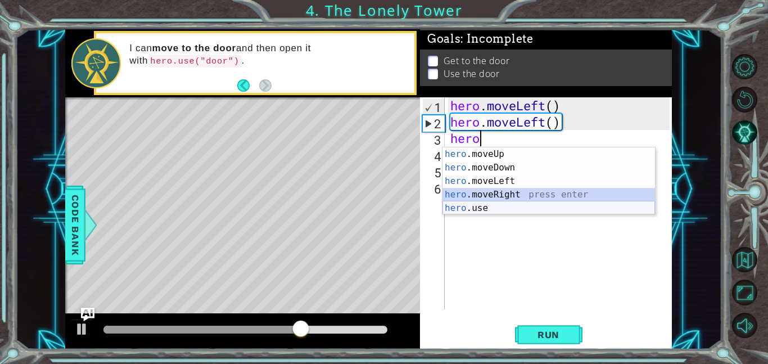
click at [497, 202] on div "hero .moveUp press enter hero .moveDown press enter hero .moveLeft press enter …" at bounding box center [548, 194] width 212 height 94
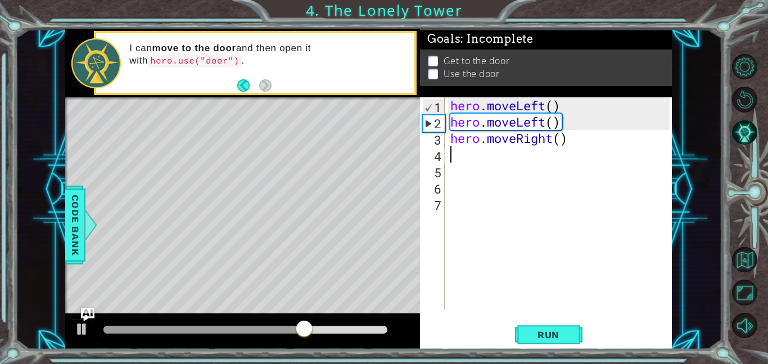
scroll to position [0, 0]
click at [563, 333] on span "Run" at bounding box center [548, 334] width 44 height 11
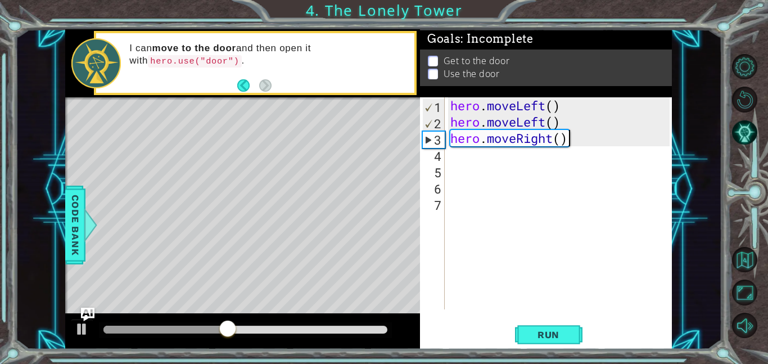
click at [566, 138] on div "hero . moveLeft ( ) hero . moveLeft ( ) hero . moveRight ( )" at bounding box center [561, 219] width 227 height 244
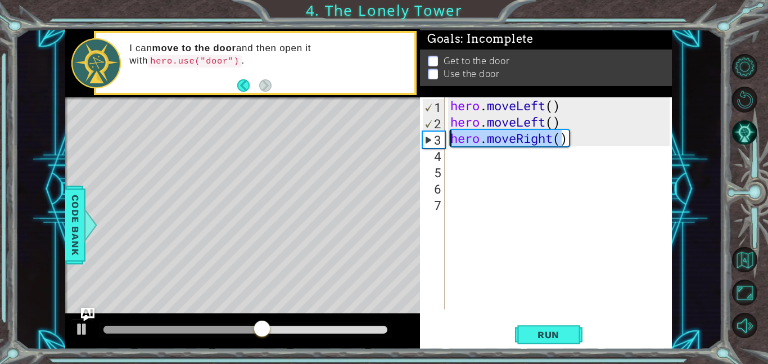
drag, startPoint x: 564, startPoint y: 138, endPoint x: 449, endPoint y: 138, distance: 115.8
click at [449, 138] on div "hero . moveLeft ( ) hero . moveLeft ( ) hero . moveRight ( )" at bounding box center [561, 219] width 227 height 244
type textarea ")"
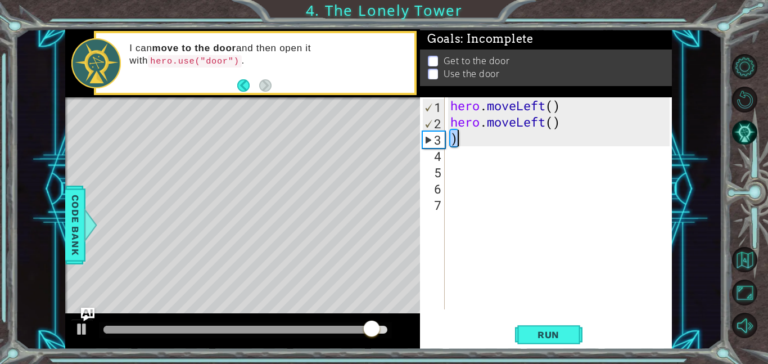
click at [455, 136] on div "hero . moveLeft ( ) hero . moveLeft ( ) )" at bounding box center [561, 219] width 227 height 244
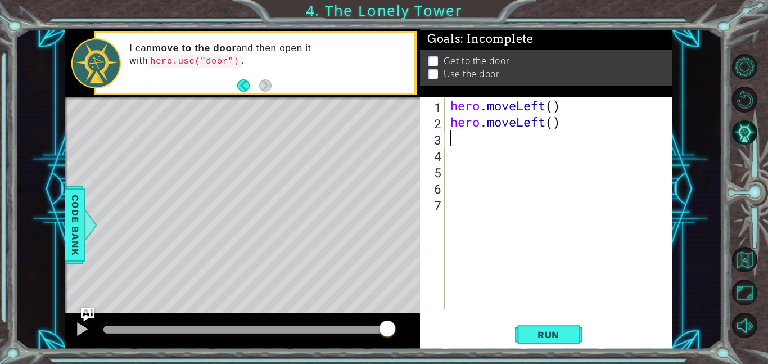
type textarea "h"
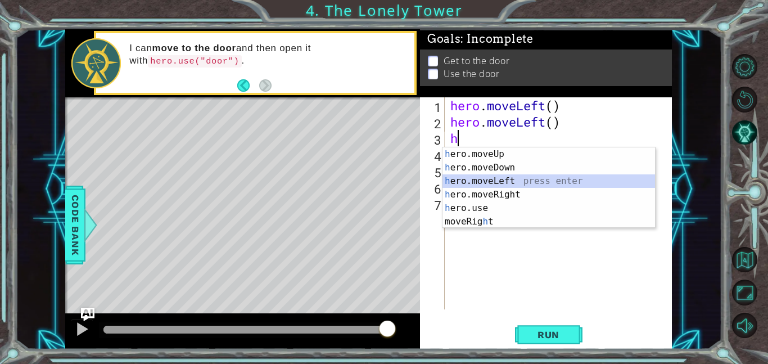
click at [515, 177] on div "h ero.moveUp press enter h ero.moveDown press enter h ero.moveLeft press enter …" at bounding box center [548, 201] width 212 height 108
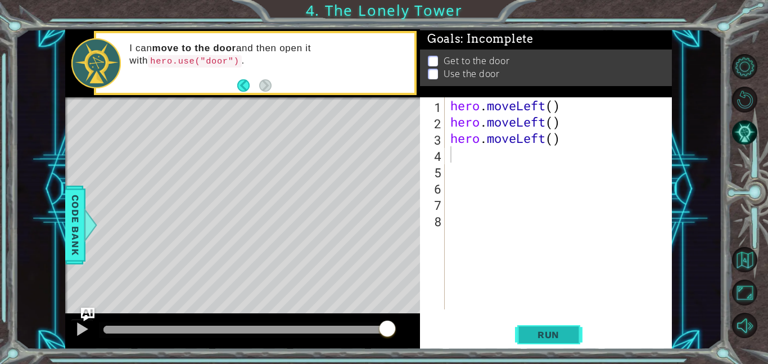
click at [572, 342] on button "Run" at bounding box center [548, 333] width 67 height 25
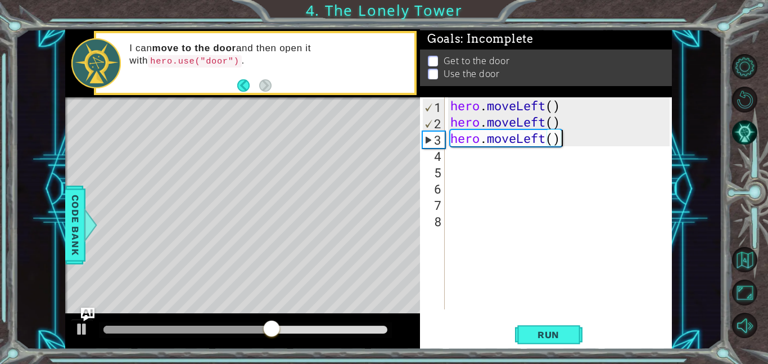
click at [559, 135] on div "hero . moveLeft ( ) hero . moveLeft ( ) hero . moveLeft ( )" at bounding box center [561, 219] width 227 height 244
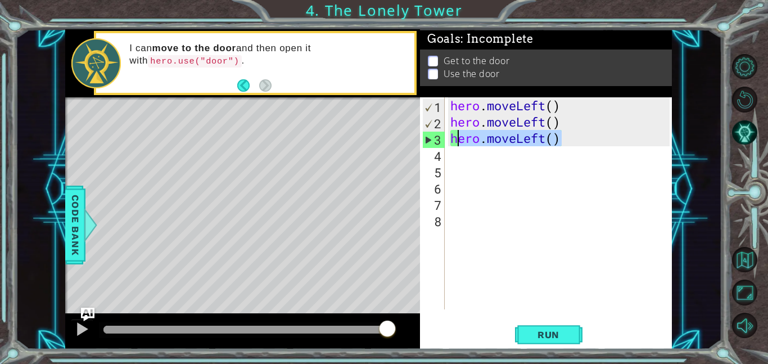
drag, startPoint x: 559, startPoint y: 138, endPoint x: 457, endPoint y: 141, distance: 101.8
click at [457, 141] on div "hero . moveLeft ( ) hero . moveLeft ( ) hero . moveLeft ( )" at bounding box center [561, 219] width 227 height 244
type textarea "h"
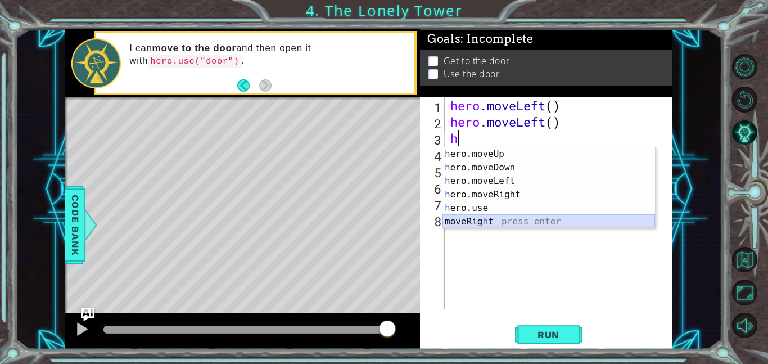
drag, startPoint x: 506, startPoint y: 218, endPoint x: 513, endPoint y: 214, distance: 8.0
click at [510, 217] on div "h ero.moveUp press enter h ero.moveDown press enter h ero.moveLeft press enter …" at bounding box center [548, 201] width 212 height 108
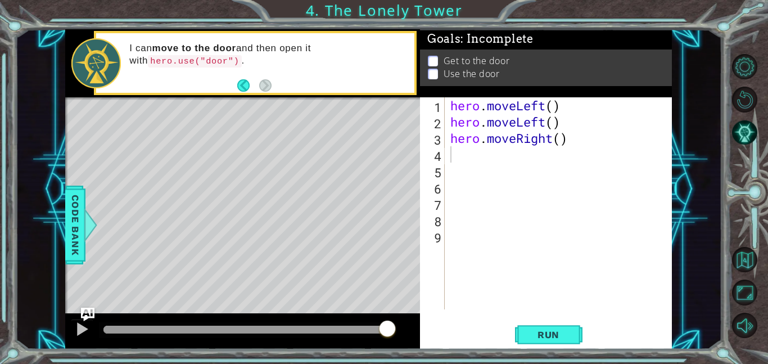
drag, startPoint x: 543, startPoint y: 323, endPoint x: 539, endPoint y: 317, distance: 7.3
click at [540, 319] on div "1 2 3 4 5 6 7 8 9 hero . moveLeft ( ) hero . moveLeft ( ) hero . moveRight ( ) …" at bounding box center [546, 223] width 252 height 252
click at [545, 323] on button "Run" at bounding box center [548, 333] width 67 height 25
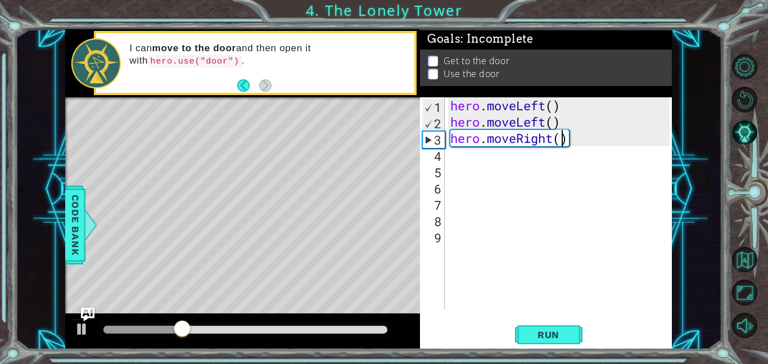
click at [559, 141] on div "hero . moveLeft ( ) hero . moveLeft ( ) hero . moveRight ( )" at bounding box center [561, 219] width 227 height 244
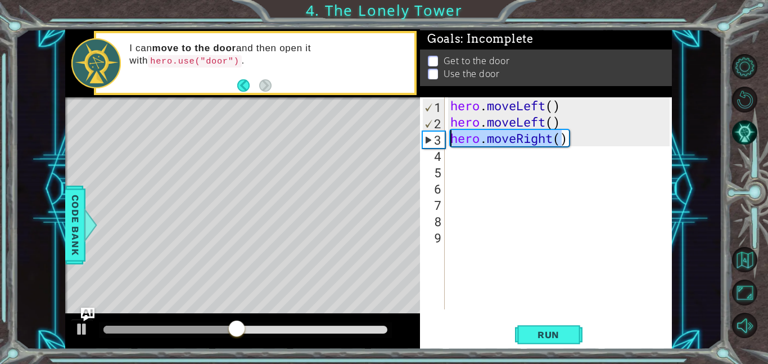
drag, startPoint x: 564, startPoint y: 137, endPoint x: 452, endPoint y: 134, distance: 111.3
click at [452, 134] on div "hero . moveLeft ( ) hero . moveLeft ( ) hero . moveRight ( )" at bounding box center [561, 219] width 227 height 244
type textarea ")"
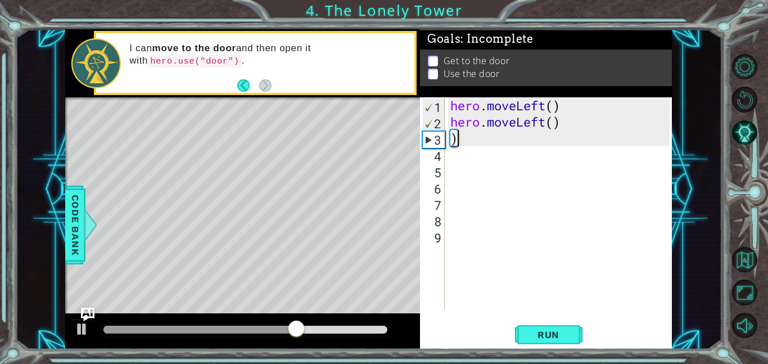
click at [457, 137] on div "hero . moveLeft ( ) hero . moveLeft ( ) )" at bounding box center [561, 219] width 227 height 244
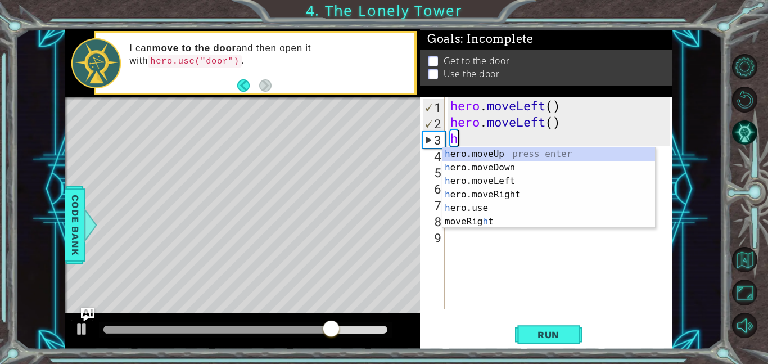
type textarea "he"
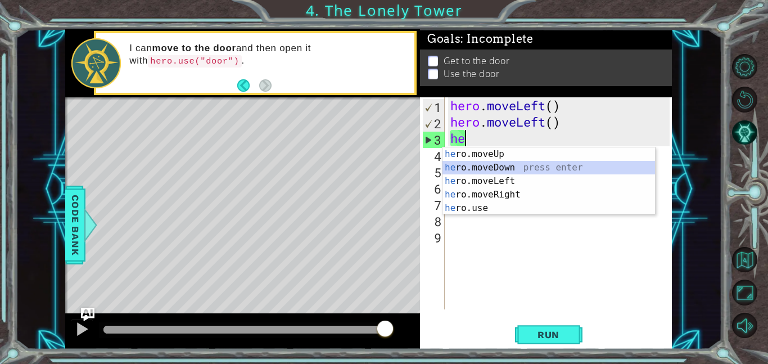
drag, startPoint x: 498, startPoint y: 163, endPoint x: 597, endPoint y: 343, distance: 205.3
click at [506, 172] on div "he ro.moveUp press enter he ro.moveDown press enter he ro.moveLeft press enter …" at bounding box center [548, 194] width 212 height 94
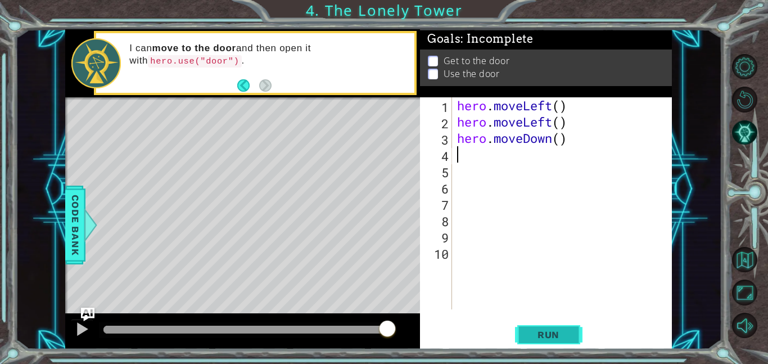
click at [535, 338] on span "Run" at bounding box center [548, 334] width 44 height 11
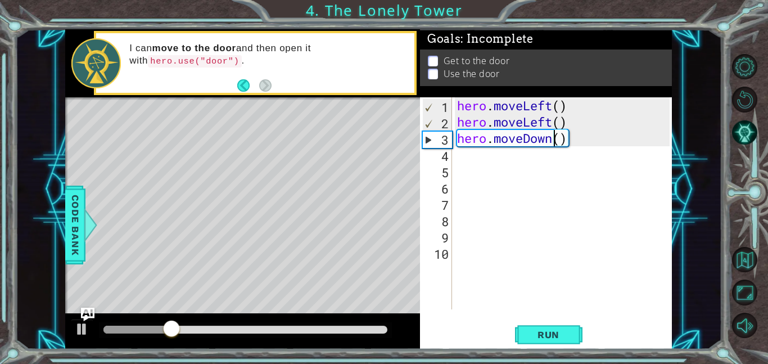
click at [552, 139] on div "hero . moveLeft ( ) hero . moveLeft ( ) hero . moveDown ( )" at bounding box center [565, 219] width 220 height 244
drag, startPoint x: 552, startPoint y: 139, endPoint x: 524, endPoint y: 136, distance: 27.7
click at [524, 136] on div "hero . moveLeft ( ) hero . moveLeft ( ) hero . moveDown ( )" at bounding box center [565, 219] width 220 height 244
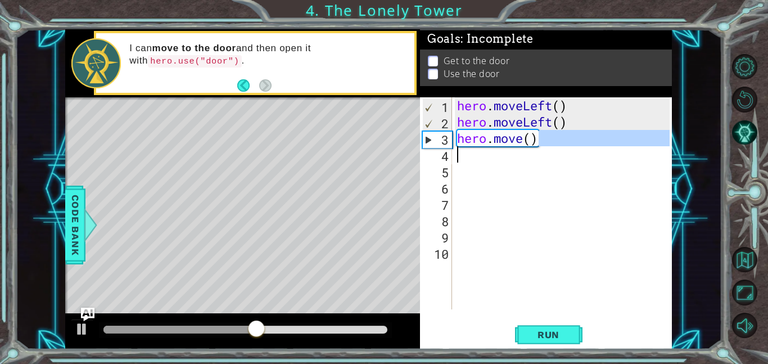
drag, startPoint x: 540, startPoint y: 141, endPoint x: 528, endPoint y: 146, distance: 12.6
click at [528, 146] on div "hero . moveLeft ( ) hero . moveLeft ( ) hero . move ( )" at bounding box center [565, 219] width 220 height 244
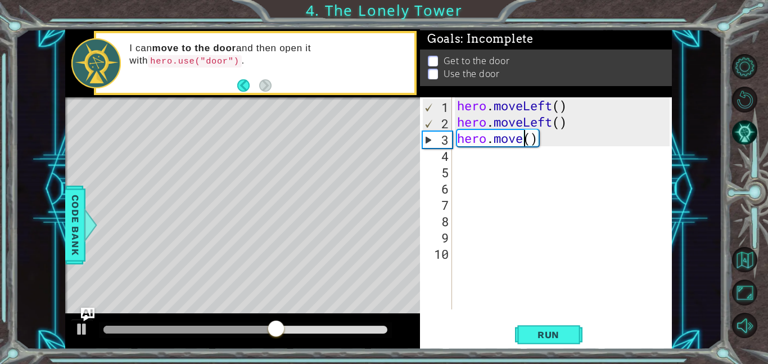
click at [520, 135] on div "hero . moveLeft ( ) hero . moveLeft ( ) hero . move ( )" at bounding box center [565, 219] width 220 height 244
click at [521, 140] on div "hero . moveLeft ( ) hero . moveLeft ( ) hero . move ( )" at bounding box center [565, 219] width 220 height 244
type textarea "hero.moveu"
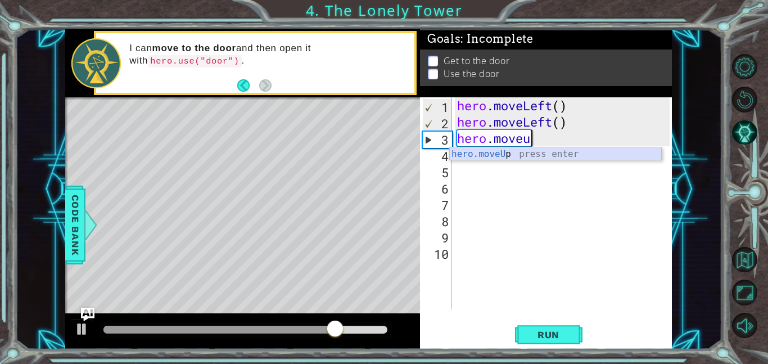
click at [523, 152] on div "hero.moveU p press enter" at bounding box center [555, 167] width 212 height 40
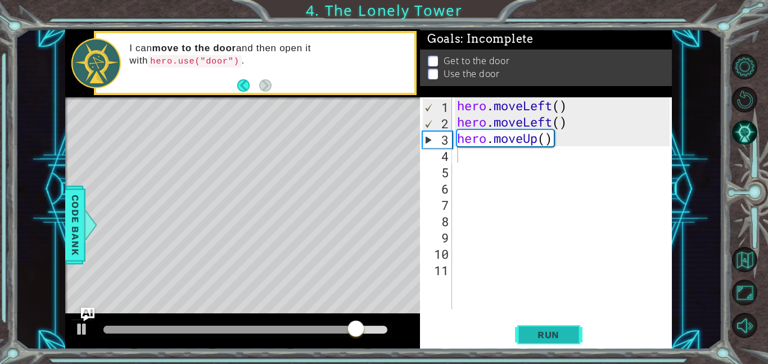
click at [576, 332] on button "Run" at bounding box center [548, 333] width 67 height 25
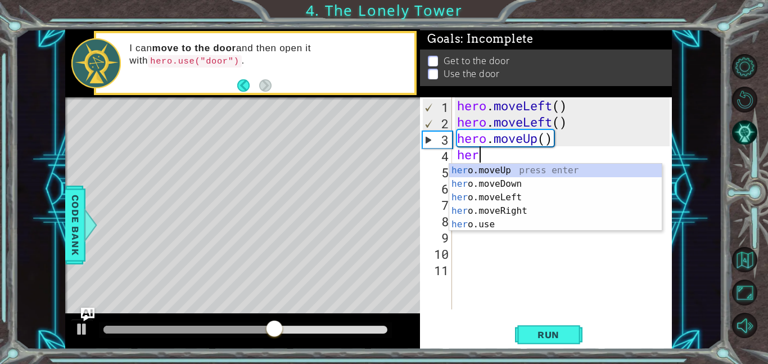
type textarea "hero"
click at [595, 174] on div "hero .moveUp press enter hero .moveDown press enter hero .moveLeft press enter …" at bounding box center [555, 211] width 212 height 94
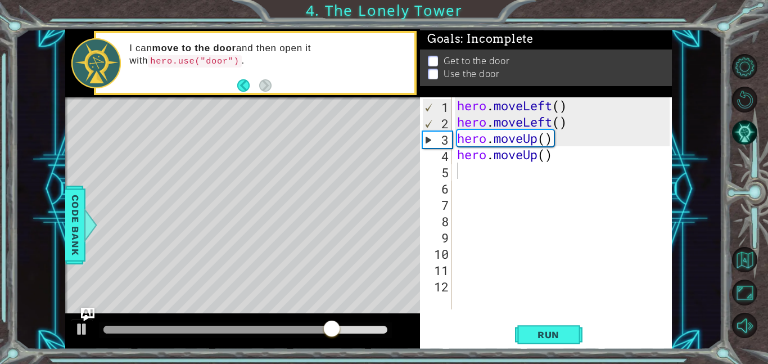
drag, startPoint x: 554, startPoint y: 328, endPoint x: 560, endPoint y: 301, distance: 27.8
click at [556, 311] on div "1 2 3 4 5 6 7 8 9 10 11 12 hero . moveLeft ( ) hero . moveLeft ( ) hero . moveU…" at bounding box center [546, 223] width 252 height 252
drag, startPoint x: 570, startPoint y: 329, endPoint x: 576, endPoint y: 316, distance: 13.9
click at [573, 325] on button "Run" at bounding box center [548, 333] width 67 height 25
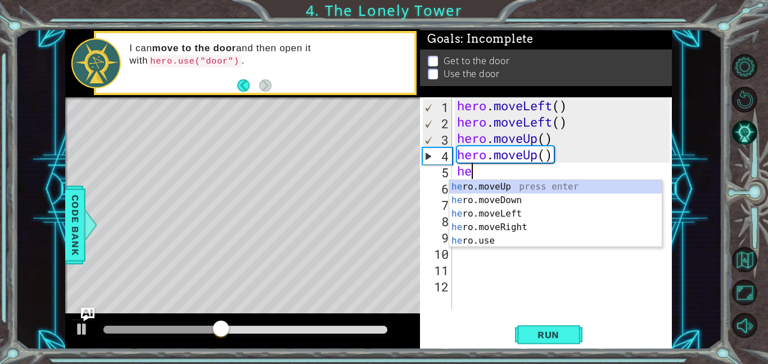
type textarea "her"
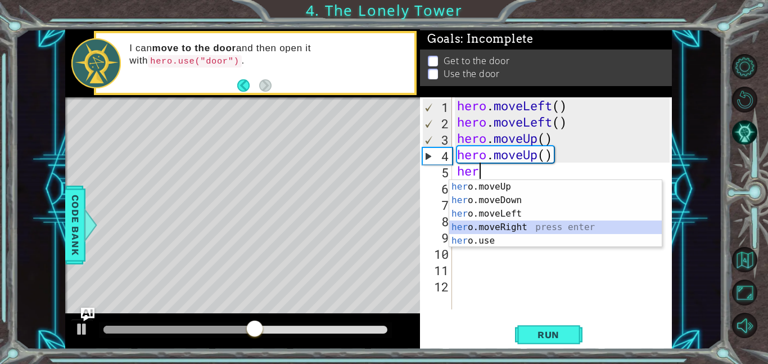
click at [587, 231] on div "her o.moveUp press enter her o.moveDown press enter her o.moveLeft press enter …" at bounding box center [555, 227] width 212 height 94
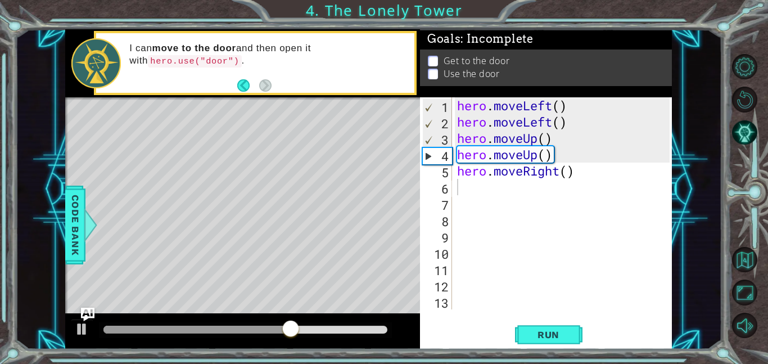
drag, startPoint x: 590, startPoint y: 348, endPoint x: 591, endPoint y: 343, distance: 5.7
click at [590, 346] on div "1 2 3 4 5 6 7 8 9 10 11 12 13 hero . moveLeft ( ) hero . moveLeft ( ) hero . mo…" at bounding box center [546, 223] width 252 height 252
click at [572, 335] on button "Run" at bounding box center [548, 333] width 67 height 25
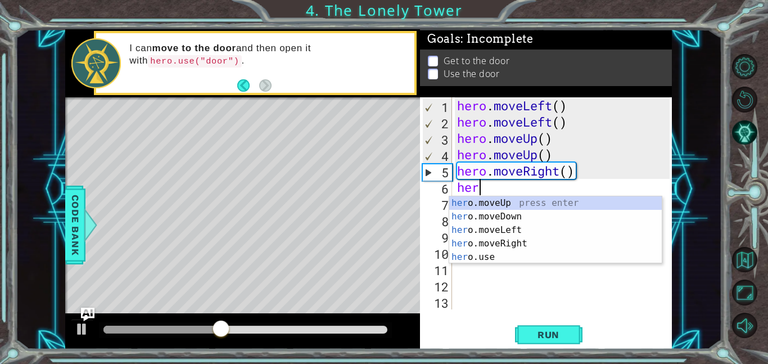
type textarea "hero"
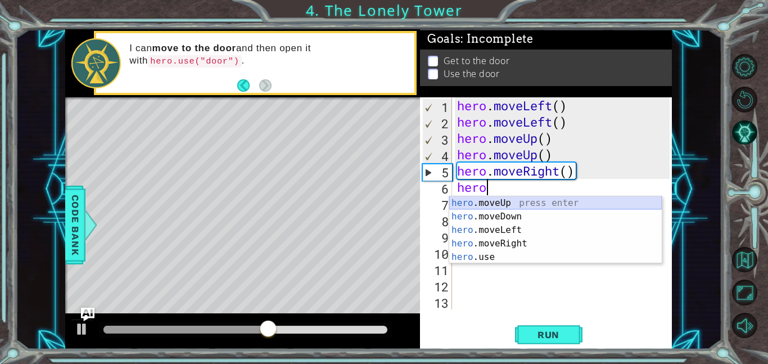
drag, startPoint x: 565, startPoint y: 202, endPoint x: 558, endPoint y: 197, distance: 8.6
click at [558, 197] on div "hero .moveUp press enter hero .moveDown press enter hero .moveLeft press enter …" at bounding box center [555, 243] width 212 height 94
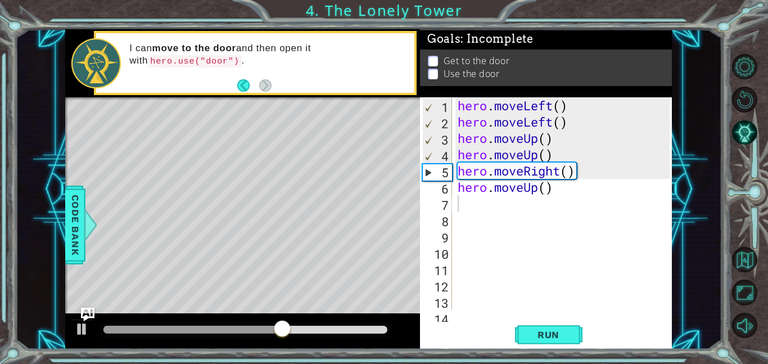
drag, startPoint x: 565, startPoint y: 330, endPoint x: 554, endPoint y: 320, distance: 15.2
click at [563, 330] on span "Run" at bounding box center [548, 334] width 44 height 11
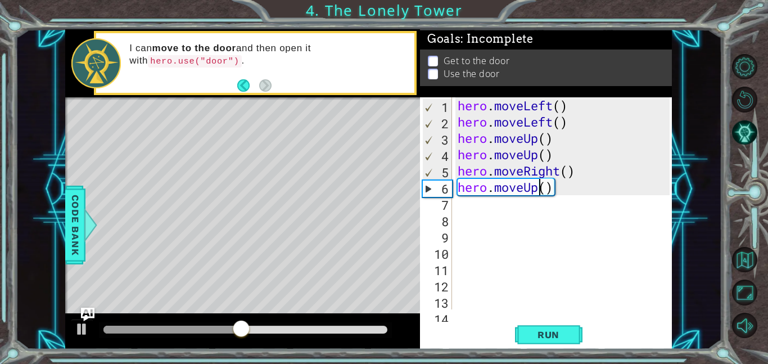
click at [536, 188] on div "hero . moveLeft ( ) hero . moveLeft ( ) hero . moveUp ( ) hero . moveUp ( ) her…" at bounding box center [565, 219] width 220 height 244
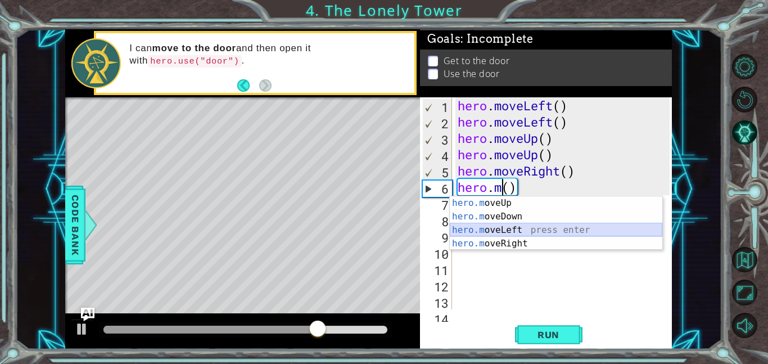
click at [531, 224] on div "hero.m oveUp press enter hero.m oveDown press enter hero.m oveLeft press enter …" at bounding box center [556, 236] width 212 height 81
type textarea "hero.moveLeft"
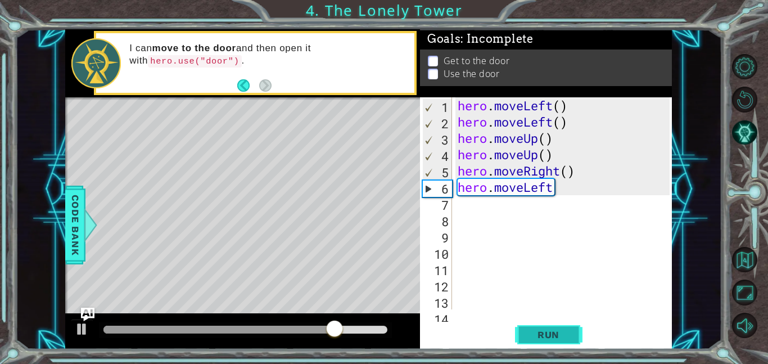
click at [536, 328] on button "Run" at bounding box center [548, 333] width 67 height 25
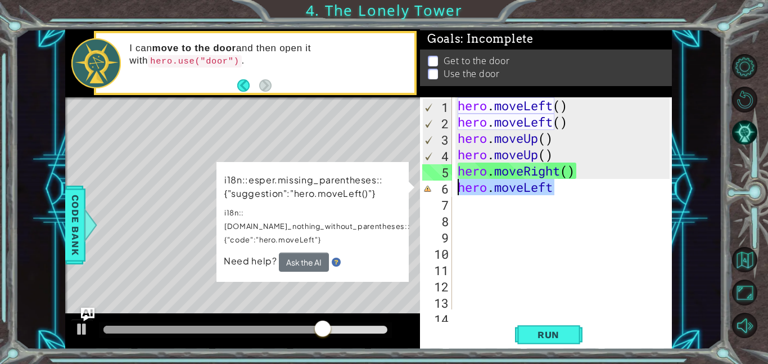
drag, startPoint x: 558, startPoint y: 189, endPoint x: 453, endPoint y: 187, distance: 104.6
click at [453, 187] on div "hero.moveLeft 1 2 3 4 5 6 7 8 9 10 11 12 13 14 hero . moveLeft ( ) hero . moveL…" at bounding box center [545, 203] width 250 height 212
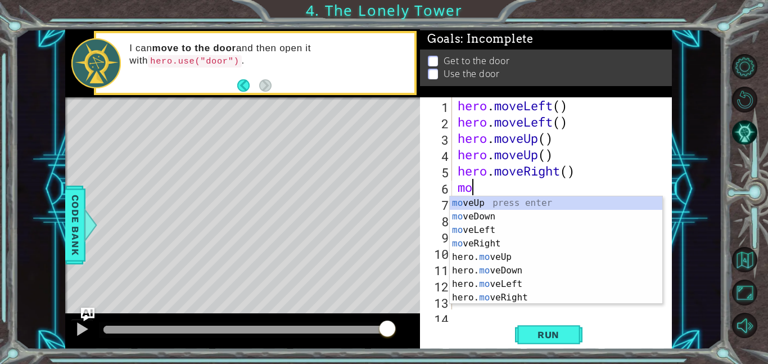
type textarea "mov"
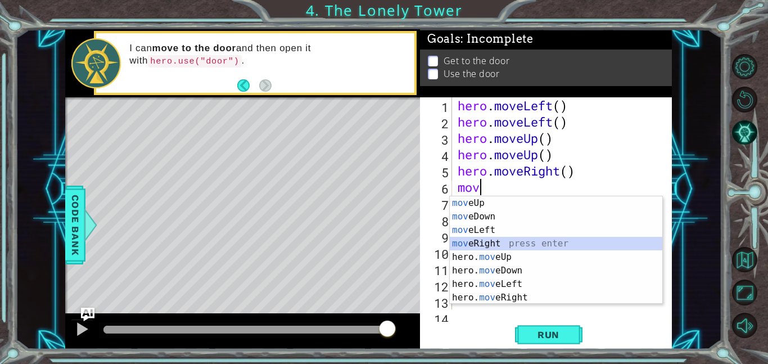
click at [569, 241] on div "mov eUp press enter mov eDown press enter mov eLeft press enter mov eRight pres…" at bounding box center [556, 263] width 212 height 135
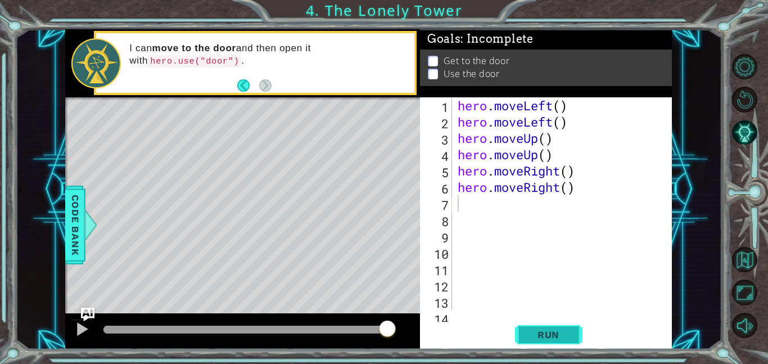
click at [554, 334] on span "Run" at bounding box center [548, 334] width 44 height 11
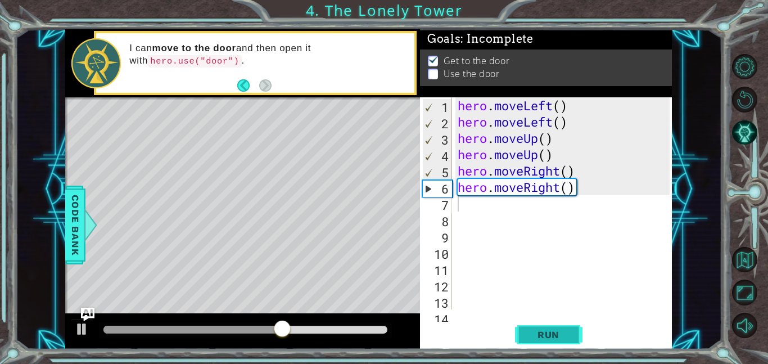
click at [562, 325] on button "Run" at bounding box center [548, 333] width 67 height 25
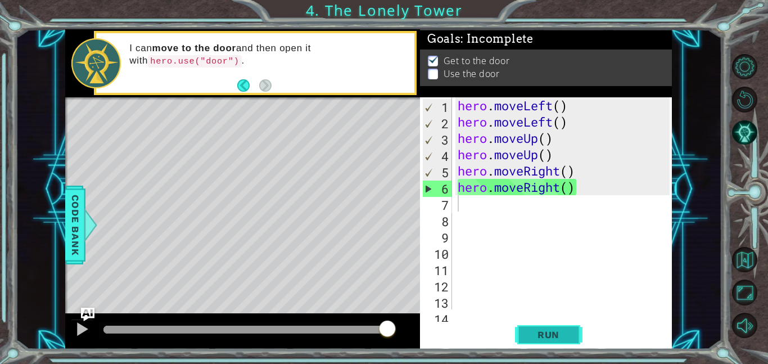
click at [527, 325] on button "Run" at bounding box center [548, 333] width 67 height 25
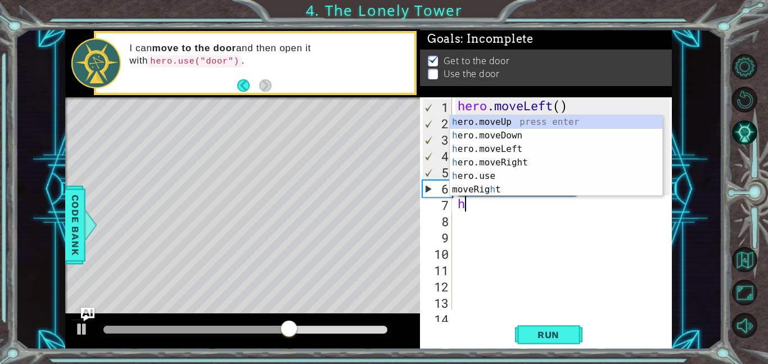
type textarea "he"
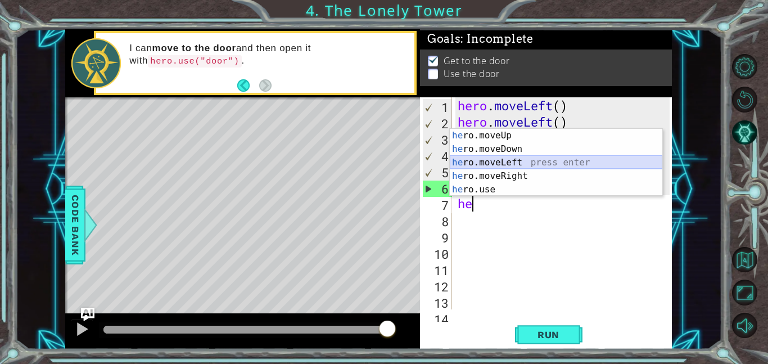
click at [576, 167] on div "he ro.moveUp press enter he ro.moveDown press enter he ro.moveLeft press enter …" at bounding box center [556, 176] width 212 height 94
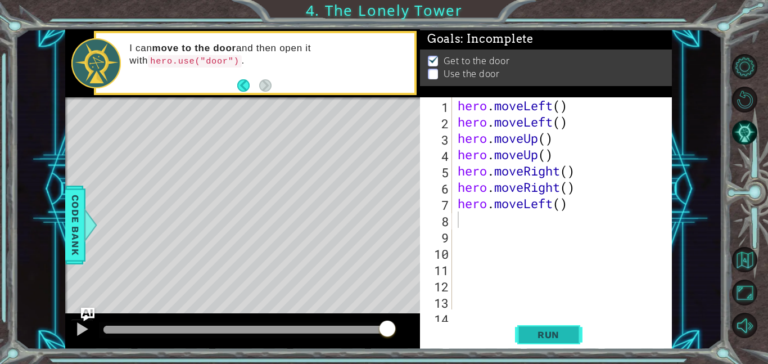
click at [548, 329] on span "Run" at bounding box center [548, 334] width 44 height 11
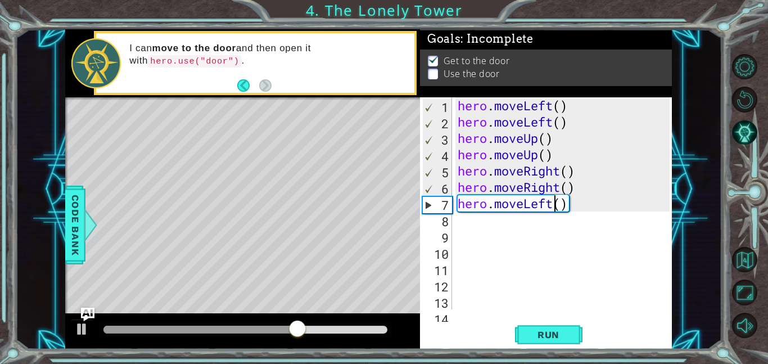
click at [554, 207] on div "hero . moveLeft ( ) hero . moveLeft ( ) hero . moveUp ( ) hero . moveUp ( ) her…" at bounding box center [565, 219] width 220 height 244
drag, startPoint x: 554, startPoint y: 207, endPoint x: 521, endPoint y: 202, distance: 33.1
click at [521, 202] on div "hero . moveLeft ( ) hero . moveLeft ( ) hero . moveUp ( ) hero . moveUp ( ) her…" at bounding box center [565, 219] width 220 height 244
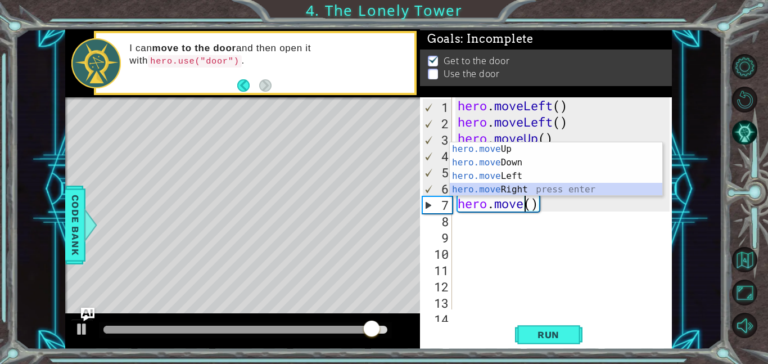
click at [552, 188] on div "hero.move Up press enter hero.move Down press enter hero.move Left press enter …" at bounding box center [556, 182] width 212 height 81
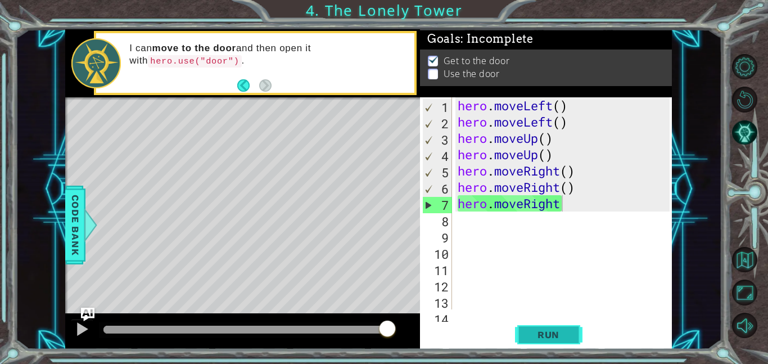
click at [559, 332] on span "Run" at bounding box center [548, 334] width 44 height 11
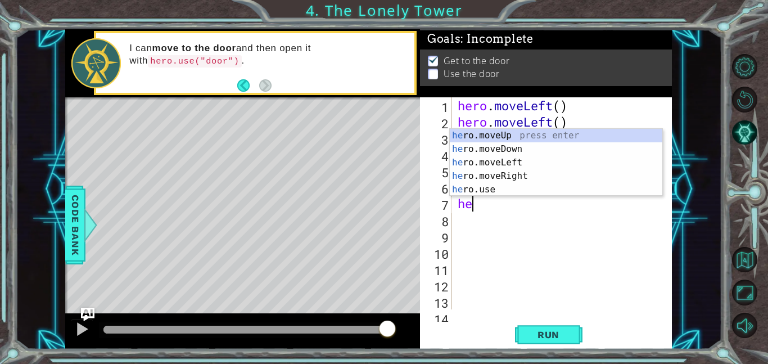
type textarea "h"
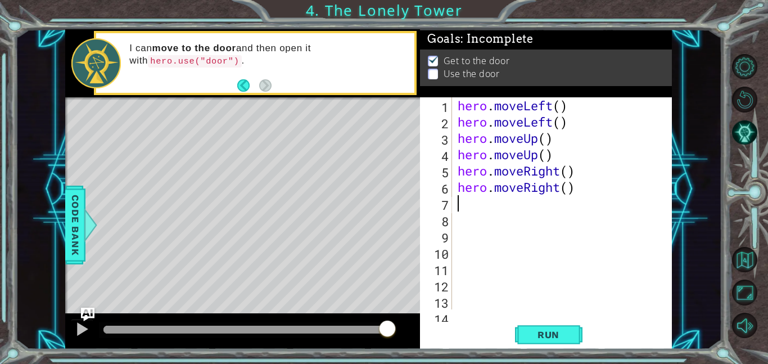
type textarea "mo"
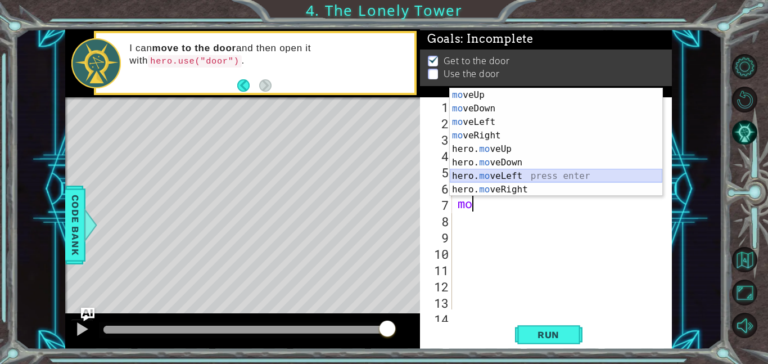
click at [514, 183] on div "mo veUp press enter mo veDown press enter mo veLeft press enter mo veRight pres…" at bounding box center [556, 155] width 212 height 135
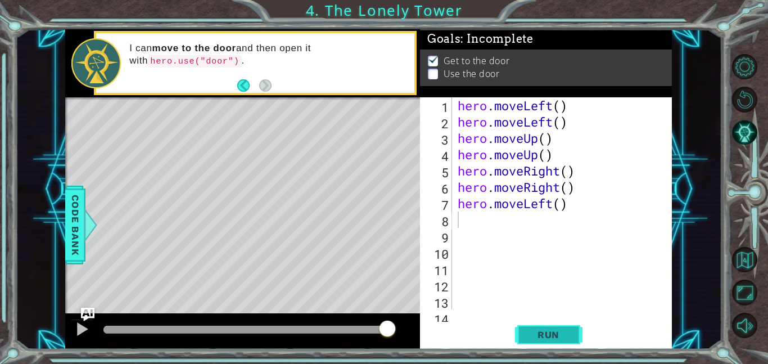
click at [533, 338] on span "Run" at bounding box center [548, 334] width 44 height 11
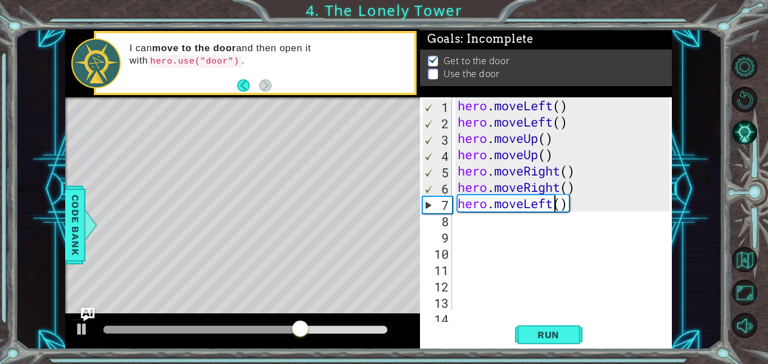
click at [553, 202] on div "hero . moveLeft ( ) hero . moveLeft ( ) hero . moveUp ( ) hero . moveUp ( ) her…" at bounding box center [565, 219] width 220 height 244
drag, startPoint x: 531, startPoint y: 162, endPoint x: 526, endPoint y: 206, distance: 44.1
click at [526, 206] on div "hero . moveLeft ( ) hero . moveLeft ( ) hero . moveUp ( ) hero . moveUp ( ) her…" at bounding box center [565, 219] width 220 height 244
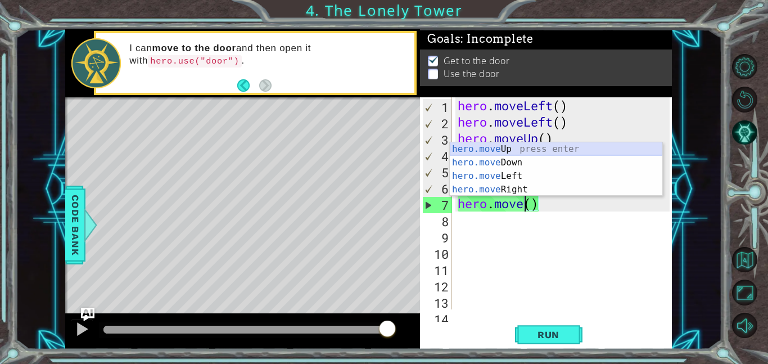
click at [540, 150] on div "hero.move Up press enter hero.move Down press enter hero.move Left press enter …" at bounding box center [556, 182] width 212 height 81
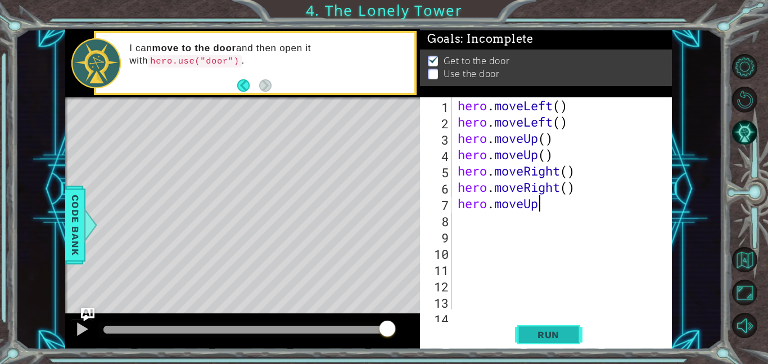
click at [573, 327] on button "Run" at bounding box center [548, 333] width 67 height 25
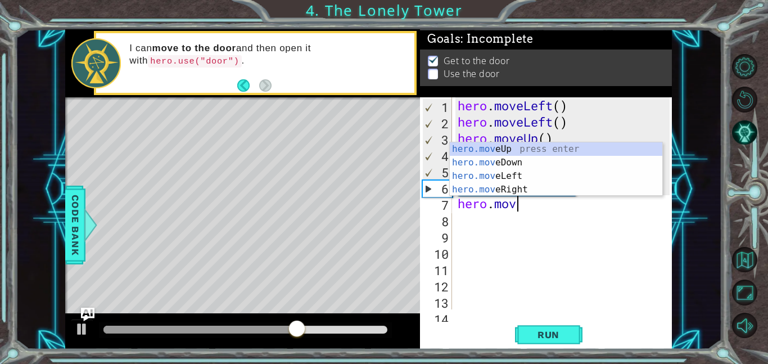
type textarea "[DOMAIN_NAME]"
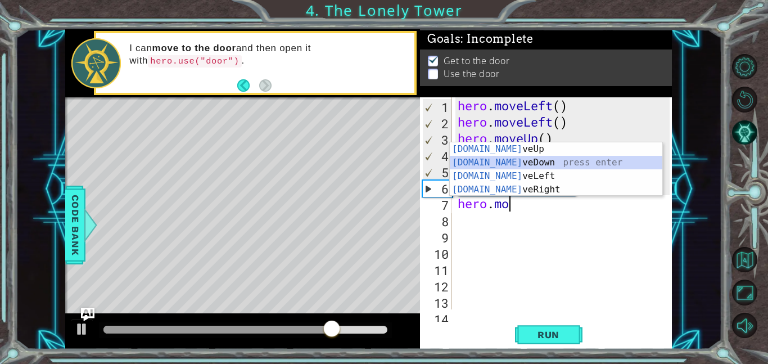
click at [550, 163] on div "[DOMAIN_NAME] veUp press enter [DOMAIN_NAME] veDown press enter [DOMAIN_NAME] v…" at bounding box center [556, 182] width 212 height 81
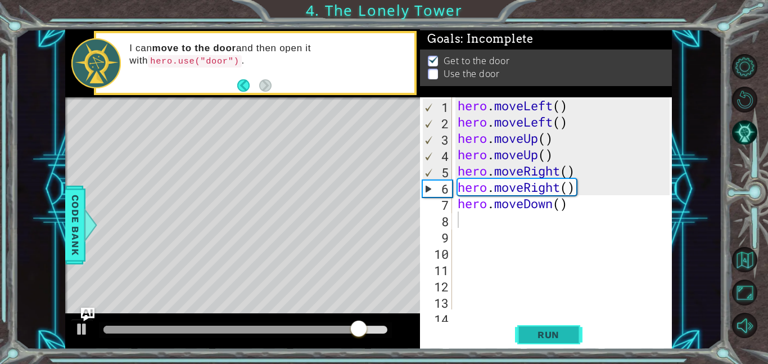
click at [570, 332] on button "Run" at bounding box center [548, 333] width 67 height 25
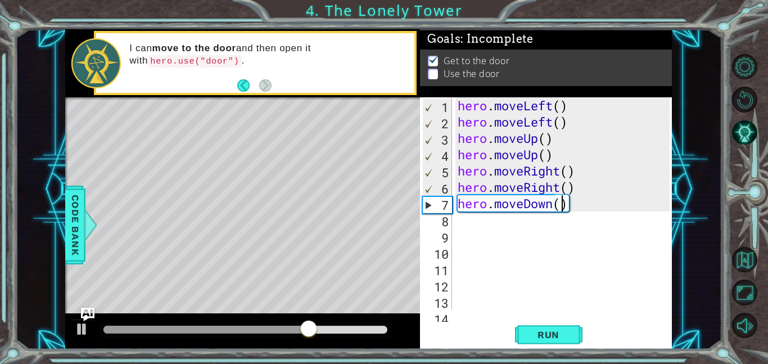
drag, startPoint x: 564, startPoint y: 205, endPoint x: 690, endPoint y: 96, distance: 166.6
click at [703, 76] on div "1 ההההההההההההההההההההההההההההההההההההההההההההההההההההההההההההההההההההההההההההה…" at bounding box center [368, 189] width 706 height 320
click at [550, 205] on div "hero . moveLeft ( ) hero . moveLeft ( ) hero . moveUp ( ) hero . moveUp ( ) her…" at bounding box center [565, 219] width 220 height 244
click at [554, 205] on div "hero . moveLeft ( ) hero . moveLeft ( ) hero . moveUp ( ) hero . moveUp ( ) her…" at bounding box center [565, 219] width 220 height 244
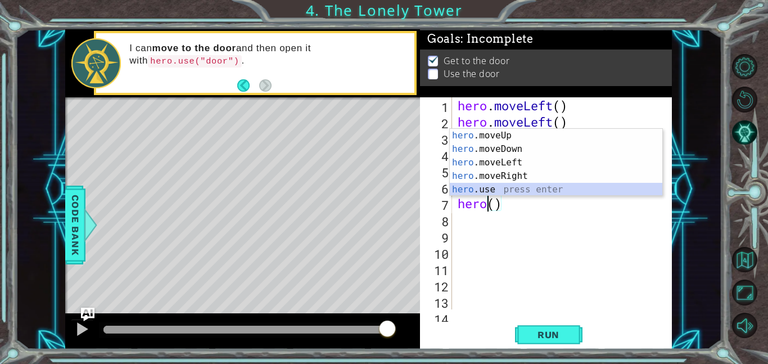
click at [505, 185] on div "hero .moveUp press enter hero .moveDown press enter hero .moveLeft press enter …" at bounding box center [556, 176] width 212 height 94
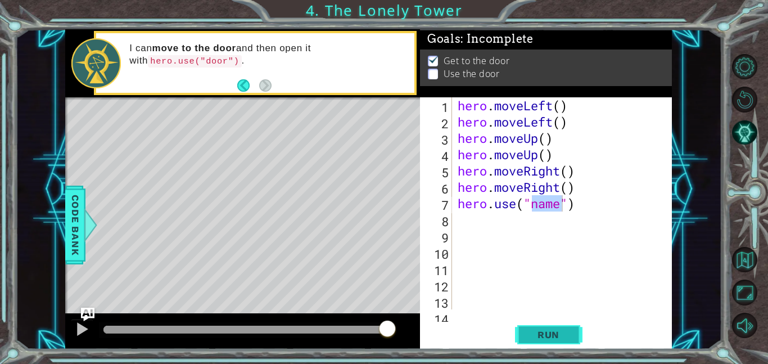
click at [559, 330] on span "Run" at bounding box center [548, 334] width 44 height 11
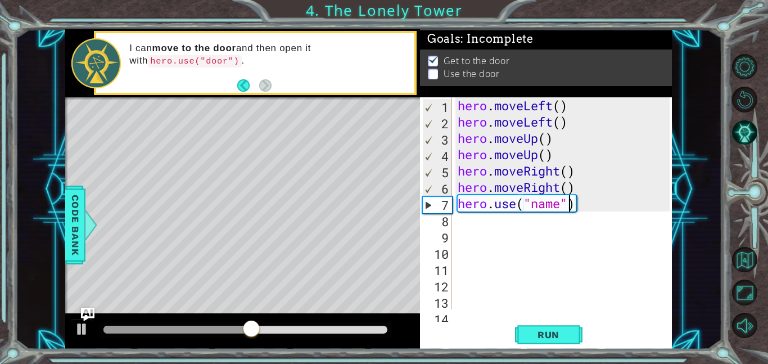
click at [569, 204] on div "hero . moveLeft ( ) hero . moveLeft ( ) hero . moveUp ( ) hero . moveUp ( ) her…" at bounding box center [565, 219] width 220 height 244
type textarea "hero.use(door)"
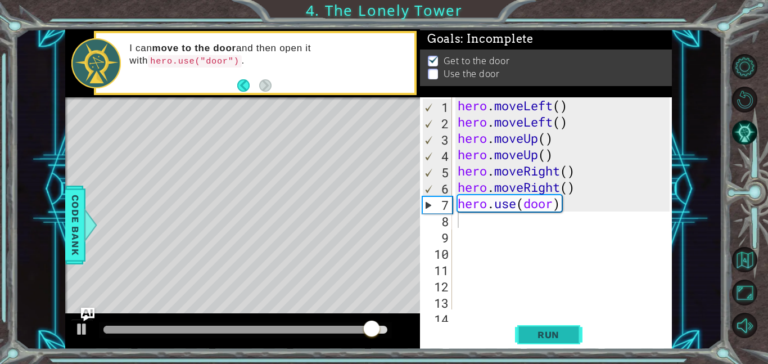
click at [564, 338] on span "Run" at bounding box center [548, 334] width 44 height 11
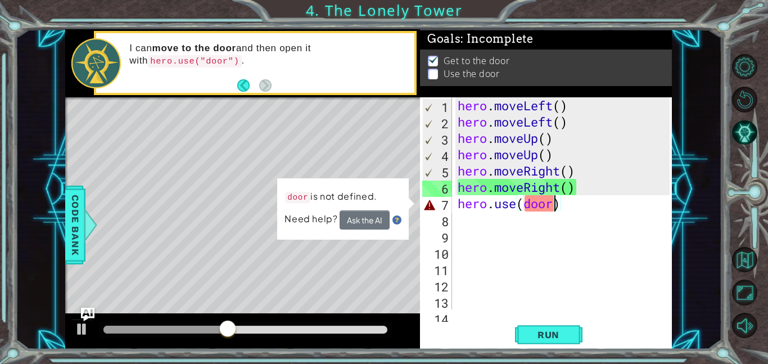
click at [552, 204] on div "hero . moveLeft ( ) hero . moveLeft ( ) hero . moveUp ( ) hero . moveUp ( ) her…" at bounding box center [565, 219] width 220 height 244
type textarea "hero.use(door)"
click at [382, 227] on button "Ask the AI" at bounding box center [364, 219] width 50 height 19
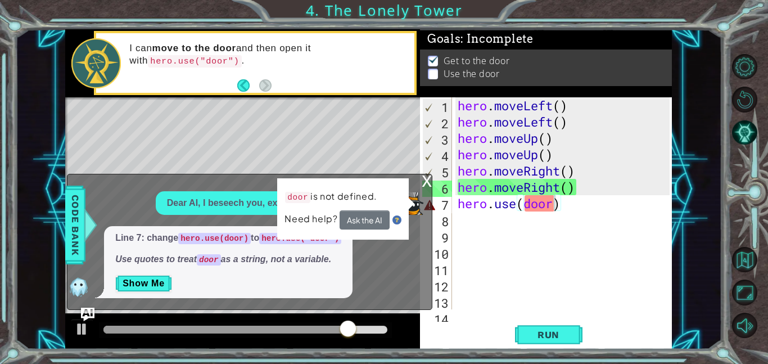
click at [427, 183] on div "x" at bounding box center [427, 179] width 10 height 11
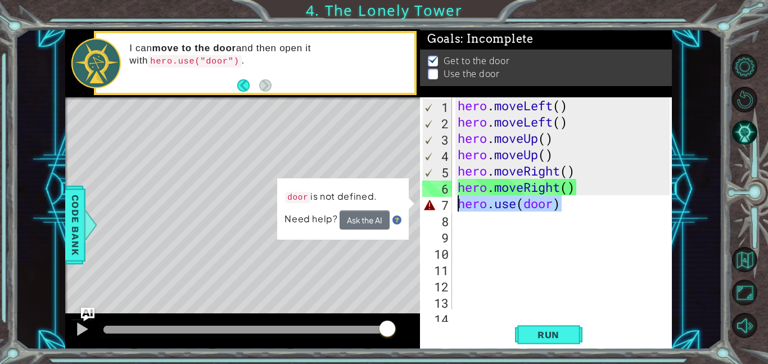
drag, startPoint x: 572, startPoint y: 208, endPoint x: 456, endPoint y: 201, distance: 115.4
click at [456, 201] on div "hero . moveLeft ( ) hero . moveLeft ( ) hero . moveUp ( ) hero . moveUp ( ) her…" at bounding box center [565, 219] width 220 height 244
type textarea "hero.moveRight()"
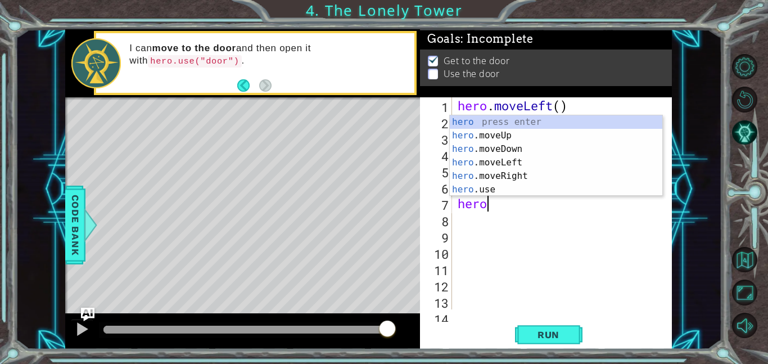
scroll to position [0, 1]
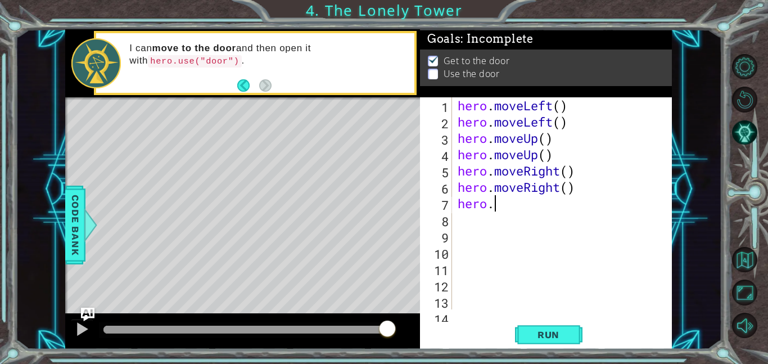
click at [495, 207] on div "hero . moveLeft ( ) hero . moveLeft ( ) hero . moveUp ( ) hero . moveUp ( ) her…" at bounding box center [565, 219] width 220 height 244
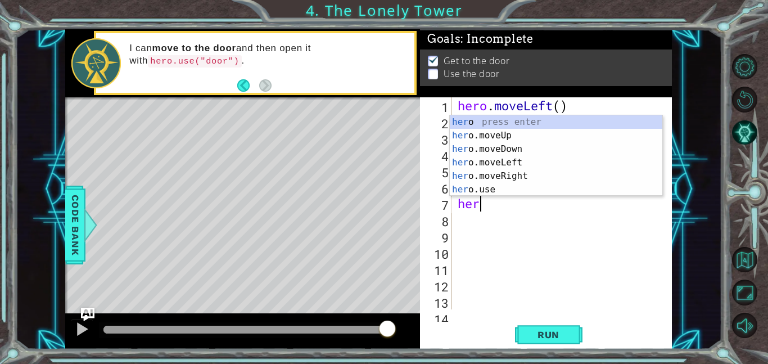
scroll to position [0, 0]
type textarea "h"
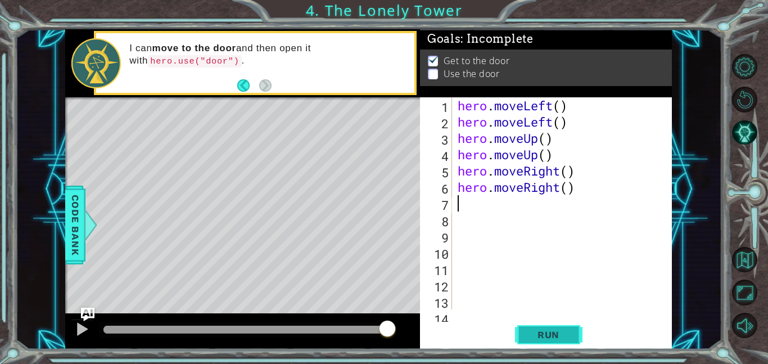
click at [531, 341] on button "Run" at bounding box center [548, 333] width 67 height 25
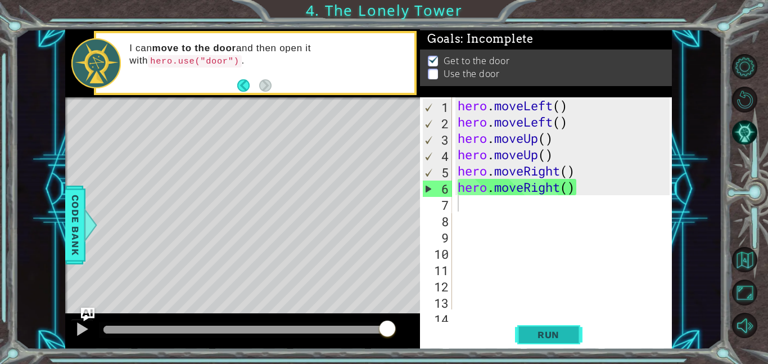
click at [522, 328] on button "Run" at bounding box center [548, 333] width 67 height 25
click at [540, 326] on button "Run" at bounding box center [548, 333] width 67 height 25
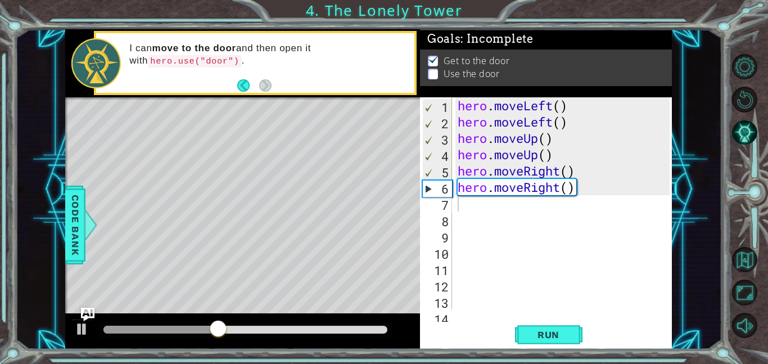
click at [432, 73] on p at bounding box center [433, 68] width 10 height 11
click at [435, 73] on p at bounding box center [433, 74] width 10 height 11
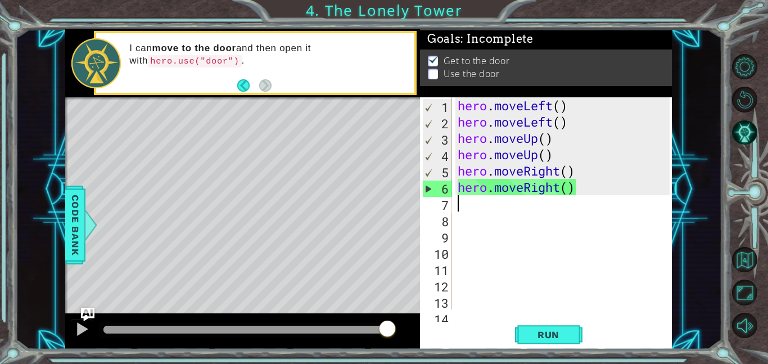
drag, startPoint x: 464, startPoint y: 206, endPoint x: 459, endPoint y: 211, distance: 7.2
click at [460, 210] on div "hero . moveLeft ( ) hero . moveLeft ( ) hero . moveUp ( ) hero . moveUp ( ) her…" at bounding box center [565, 219] width 220 height 244
click at [459, 71] on p "Use the door" at bounding box center [471, 73] width 56 height 12
drag, startPoint x: 455, startPoint y: 76, endPoint x: 446, endPoint y: 84, distance: 11.9
click at [446, 84] on div "Get to the door Use the door" at bounding box center [546, 67] width 252 height 37
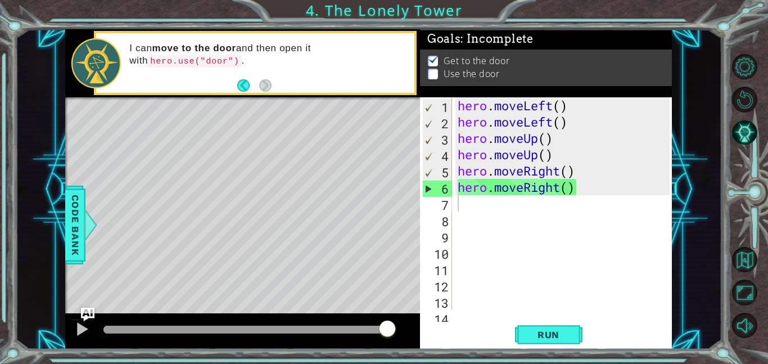
click at [433, 80] on p at bounding box center [433, 85] width 10 height 11
click at [432, 74] on p at bounding box center [433, 71] width 10 height 11
click at [431, 80] on p at bounding box center [433, 85] width 10 height 11
